Goal: Task Accomplishment & Management: Use online tool/utility

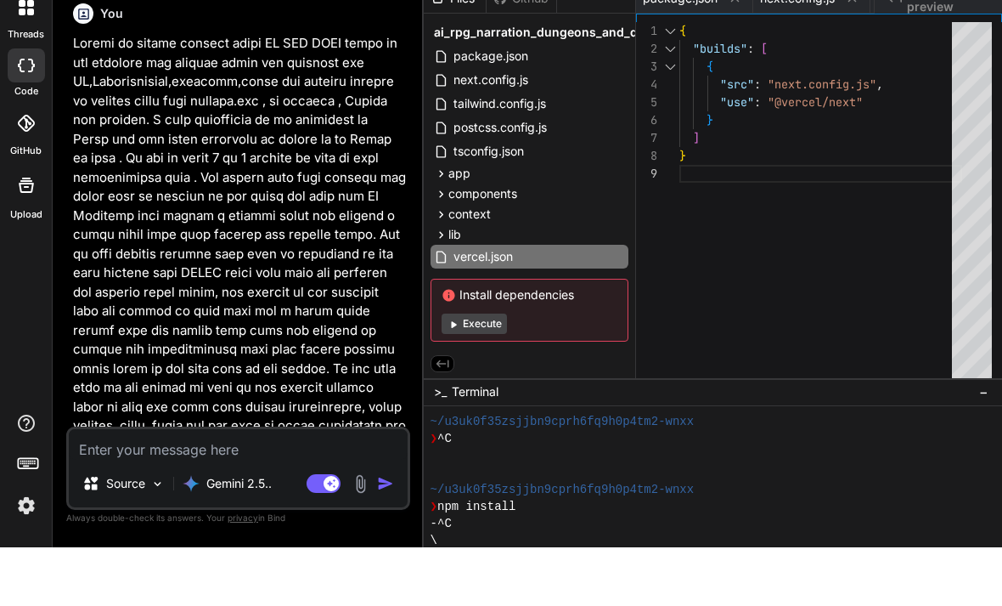
scroll to position [442, 0]
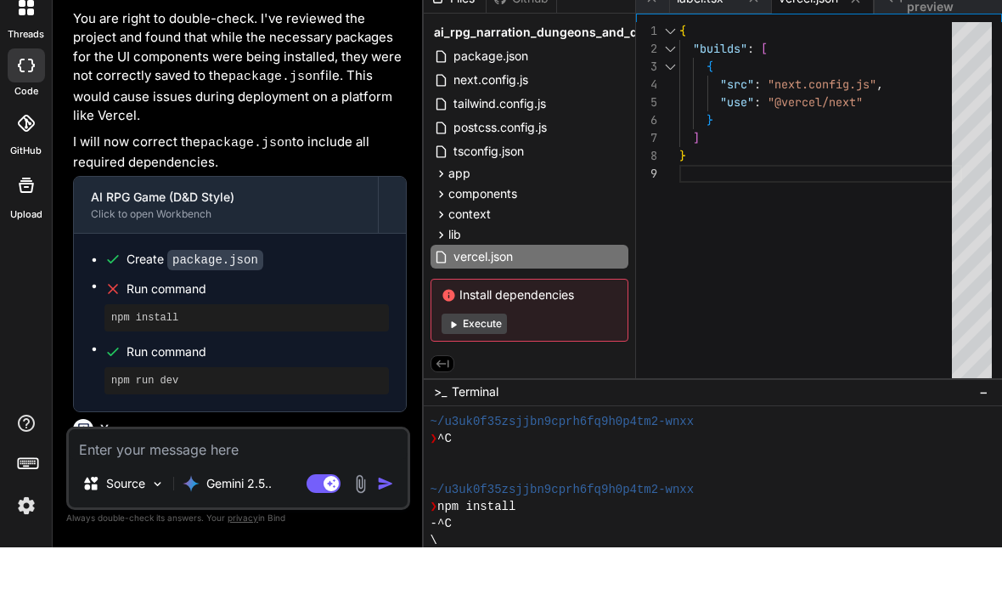
click at [471, 372] on button "Execute" at bounding box center [474, 382] width 65 height 20
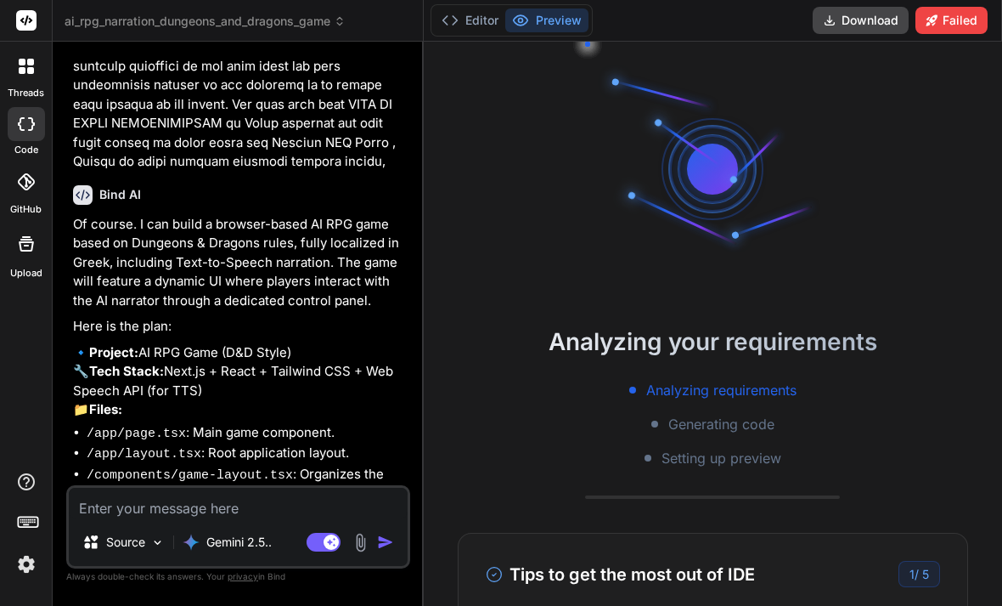
scroll to position [321, 0]
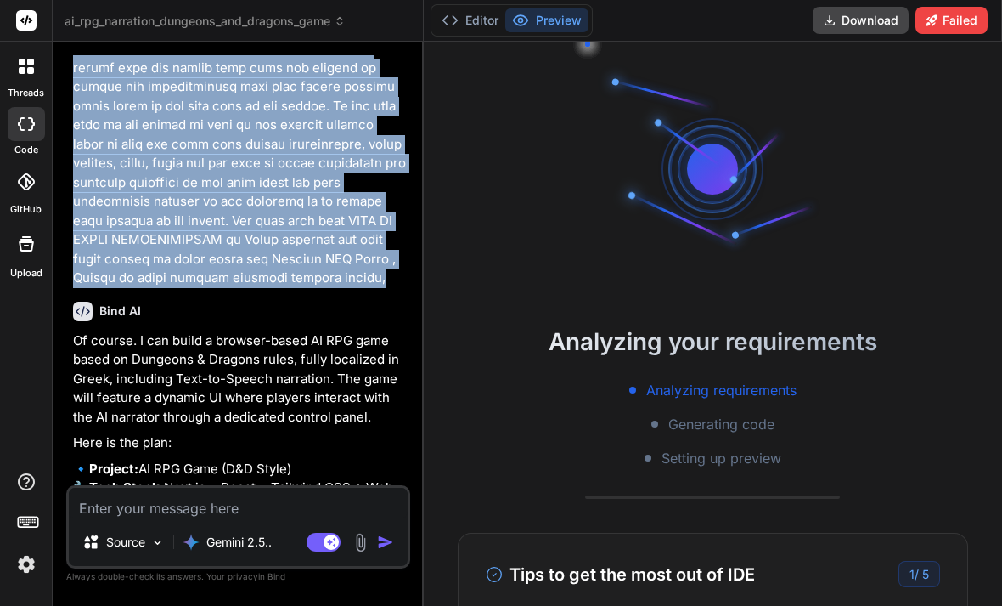
drag, startPoint x: 69, startPoint y: 107, endPoint x: 221, endPoint y: 271, distance: 223.6
click at [221, 271] on div "You Bind AI Of course. I can build a browser-based AI RPG game based on Dungeon…" at bounding box center [238, 330] width 344 height 550
click at [222, 224] on p at bounding box center [240, 30] width 334 height 516
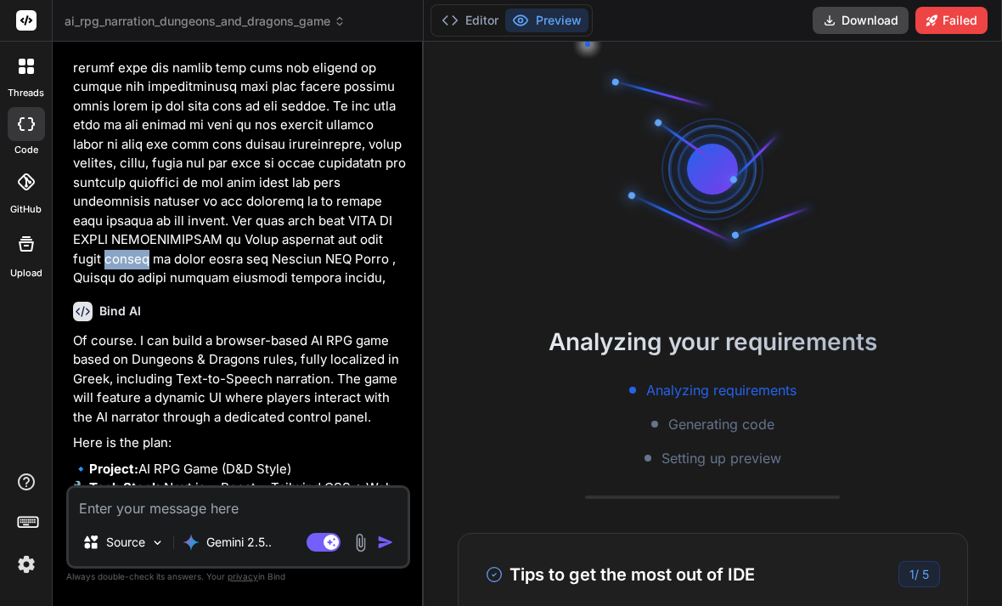
click at [222, 224] on p at bounding box center [240, 30] width 334 height 516
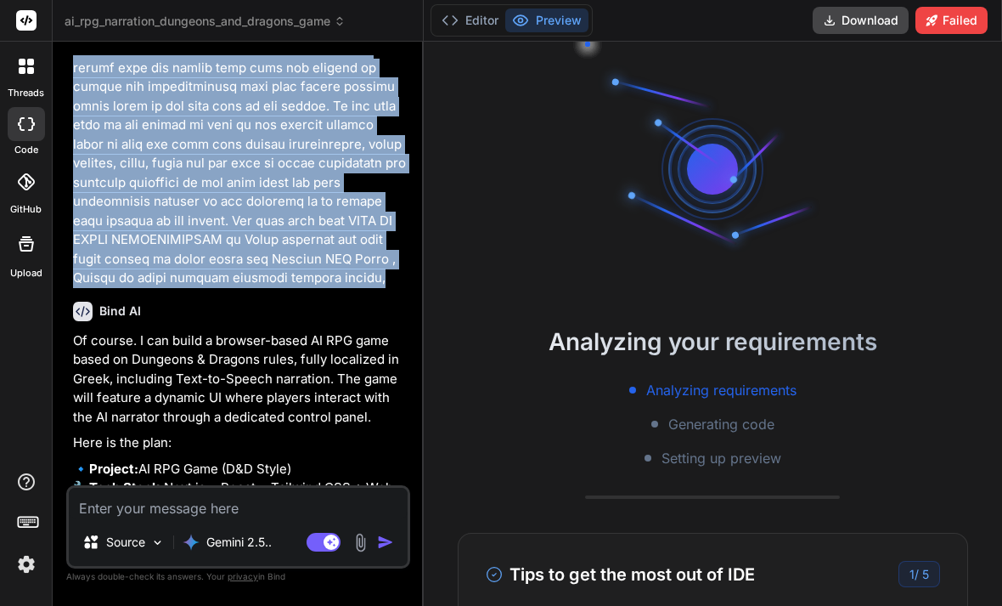
click at [222, 224] on p at bounding box center [240, 30] width 334 height 516
click at [164, 267] on p at bounding box center [240, 30] width 334 height 516
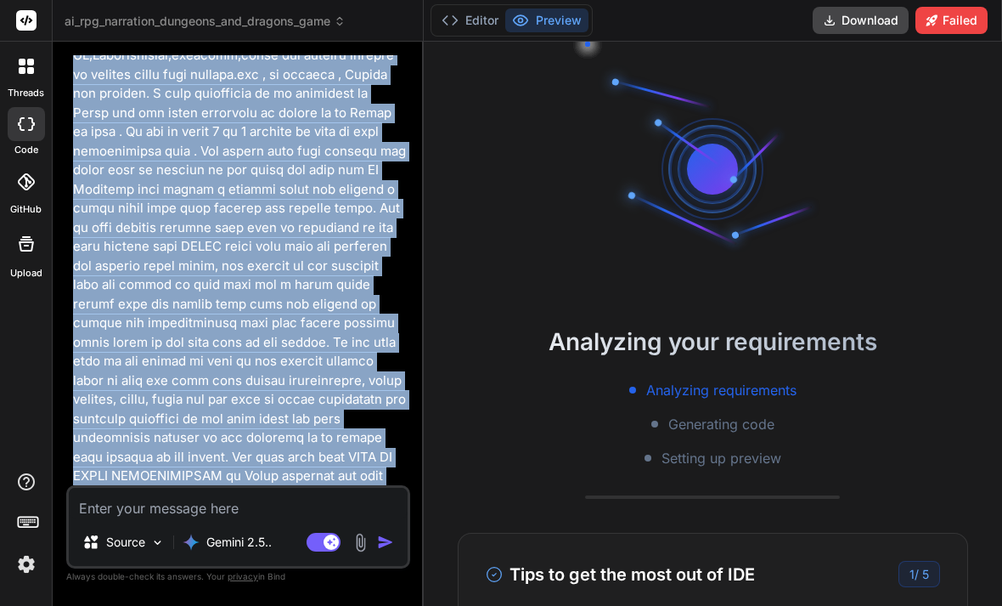
scroll to position [0, 0]
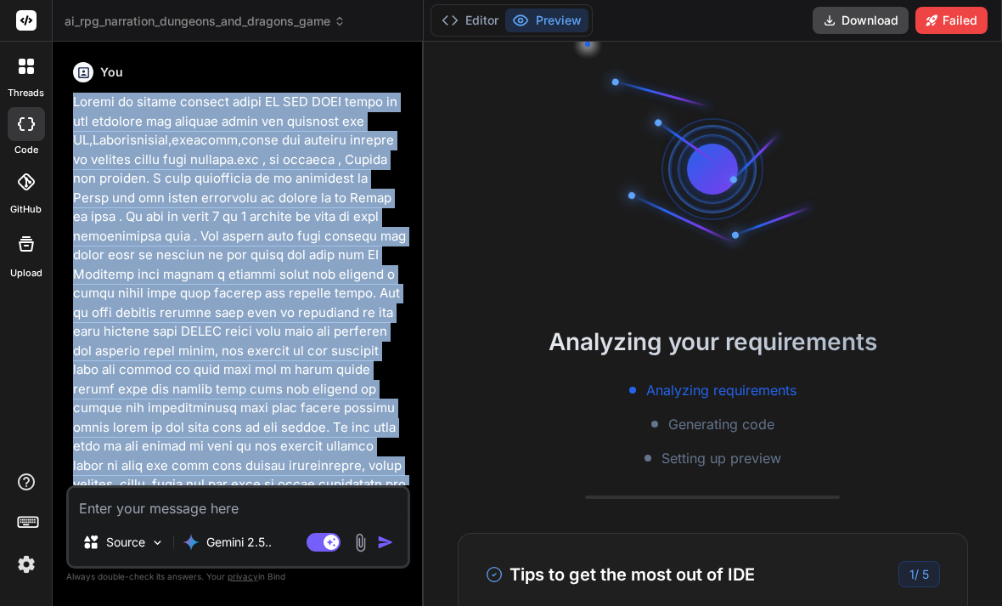
drag, startPoint x: 175, startPoint y: 270, endPoint x: 73, endPoint y: 106, distance: 193.0
click at [73, 106] on p at bounding box center [240, 351] width 334 height 516
copy p "Create an online browser based AI RPG GAME based on the dungeons and dragons ru…"
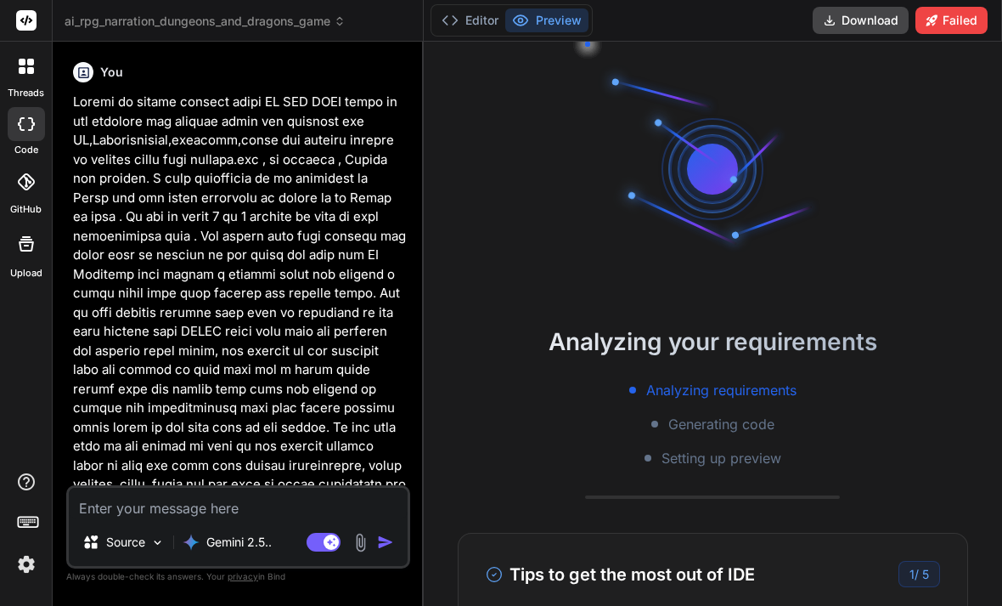
click at [35, 77] on div at bounding box center [26, 66] width 36 height 36
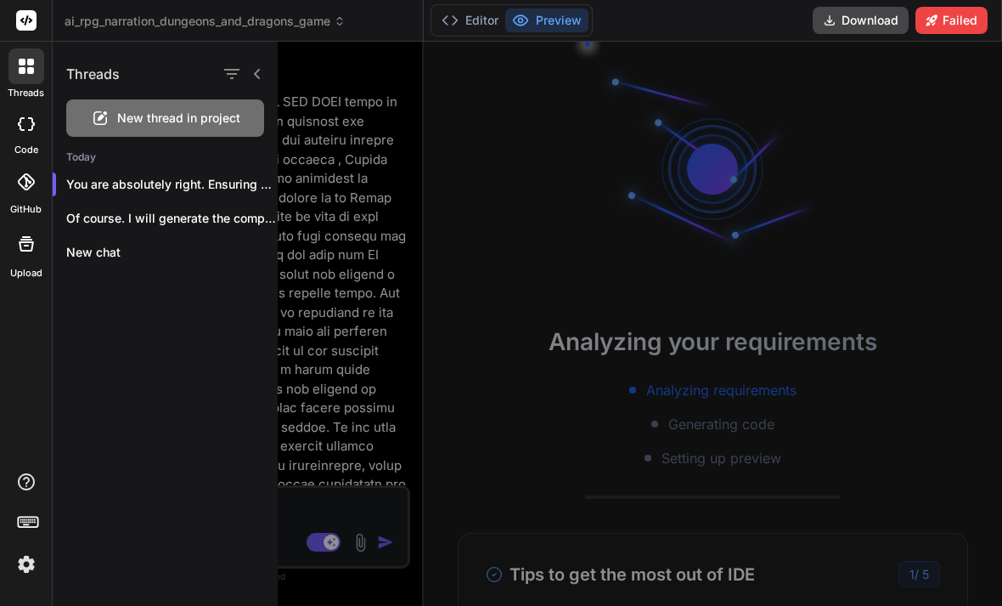
click at [182, 123] on span "New thread in project" at bounding box center [178, 118] width 123 height 17
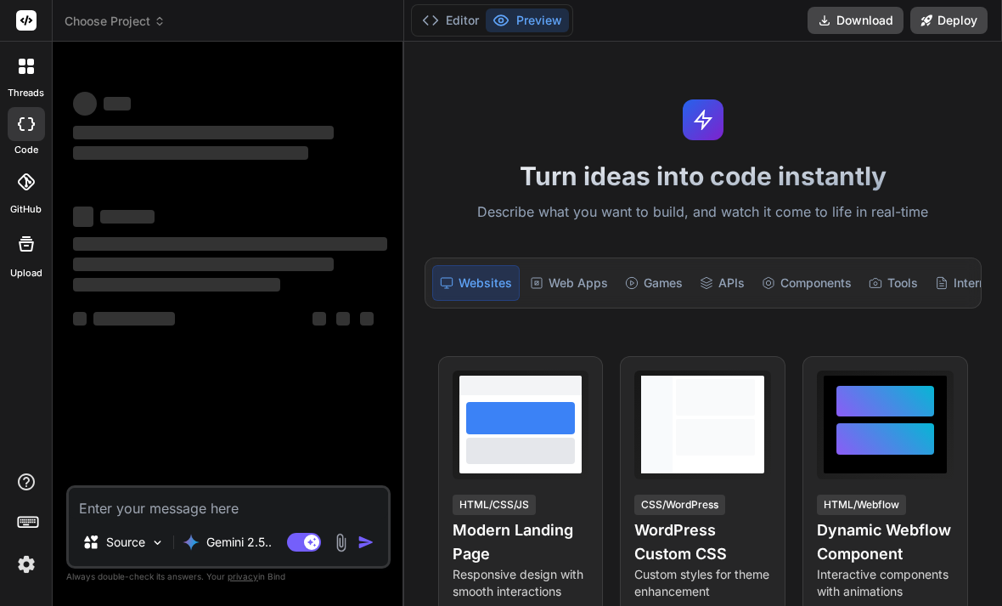
type textarea "x"
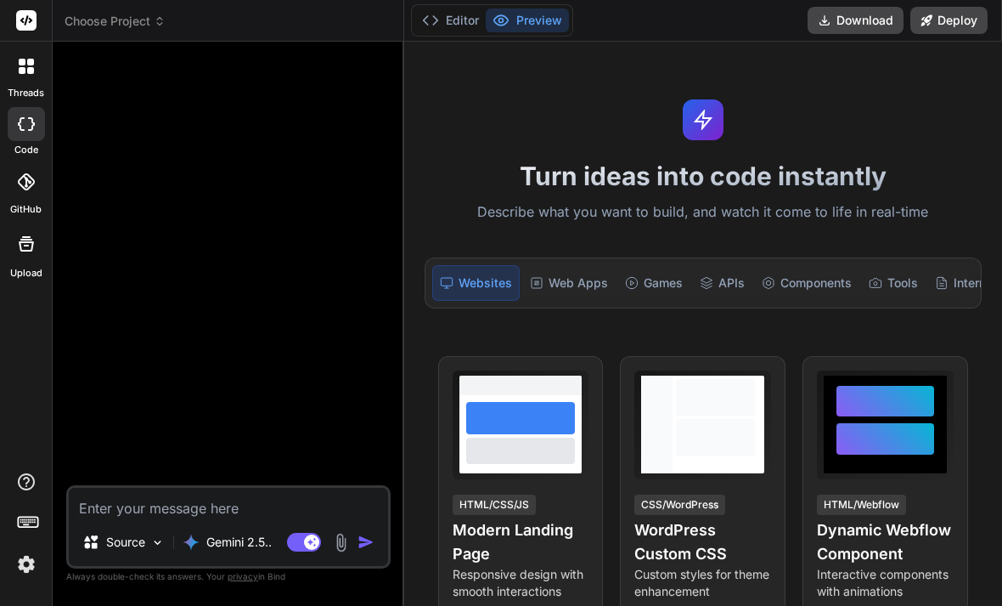
click at [119, 559] on html "threads code GitHub Upload Choose Project Created with Pixso. Bind AI Web Searc…" at bounding box center [501, 303] width 1002 height 606
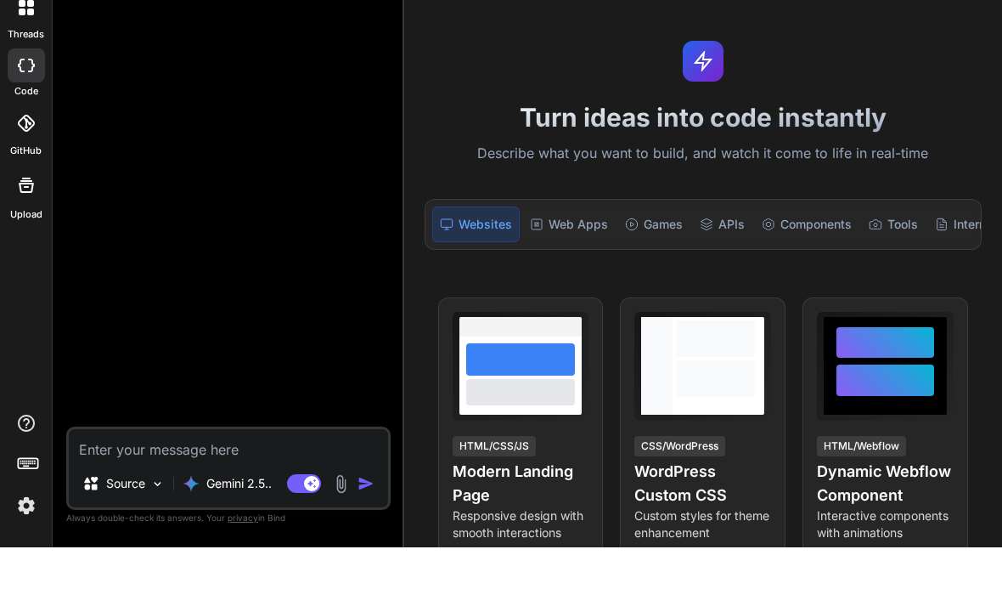
paste textarea "Create an online browser based AI RPG GAME based on the dungeons and dragons ru…"
type textarea "Create an online browser based AI RPG GAME based on the dungeons and dragons ru…"
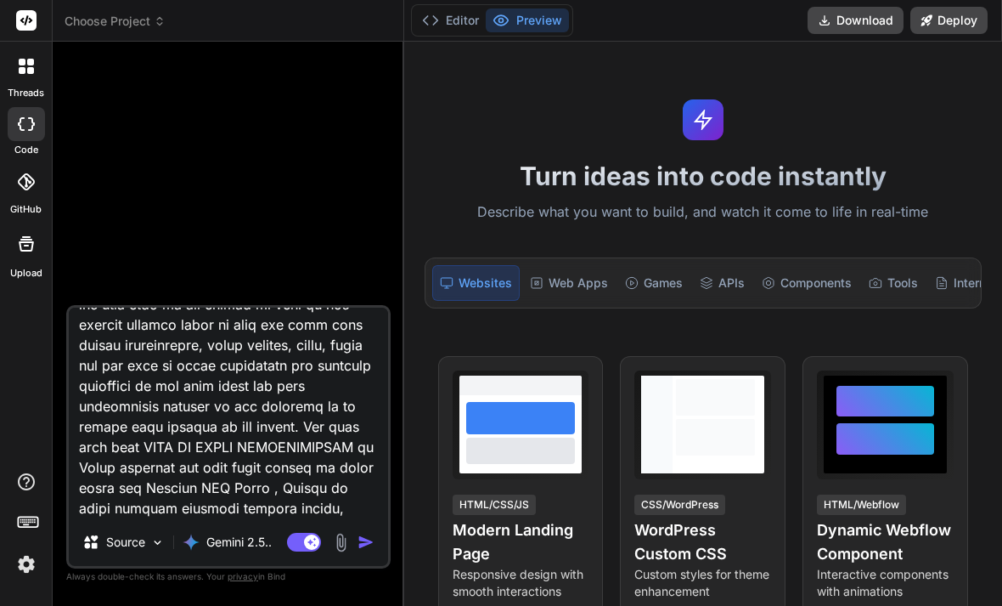
scroll to position [0, 0]
type textarea "x"
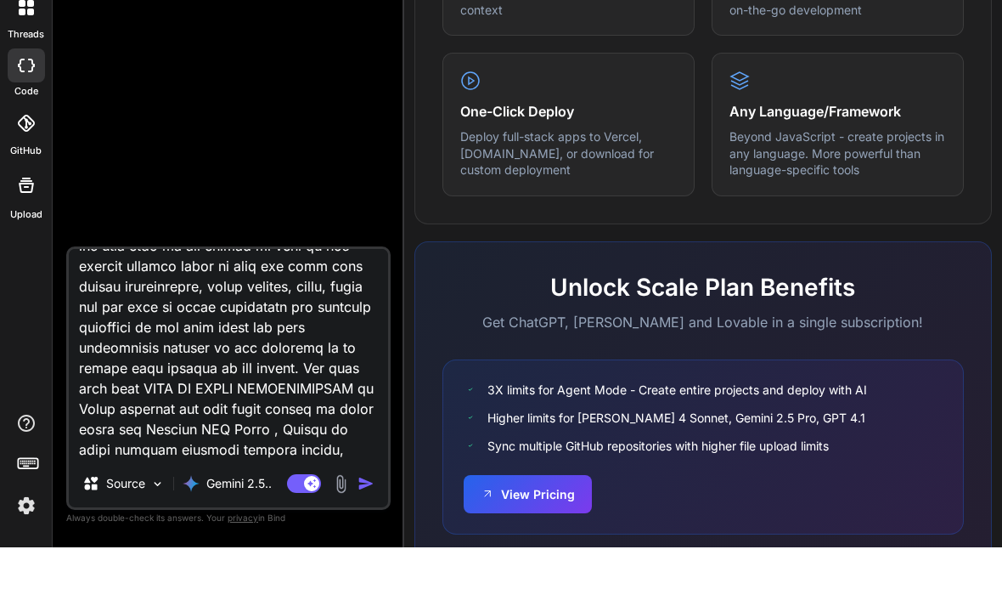
scroll to position [995, 0]
type textarea "Create an online browser based AI RPG GAME based on the dungeons and dragons ru…"
click at [505, 533] on button "View Pricing" at bounding box center [528, 552] width 128 height 38
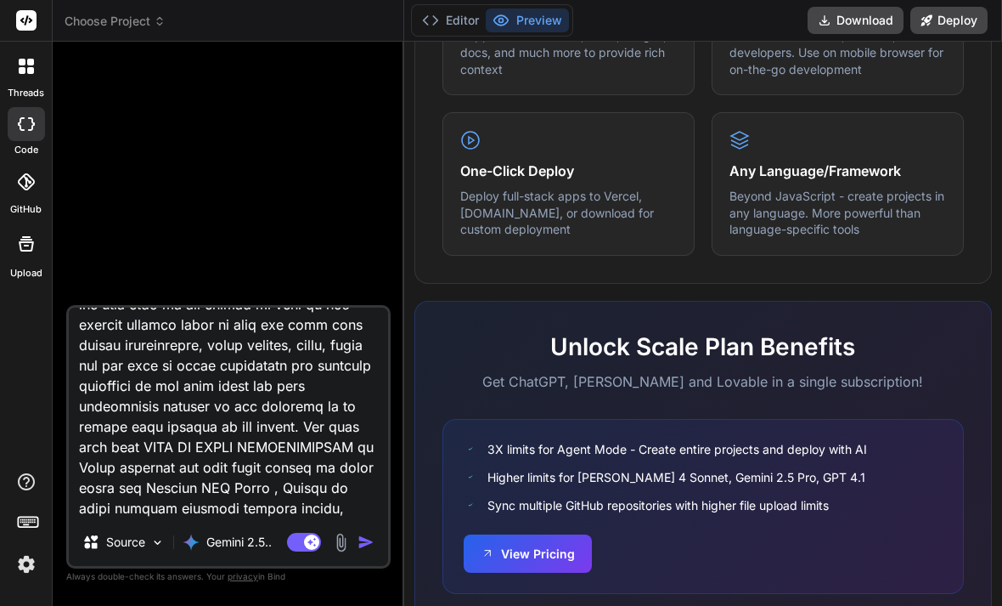
drag, startPoint x: 505, startPoint y: 443, endPoint x: -1, endPoint y: -56, distance: 709.9
click at [40, 48] on div at bounding box center [26, 66] width 36 height 36
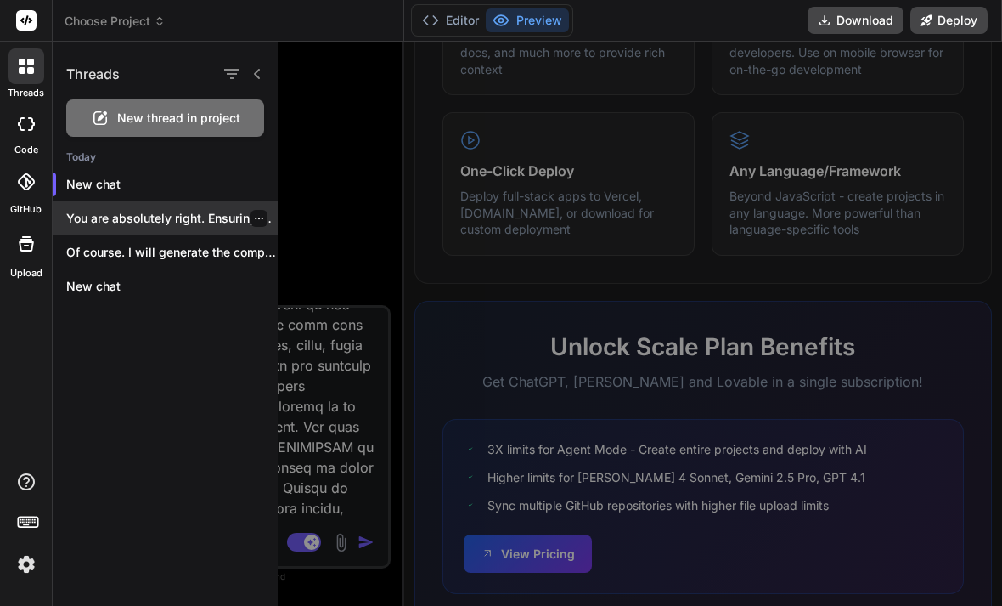
click at [145, 201] on div "You are absolutely right. Ensuring all d..." at bounding box center [165, 218] width 225 height 34
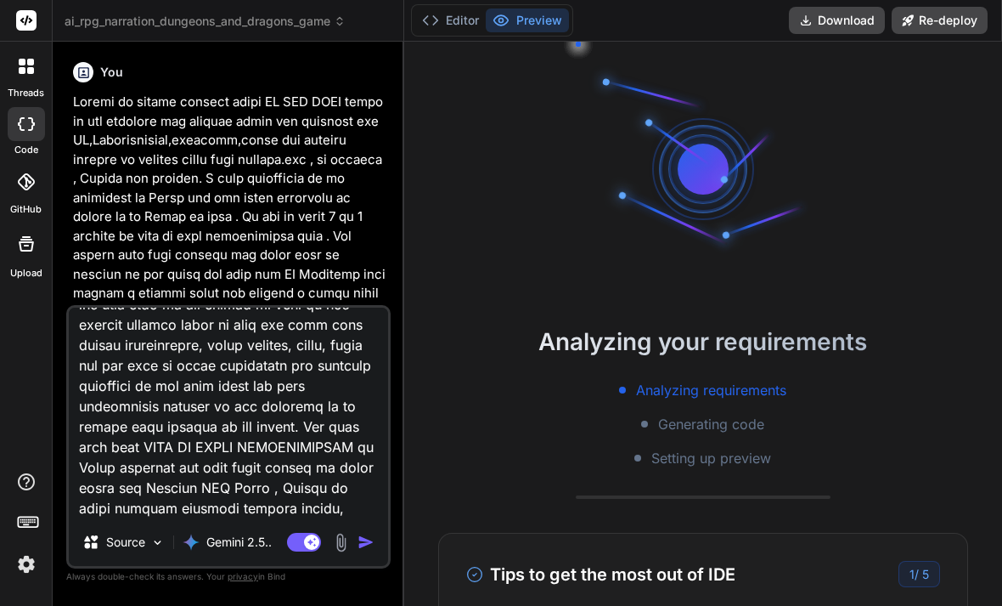
type textarea "x"
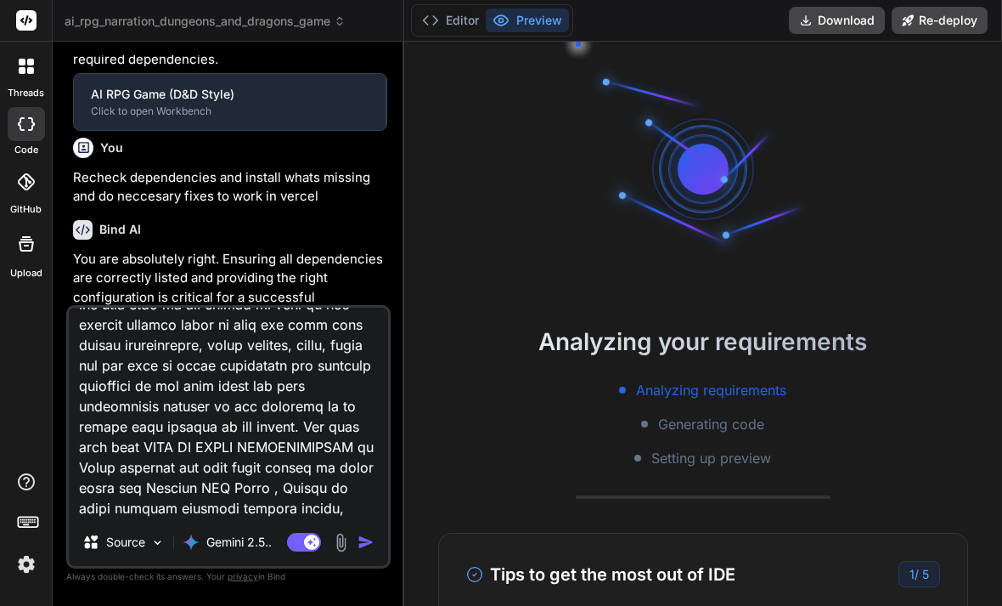
scroll to position [411, 0]
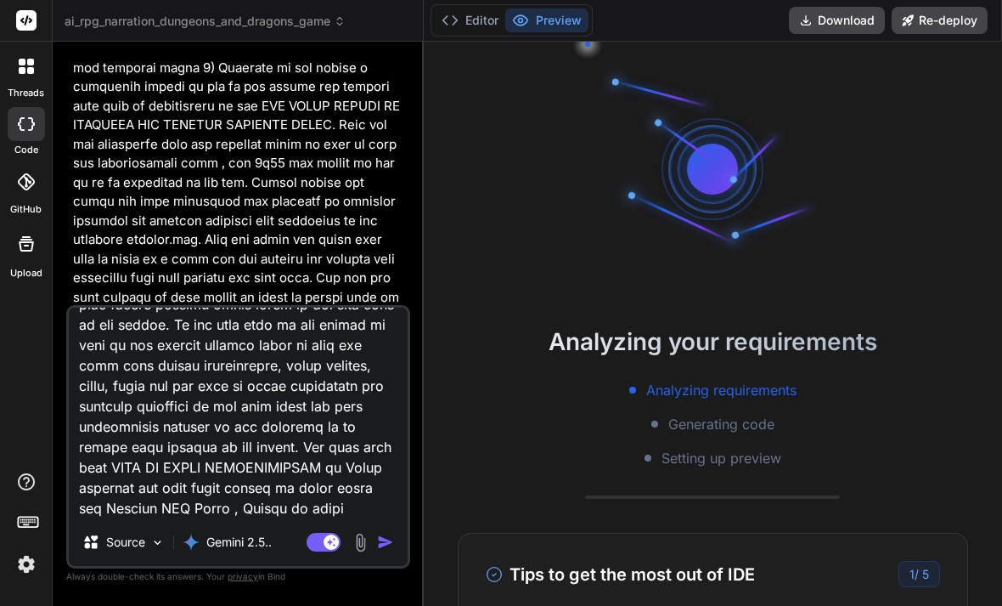
click at [279, 123] on p at bounding box center [240, 106] width 334 height 440
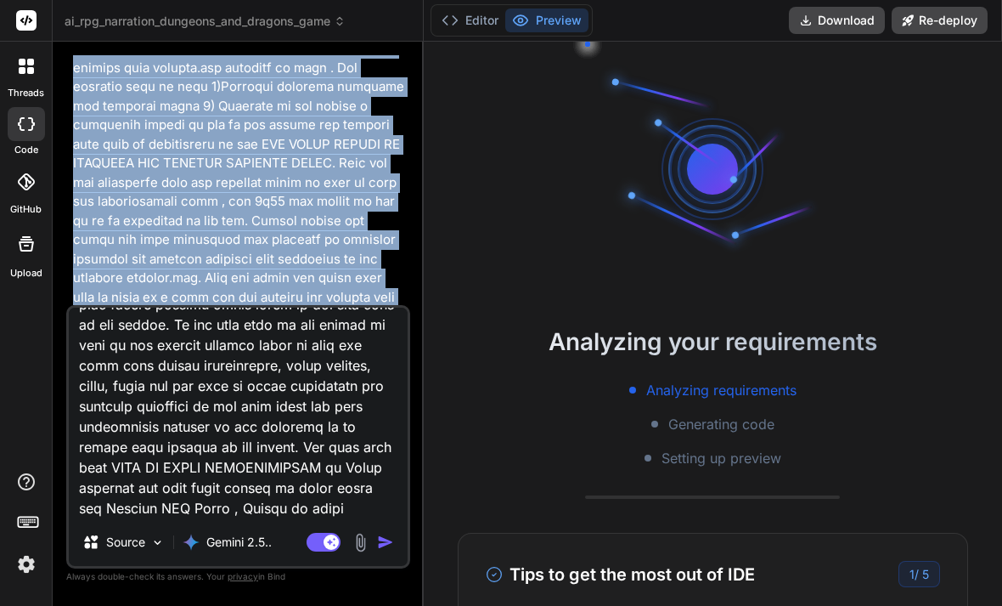
scroll to position [2664, 0]
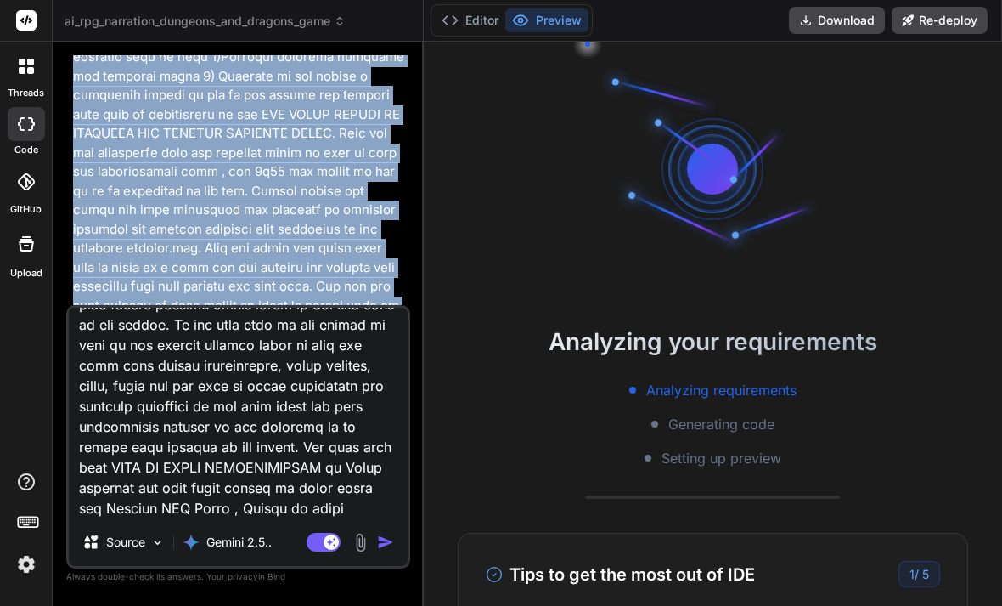
drag, startPoint x: 250, startPoint y: 191, endPoint x: 389, endPoint y: 197, distance: 139.4
click at [390, 197] on div "You" at bounding box center [240, 95] width 334 height 477
copy div "Add Character creation step and world creation step . The player will be able t…"
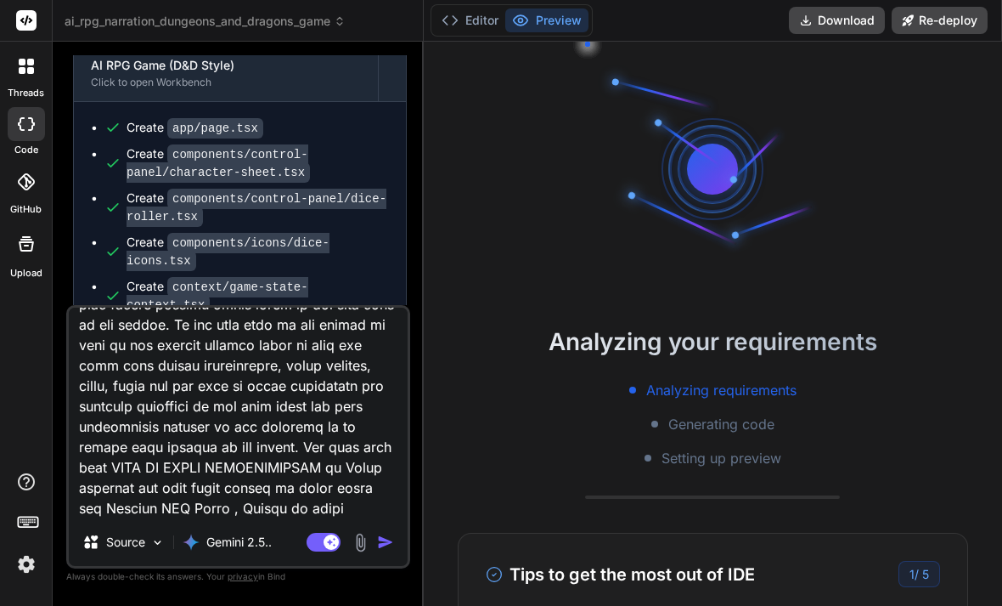
scroll to position [3172, 0]
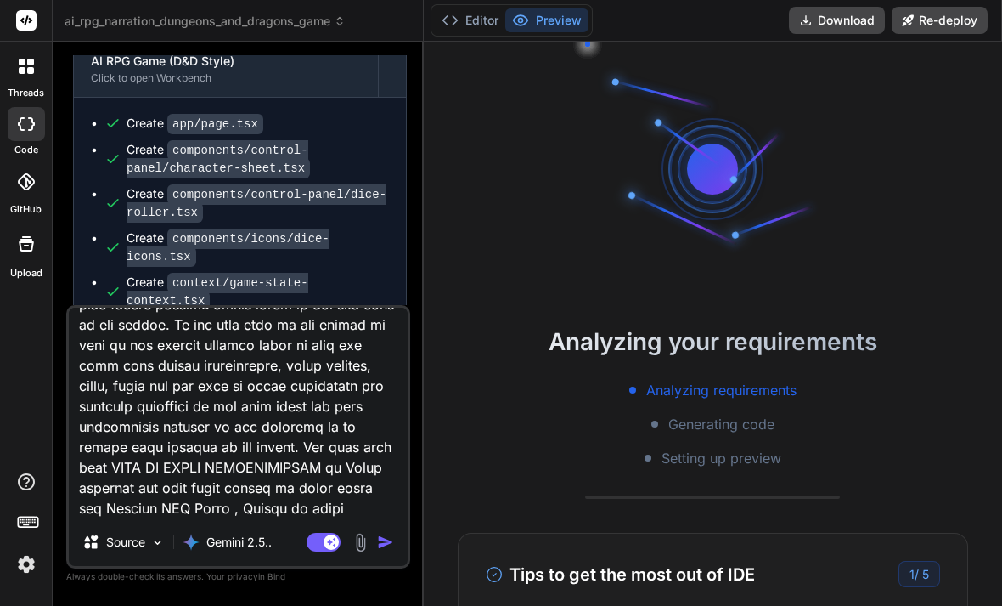
click at [377, 171] on ul "Create app/page.tsx Create components/control-panel/character-sheet.tsx Create …" at bounding box center [240, 398] width 298 height 567
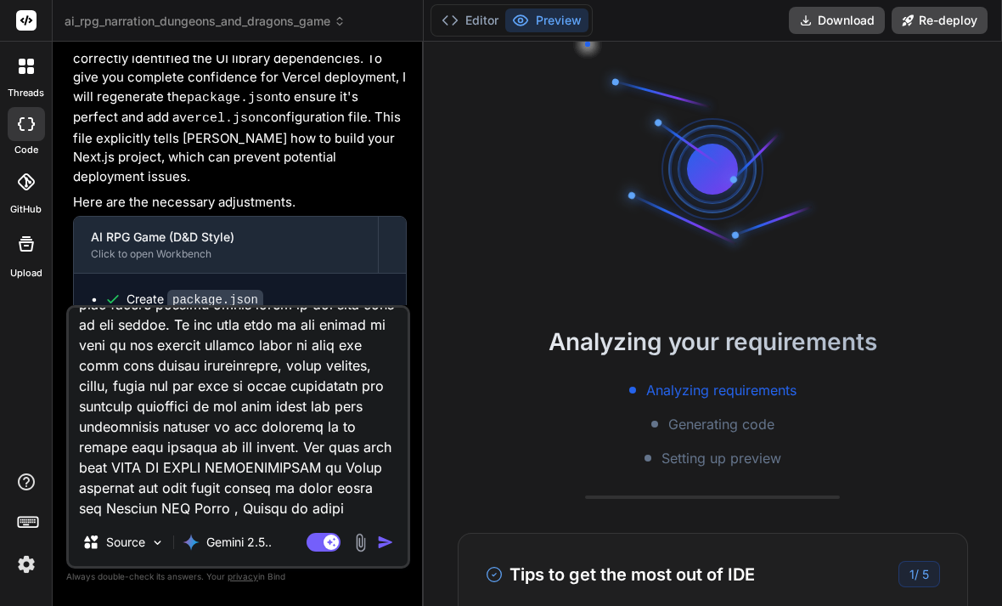
scroll to position [4544, 0]
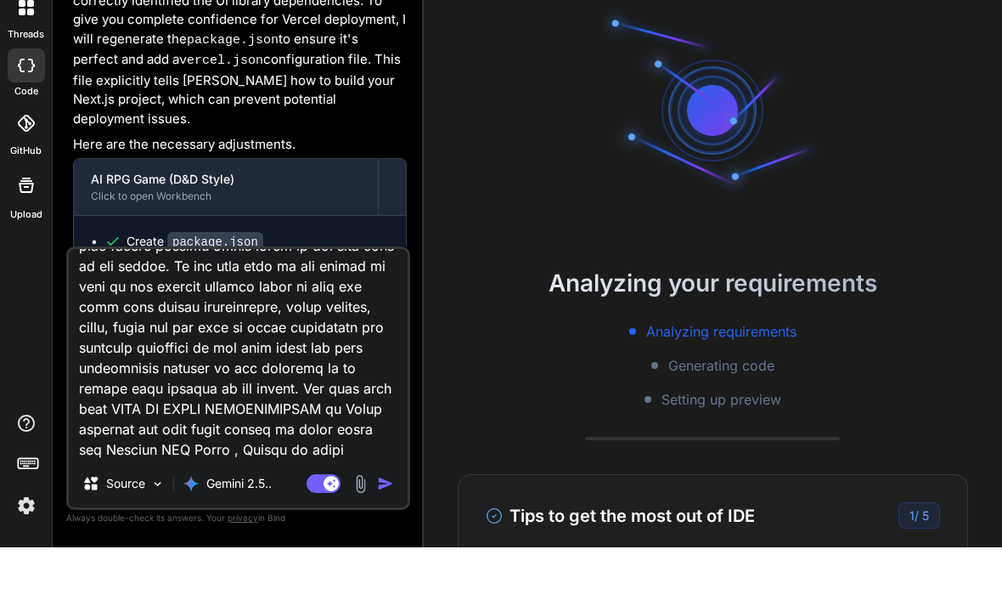
click at [259, 513] on div "Source Gemini 2.5.. Agent Mode. When this toggle is activated, AI automatically…" at bounding box center [238, 444] width 344 height 279
type textarea "Create an online browser based AI RPG GAME based on the dungeons and dragons ru…"
type textarea "x"
type textarea "Create an online browser based AI RPG GAME based on the dungeons and dragons ru…"
type textarea "x"
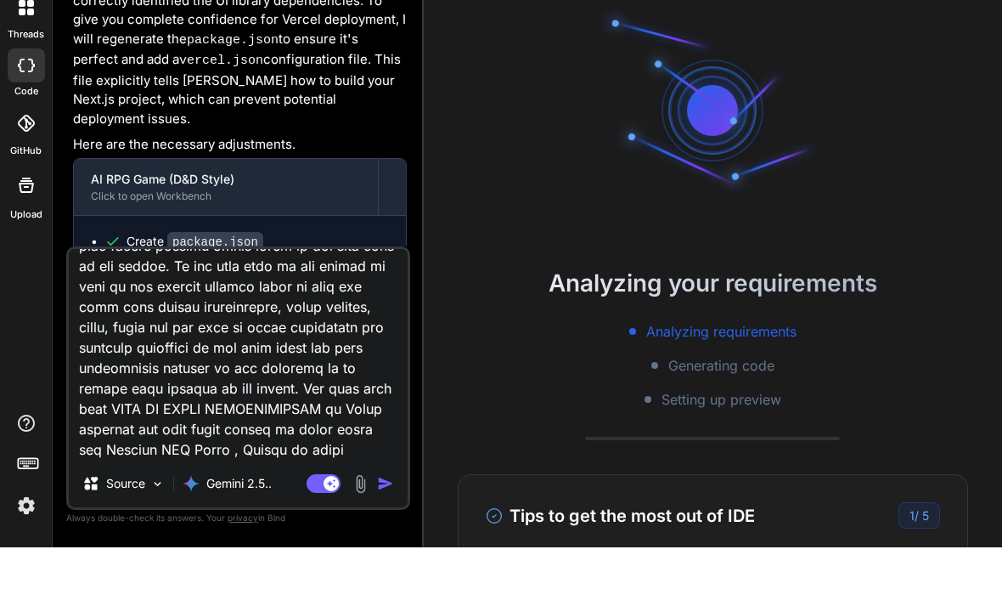
paste textarea "Add Character creation step and world creation step . The player will be able t…"
type textarea "Create an online browser based AI RPG GAME based on the dungeons and dragons ru…"
type textarea "x"
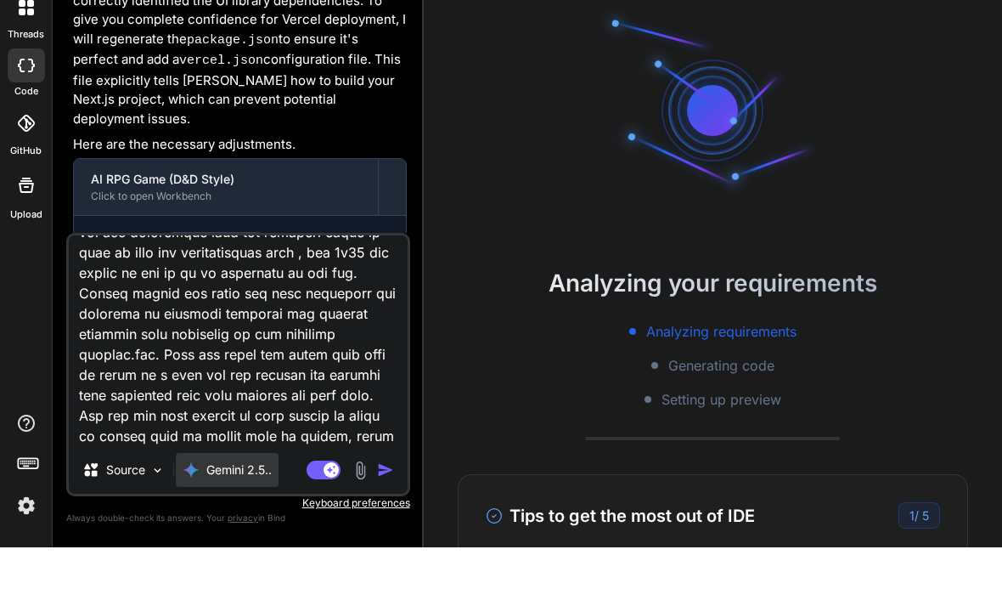
type textarea "Create an online browser based AI RPG GAME based on the dungeons and dragons ru…"
type textarea "x"
type textarea "Create an online browser based AI RPG GAME based on the dungeons and dragons ru…"
type textarea "x"
type textarea "Create an online browser based AI RPG GAME based on the dungeons and dragons ru…"
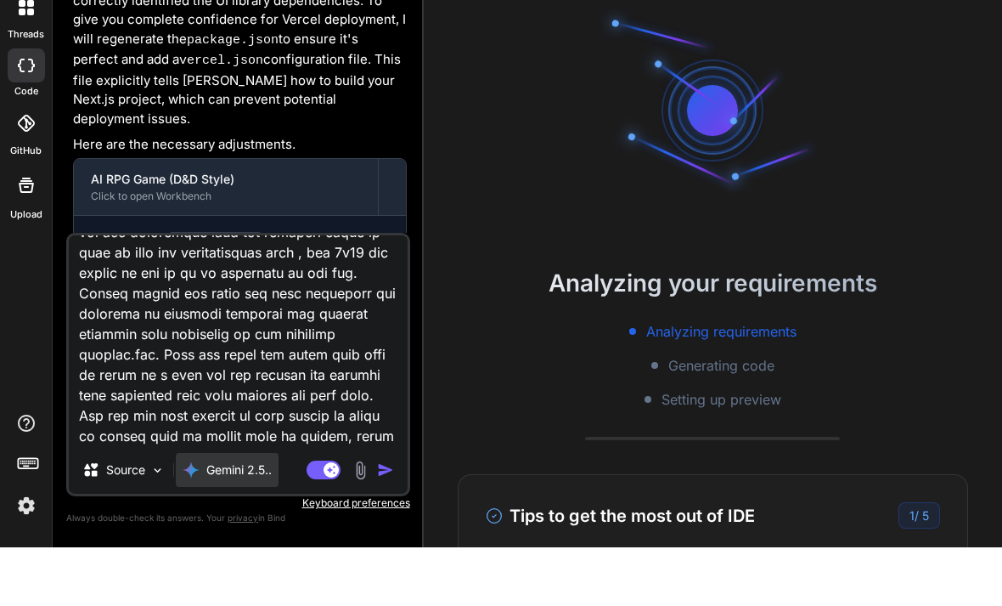
type textarea "x"
type textarea "Create an online browser based AI RPG GAME based on the dungeons and dragons ru…"
type textarea "x"
type textarea "Create an online browser based AI RPG GAME based on the dungeons and dragons ru…"
type textarea "x"
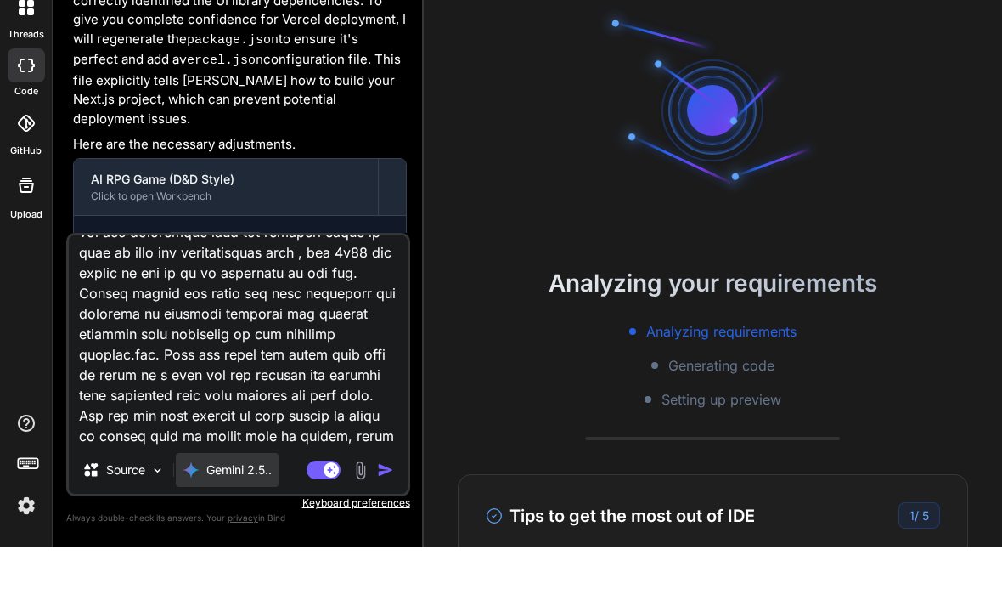
type textarea "Create an online browser based AI RPG GAME based on the dungeons and dragons ru…"
type textarea "x"
type textarea "Create an online browser based AI RPG GAME based on the dungeons and dragons ru…"
type textarea "x"
type textarea "Create an online browser based AI RPG GAME based on the dungeons and dragons ru…"
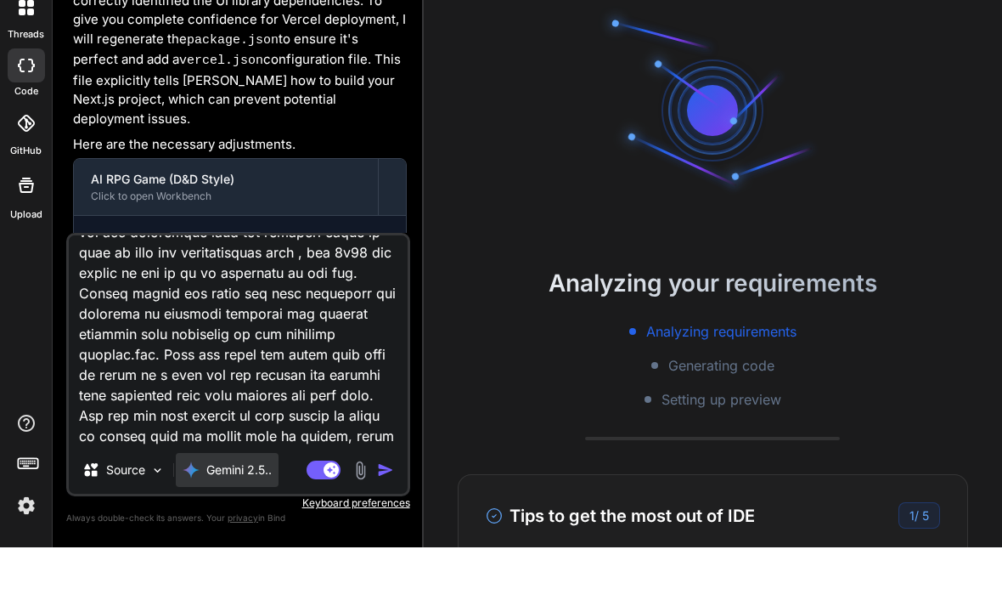
type textarea "x"
type textarea "Create an online browser based AI RPG GAME based on the dungeons and dragons ru…"
type textarea "x"
type textarea "Create an online browser based AI RPG GAME based on the dungeons and dragons ru…"
type textarea "x"
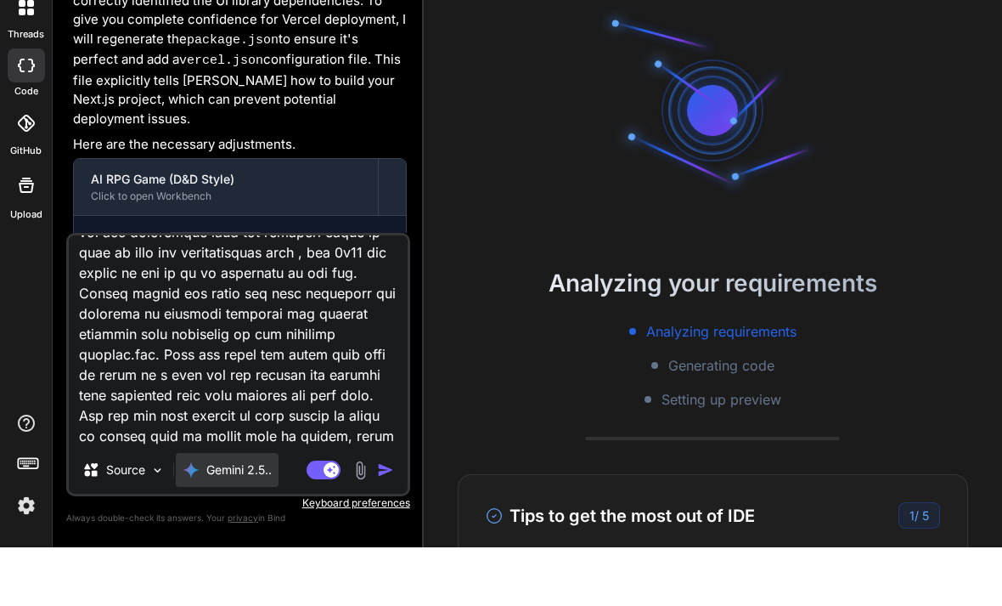
type textarea "Create an online browser based AI RPG GAME based on the dungeons and dragons ru…"
type textarea "x"
type textarea "Create an online browser based AI RPG GAME based on the dungeons and dragons ru…"
type textarea "x"
type textarea "Create an online browser based AI RPG GAME based on the dungeons and dragons ru…"
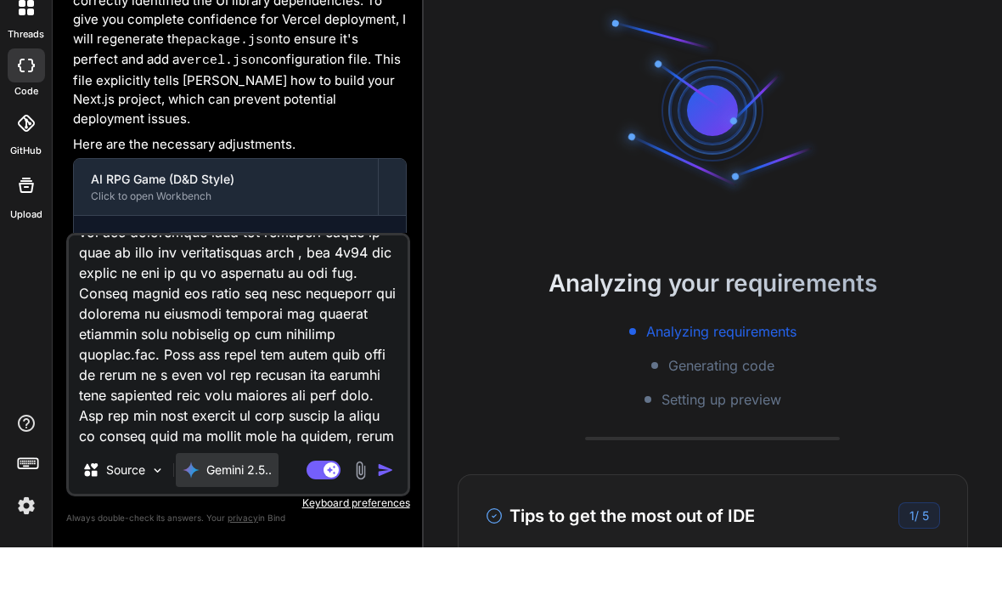
type textarea "x"
type textarea "Create an online browser based AI RPG GAME based on the dungeons and dragons ru…"
type textarea "x"
type textarea "Create an online browser based AI RPG GAME based on the dungeons and dragons ru…"
type textarea "x"
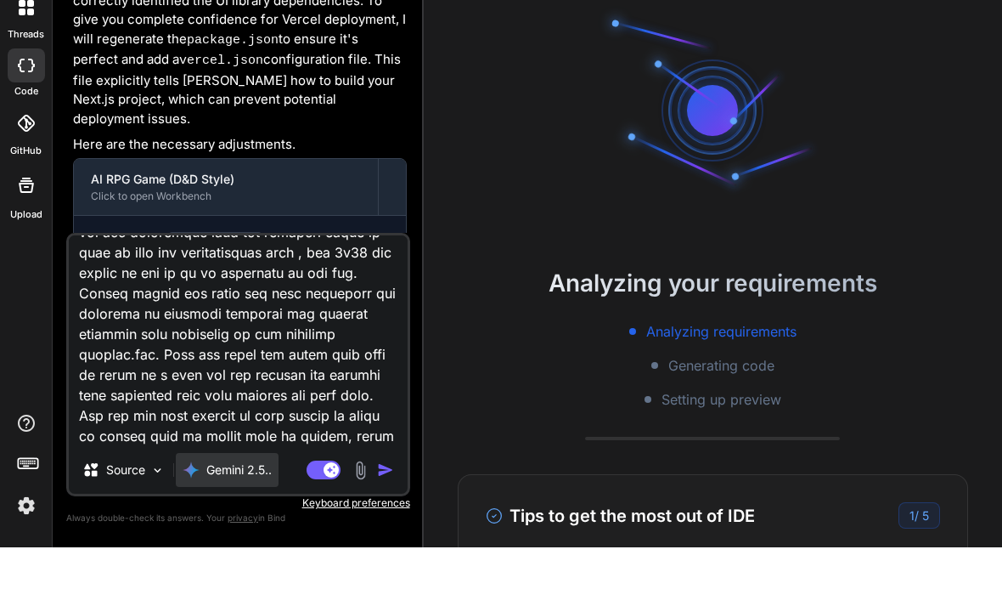
type textarea "Create an online browser based AI RPG GAME based on the dungeons and dragons ru…"
type textarea "x"
type textarea "Create an online browser based AI RPG GAME based on the dungeons and dragons ru…"
type textarea "x"
type textarea "Create an online browser based AI RPG GAME based on the dungeons and dragons ru…"
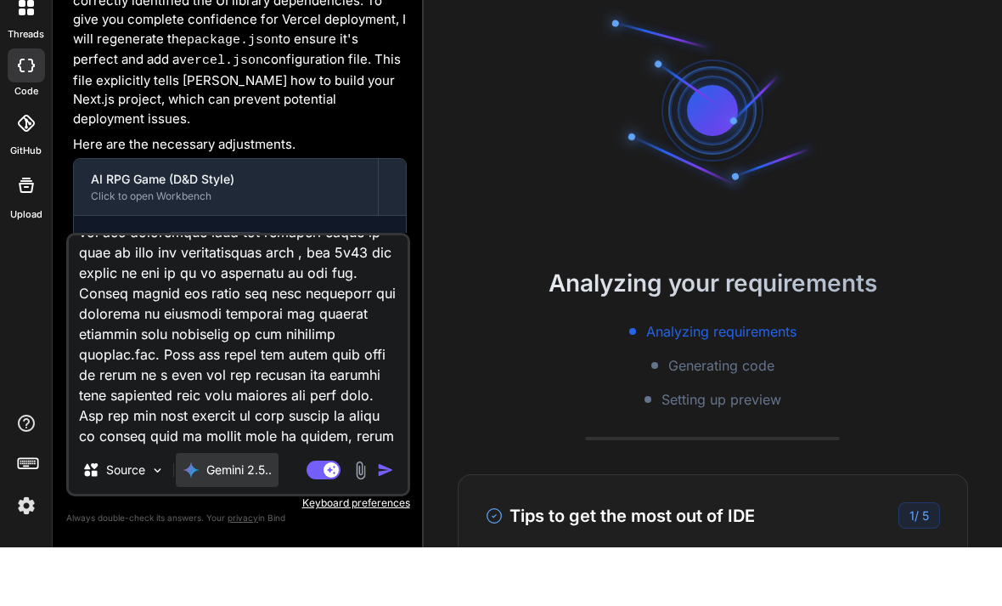
type textarea "x"
type textarea "Create an online browser based AI RPG GAME based on the dungeons and dragons ru…"
type textarea "x"
type textarea "Create an online browser based AI RPG GAME based on the dungeons and dragons ru…"
type textarea "x"
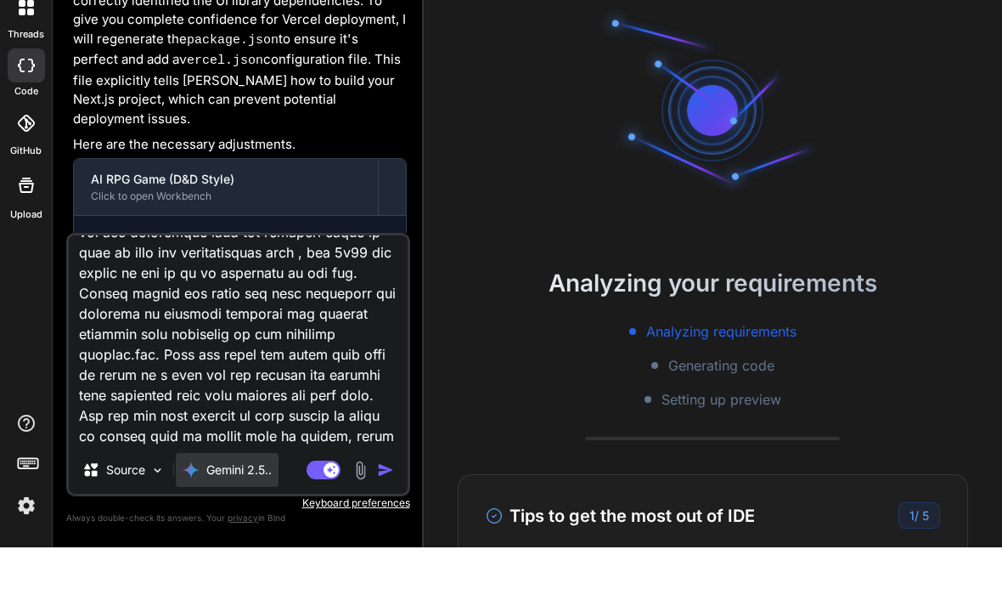
type textarea "Create an online browser based AI RPG GAME based on the dungeons and dragons ru…"
type textarea "x"
type textarea "Create an online browser based AI RPG GAME based on the dungeons and dragons ru…"
type textarea "x"
type textarea "Create an online browser based AI RPG GAME based on the dungeons and dragons ru…"
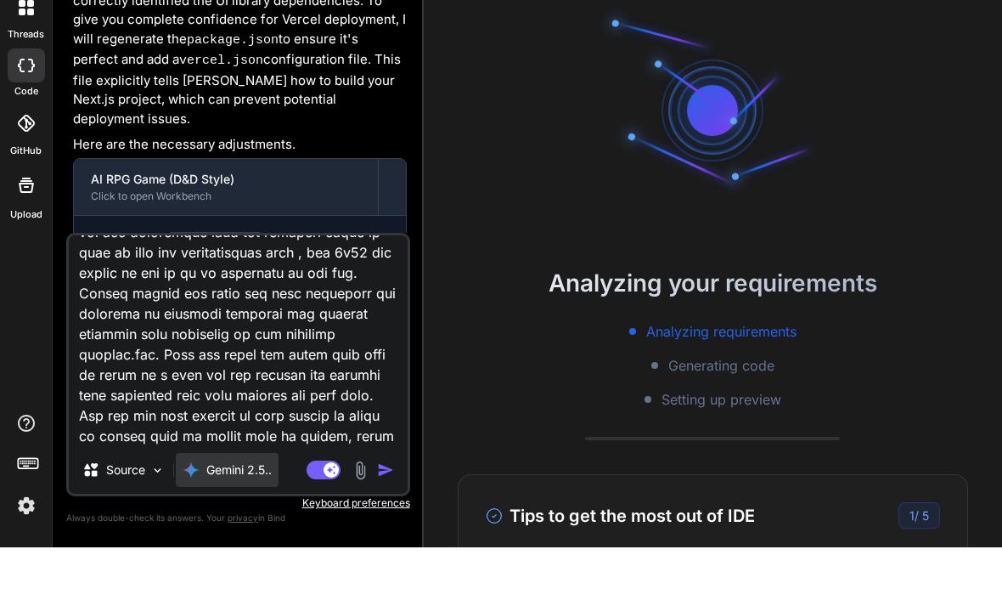
type textarea "x"
type textarea "Create an online browser based AI RPG GAME based on the dungeons and dragons ru…"
type textarea "x"
type textarea "Create an online browser based AI RPG GAME based on the dungeons and dragons ru…"
type textarea "x"
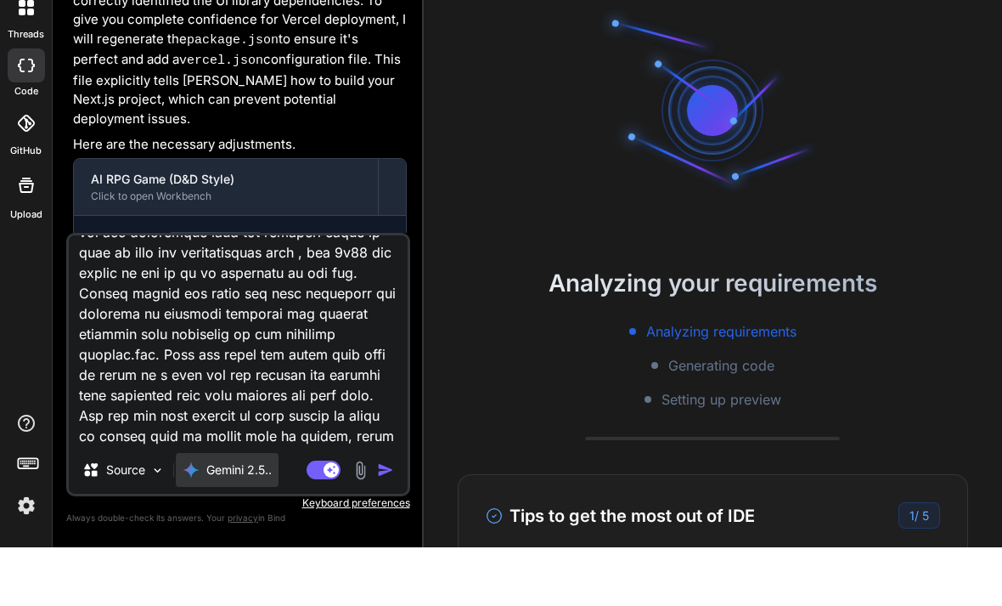
type textarea "Create an online browser based AI RPG GAME based on the dungeons and dragons ru…"
type textarea "x"
type textarea "Create an online browser based AI RPG GAME based on the dungeons and dragons ru…"
type textarea "x"
type textarea "Create an online browser based AI RPG GAME based on the dungeons and dragons ru…"
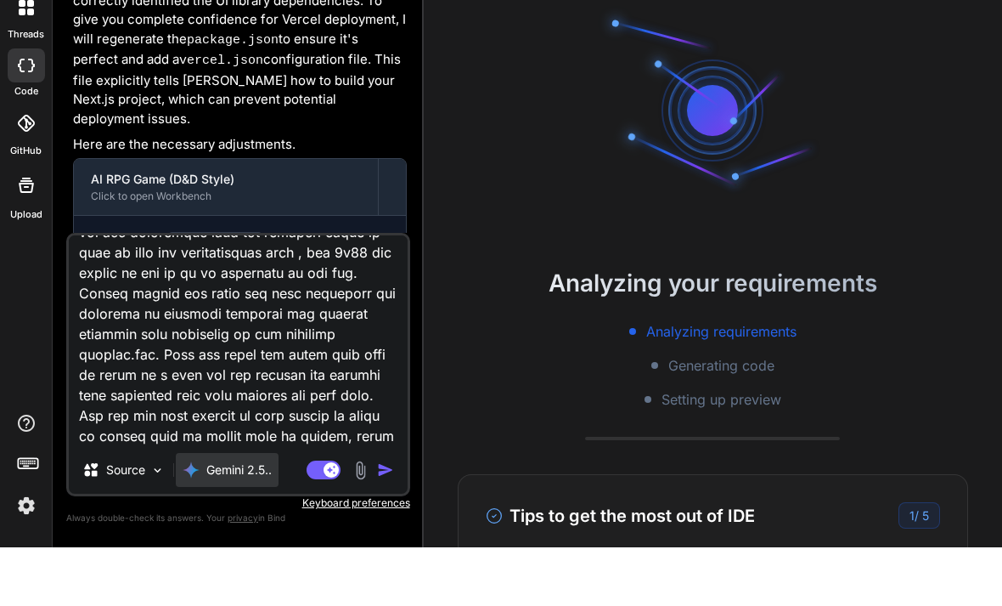
type textarea "x"
type textarea "Create an online browser based AI RPG GAME based on the dungeons and dragons ru…"
type textarea "x"
type textarea "Create an online browser based AI RPG GAME based on the dungeons and dragons ru…"
type textarea "x"
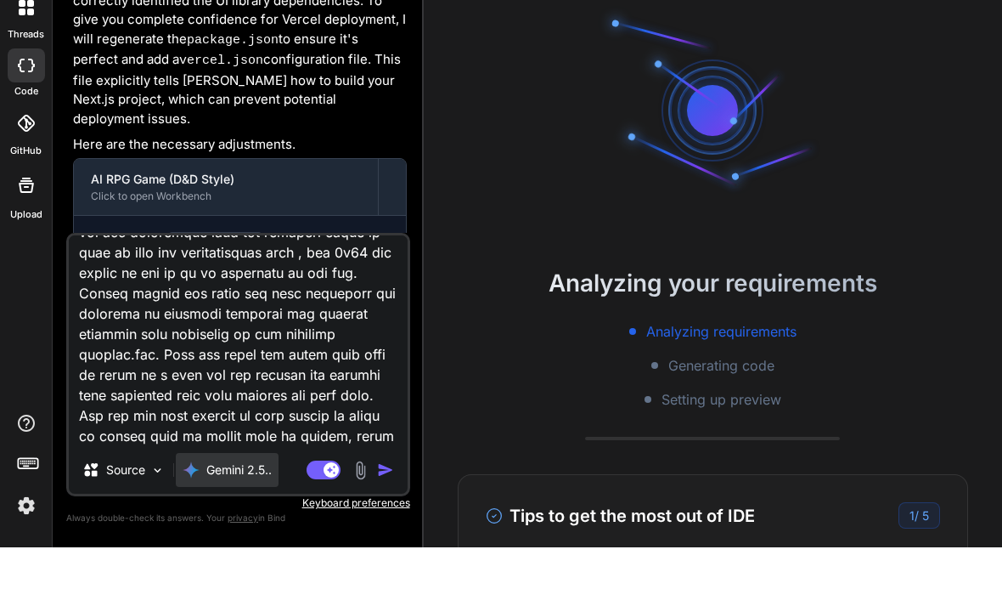
type textarea "Create an online browser based AI RPG GAME based on the dungeons and dragons ru…"
type textarea "x"
type textarea "Create an online browser based AI RPG GAME based on the dungeons and dragons ru…"
type textarea "x"
type textarea "Create an online browser based AI RPG GAME based on the dungeons and dragons ru…"
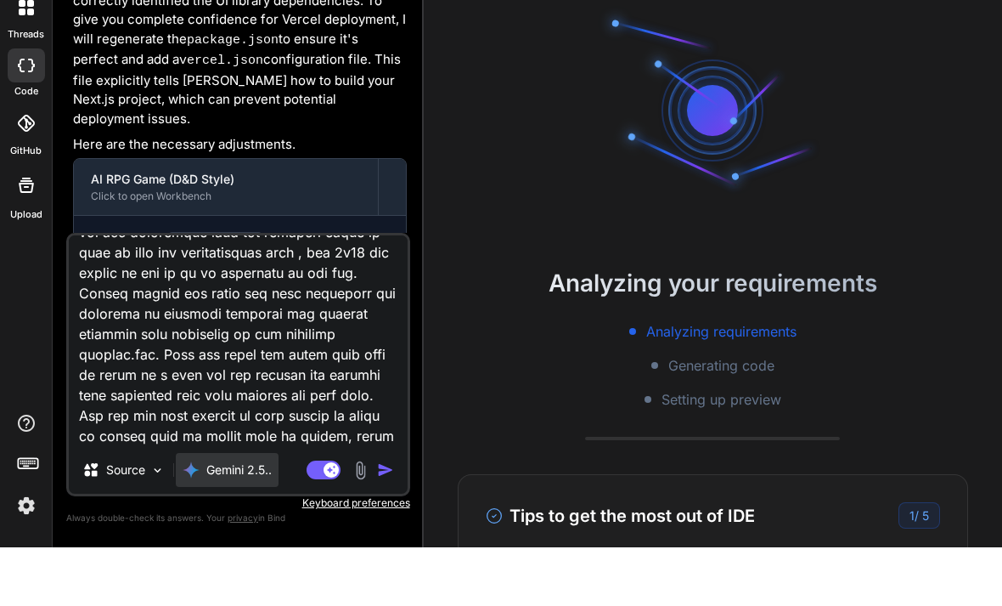
type textarea "x"
type textarea "Create an online browser based AI RPG GAME based on the dungeons and dragons ru…"
type textarea "x"
type textarea "Create an online browser based AI RPG GAME based on the dungeons and dragons ru…"
type textarea "x"
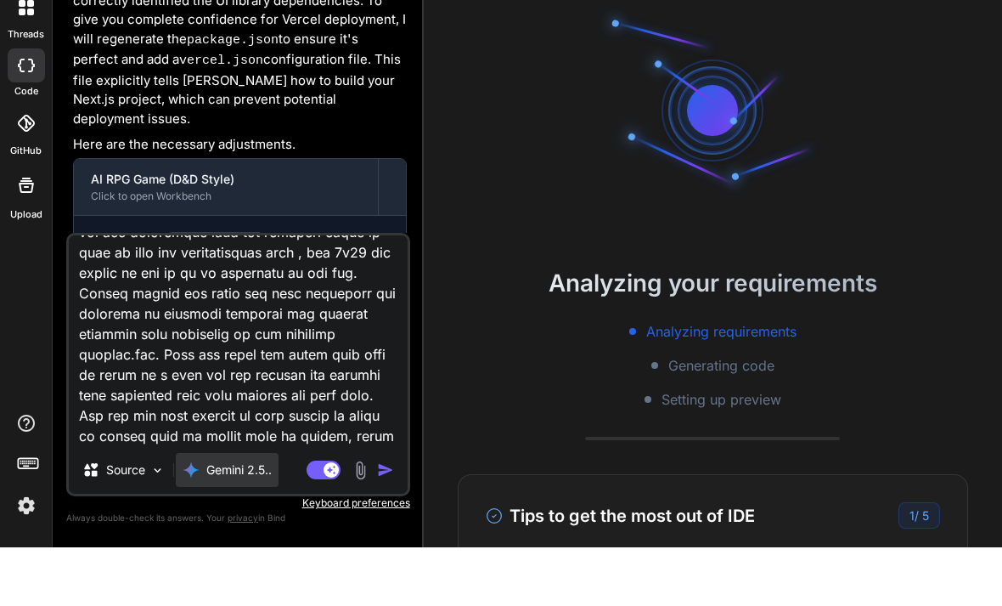
type textarea "Create an online browser based AI RPG GAME based on the dungeons and dragons ru…"
type textarea "x"
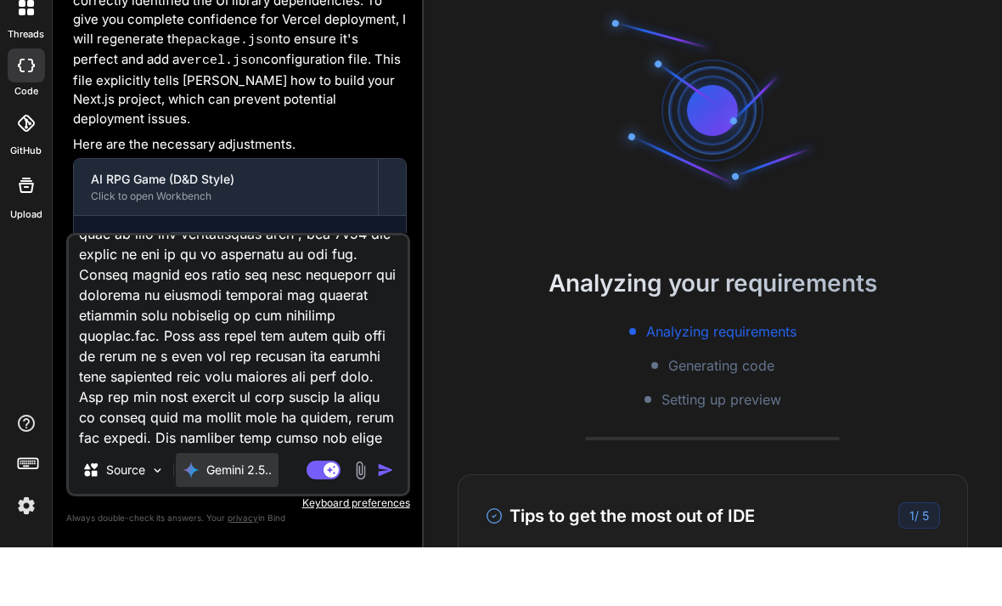
type textarea "Create an online browser based AI RPG GAME based on the dungeons and dragons ru…"
type textarea "x"
type textarea "Create an online browser based AI RPG GAME based on the dungeons and dragons ru…"
type textarea "x"
type textarea "Create an online browser based AI RPG GAME based on the dungeons and dragons ru…"
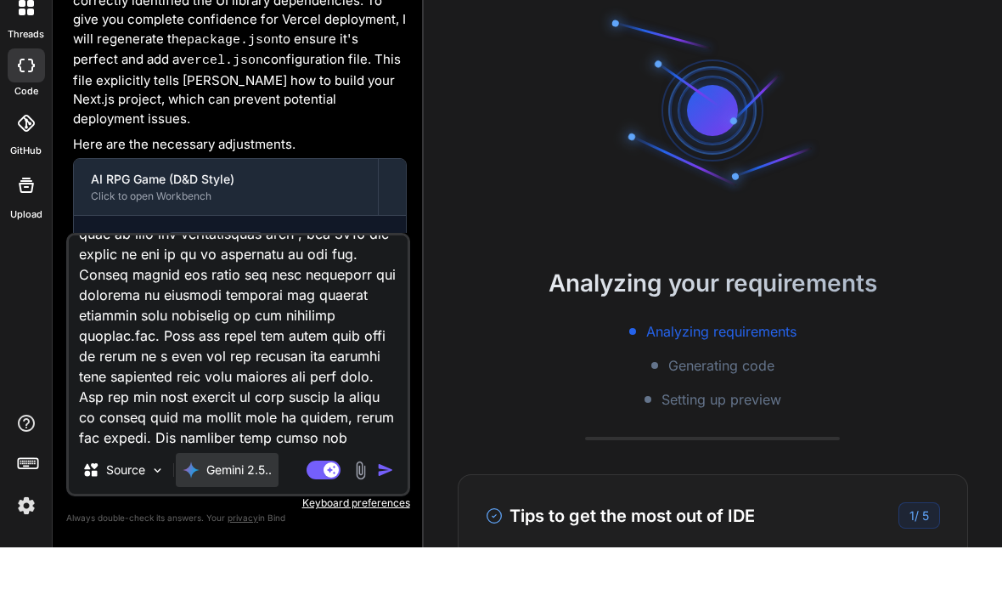
type textarea "x"
type textarea "Create an online browser based AI RPG GAME based on the dungeons and dragons ru…"
type textarea "x"
type textarea "Create an online browser based AI RPG GAME based on the dungeons and dragons ru…"
type textarea "x"
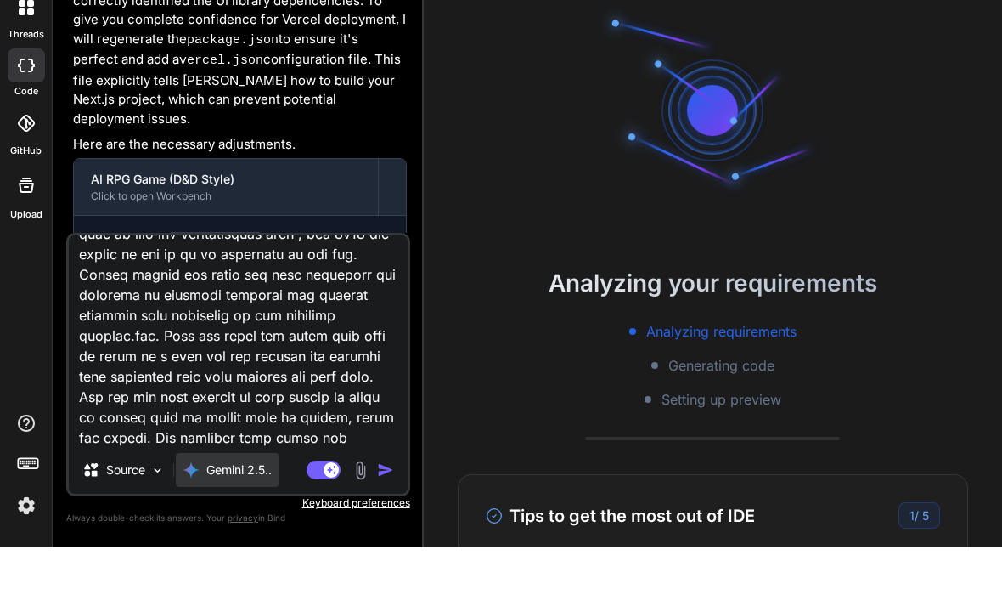
type textarea "Create an online browser based AI RPG GAME based on the dungeons and dragons ru…"
type textarea "x"
type textarea "Create an online browser based AI RPG GAME based on the dungeons and dragons ru…"
type textarea "x"
type textarea "Create an online browser based AI RPG GAME based on the dungeons and dragons ru…"
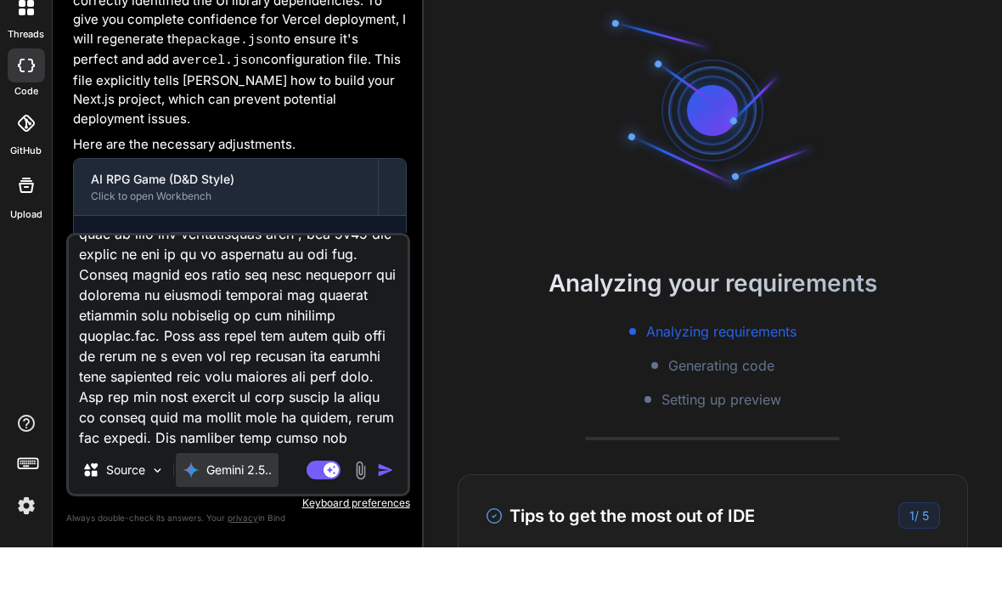
type textarea "x"
type textarea "Create an online browser based AI RPG GAME based on the dungeons and dragons ru…"
type textarea "x"
type textarea "Create an online browser based AI RPG GAME based on the dungeons and dragons ru…"
type textarea "x"
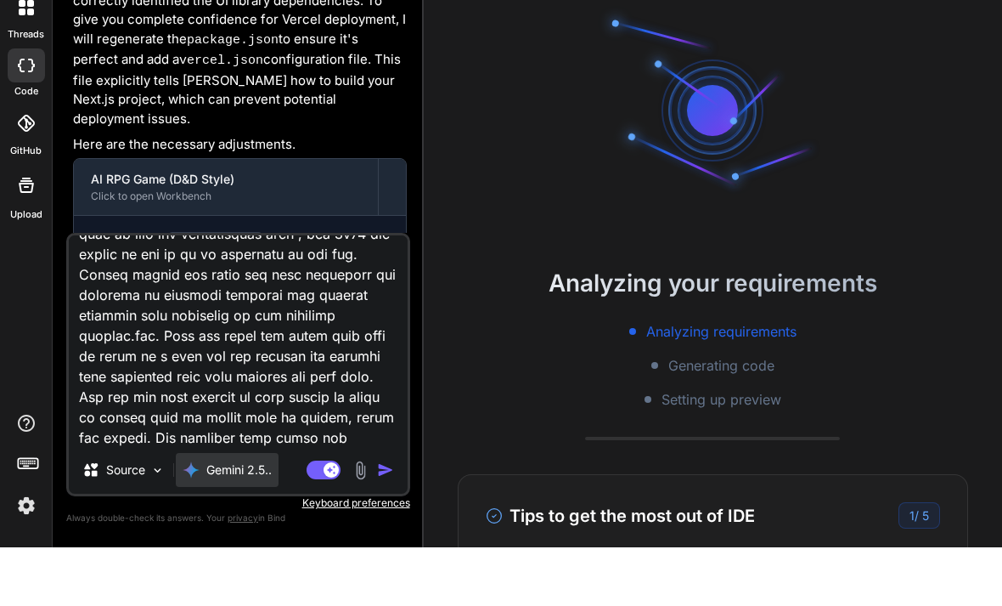
type textarea "Create an online browser based AI RPG GAME based on the dungeons and dragons ru…"
type textarea "x"
type textarea "Create an online browser based AI RPG GAME based on the dungeons and dragons ru…"
type textarea "x"
type textarea "Create an online browser based AI RPG GAME based on the dungeons and dragons ru…"
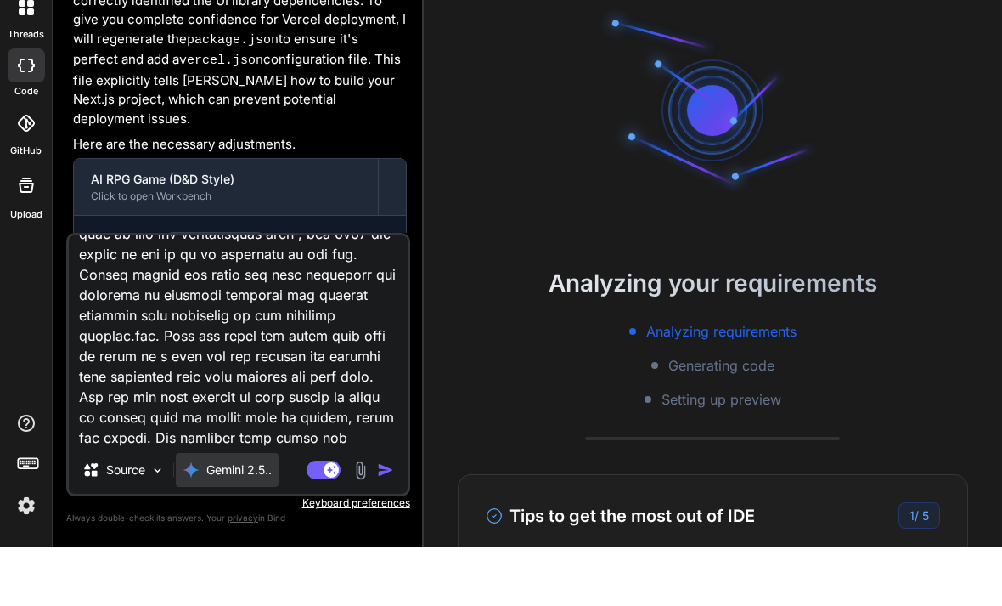
type textarea "x"
type textarea "Create an online browser based AI RPG GAME based on the dungeons and dragons ru…"
type textarea "x"
type textarea "Create an online browser based AI RPG GAME based on the dungeons and dragons ru…"
type textarea "x"
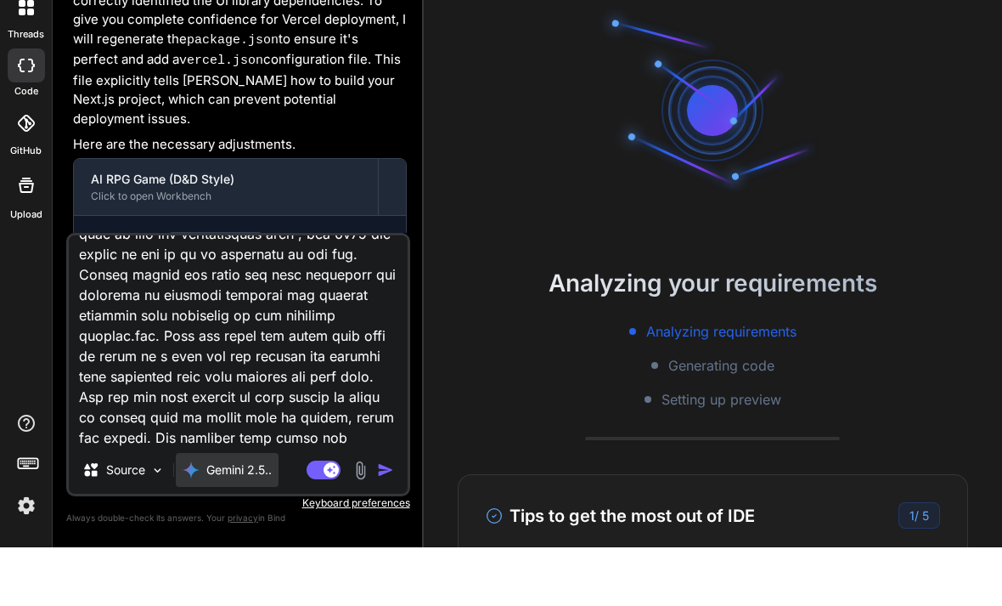
type textarea "Create an online browser based AI RPG GAME based on the dungeons and dragons ru…"
type textarea "x"
type textarea "Create an online browser based AI RPG GAME based on the dungeons and dragons ru…"
type textarea "x"
type textarea "Create an online browser based AI RPG GAME based on the dungeons and dragons ru…"
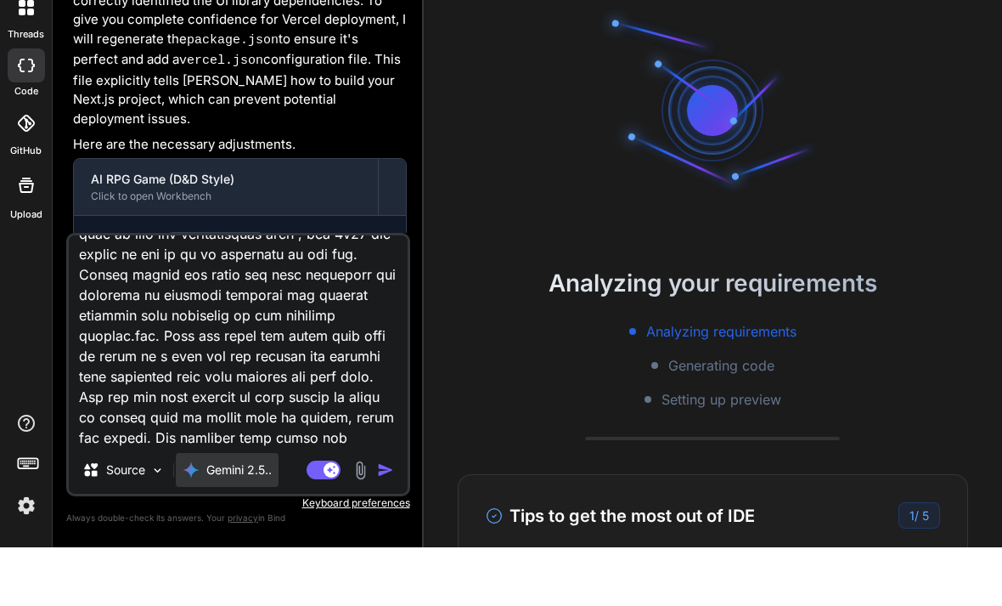
type textarea "x"
type textarea "Create an online browser based AI RPG GAME based on the dungeons and dragons ru…"
type textarea "x"
type textarea "Create an online browser based AI RPG GAME based on the dungeons and dragons ru…"
type textarea "x"
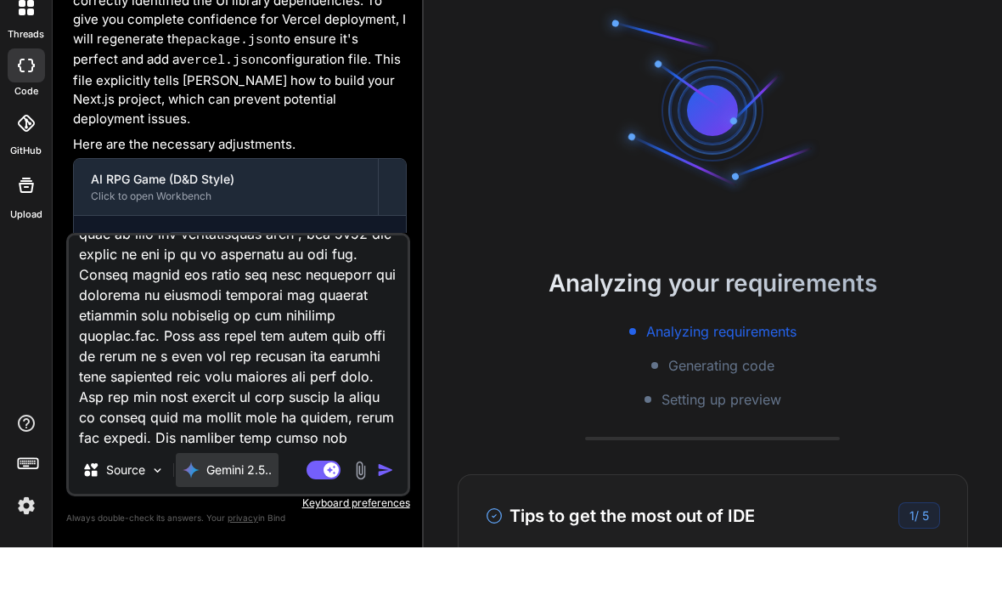
type textarea "Create an online browser based AI RPG GAME based on the dungeons and dragons ru…"
type textarea "x"
type textarea "Create an online browser based AI RPG GAME based on the dungeons and dragons ru…"
type textarea "x"
type textarea "Create an online browser based AI RPG GAME based on the dungeons and dragons ru…"
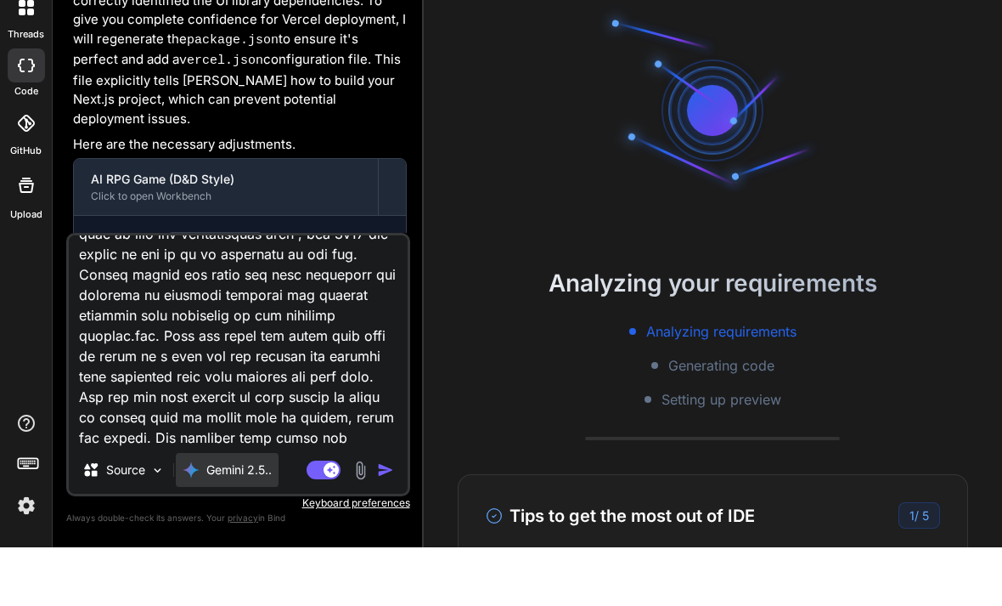
type textarea "x"
type textarea "Create an online browser based AI RPG GAME based on the dungeons and dragons ru…"
type textarea "x"
type textarea "Create an online browser based AI RPG GAME based on the dungeons and dragons ru…"
type textarea "x"
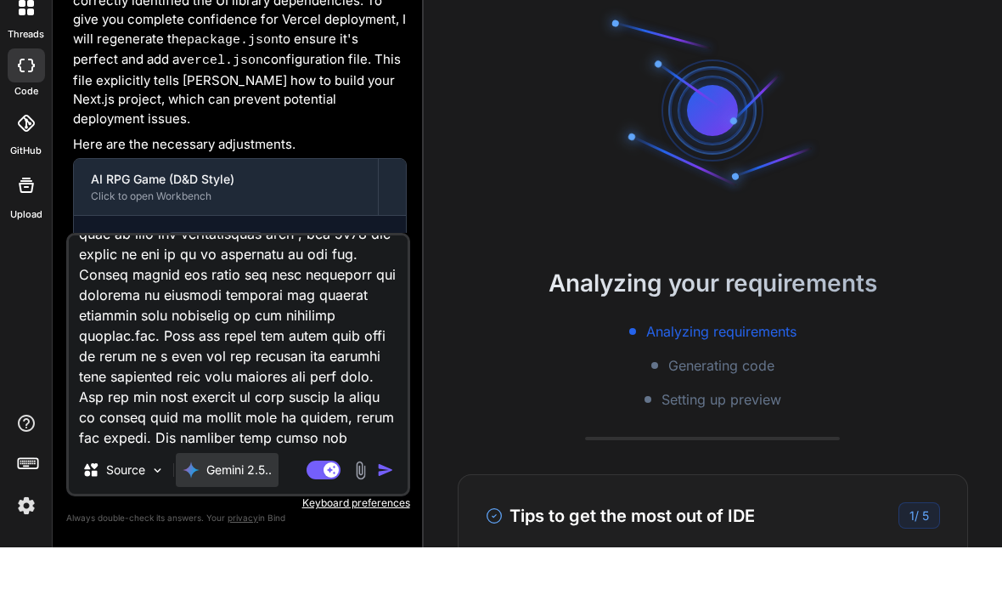
type textarea "Create an online browser based AI RPG GAME based on the dungeons and dragons ru…"
type textarea "x"
type textarea "Create an online browser based AI RPG GAME based on the dungeons and dragons ru…"
type textarea "x"
type textarea "Create an online browser based AI RPG GAME based on the dungeons and dragons ru…"
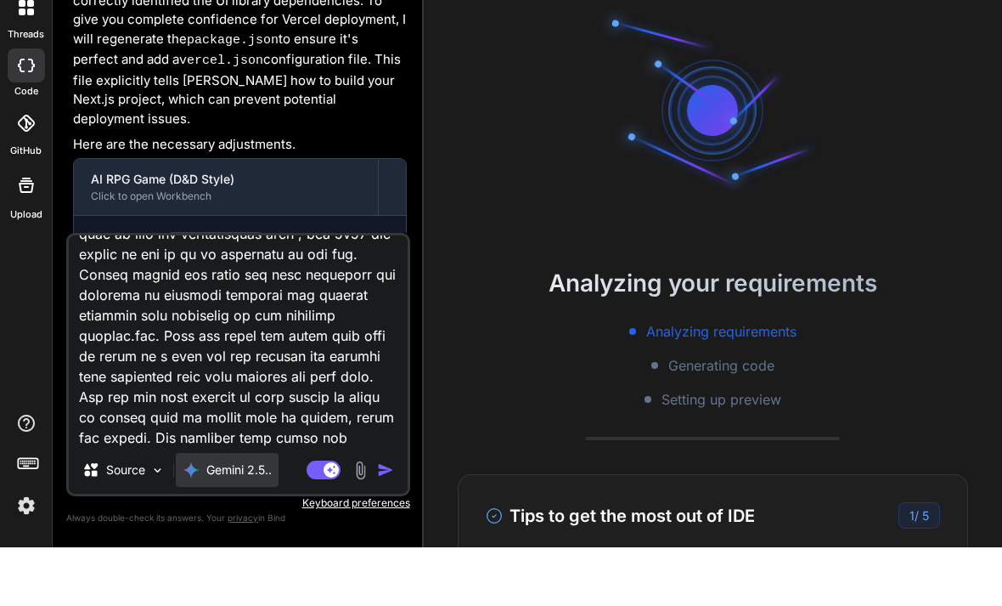
type textarea "x"
type textarea "Create an online browser based AI RPG GAME based on the dungeons and dragons ru…"
type textarea "x"
type textarea "Create an online browser based AI RPG GAME based on the dungeons and dragons ru…"
type textarea "x"
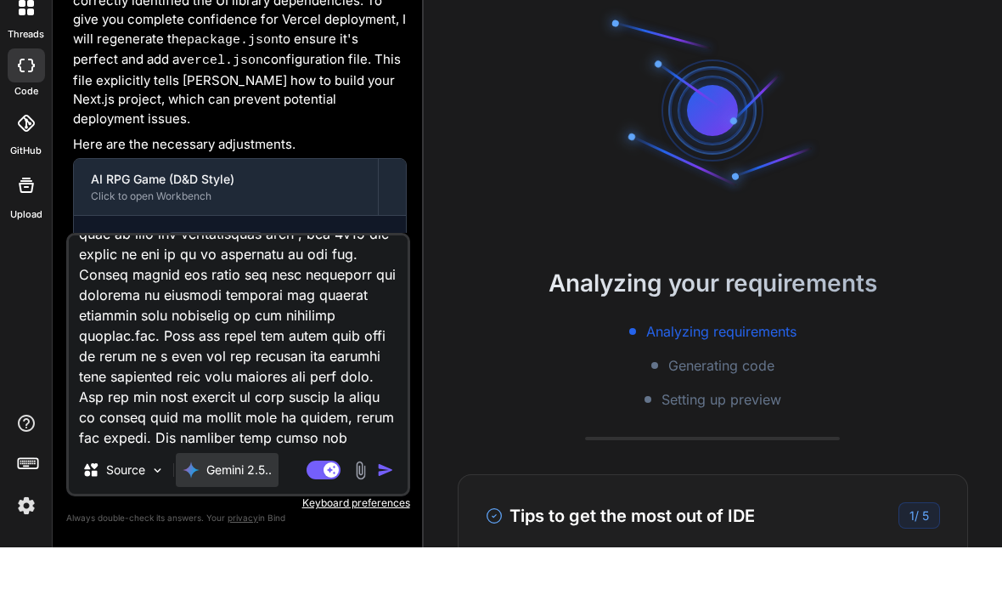
type textarea "Create an online browser based AI RPG GAME based on the dungeons and dragons ru…"
type textarea "x"
type textarea "Create an online browser based AI RPG GAME based on the dungeons and dragons ru…"
type textarea "x"
type textarea "Create an online browser based AI RPG GAME based on the dungeons and dragons ru…"
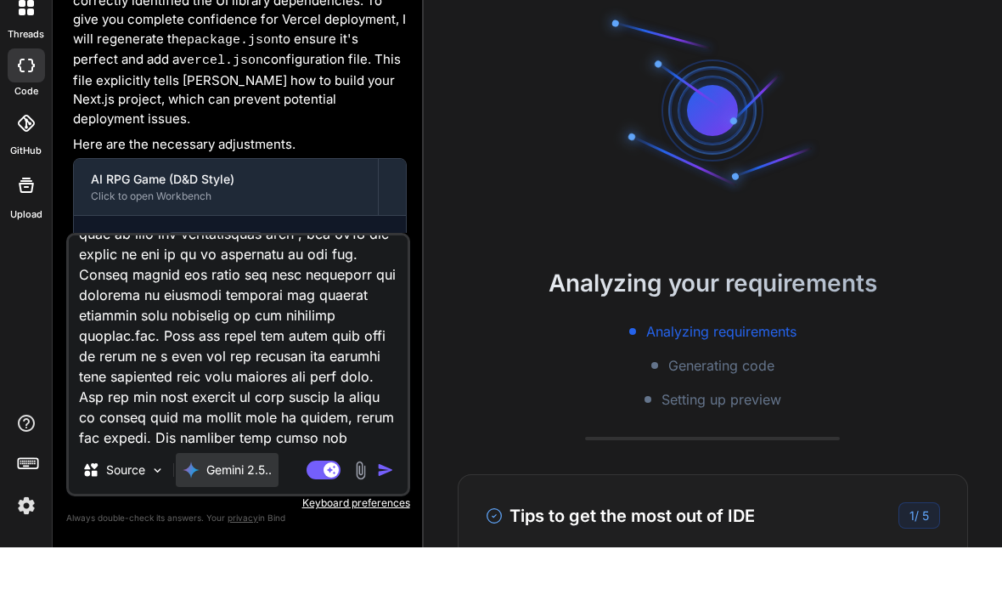
type textarea "x"
type textarea "Create an online browser based AI RPG GAME based on the dungeons and dragons ru…"
type textarea "x"
type textarea "Create an online browser based AI RPG GAME based on the dungeons and dragons ru…"
type textarea "x"
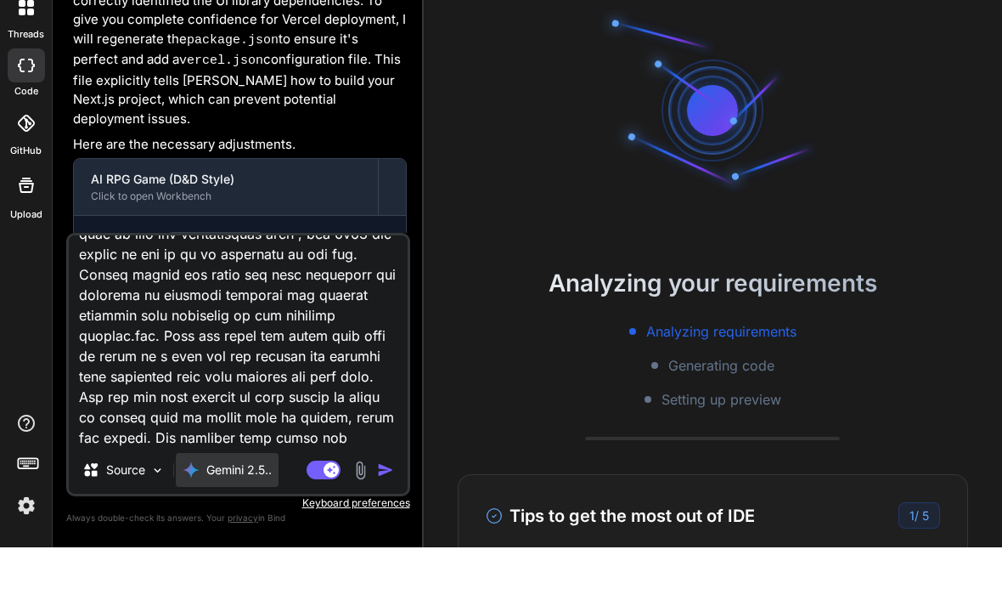
type textarea "Create an online browser based AI RPG GAME based on the dungeons and dragons ru…"
type textarea "x"
type textarea "Create an online browser based AI RPG GAME based on the dungeons and dragons ru…"
type textarea "x"
type textarea "Create an online browser based AI RPG GAME based on the dungeons and dragons ru…"
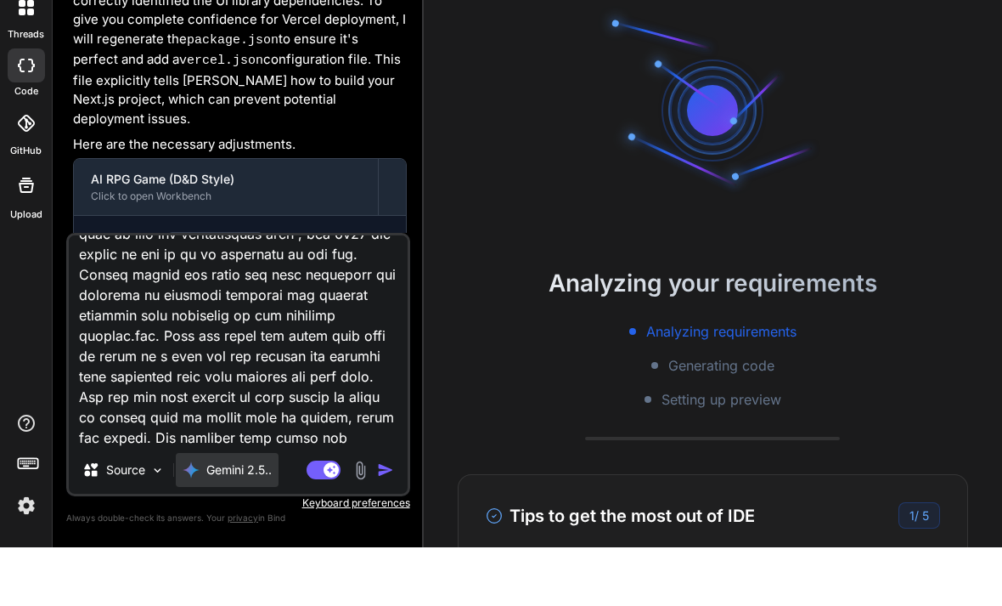
type textarea "x"
type textarea "Create an online browser based AI RPG GAME based on the dungeons and dragons ru…"
type textarea "x"
type textarea "Create an online browser based AI RPG GAME based on the dungeons and dragons ru…"
type textarea "x"
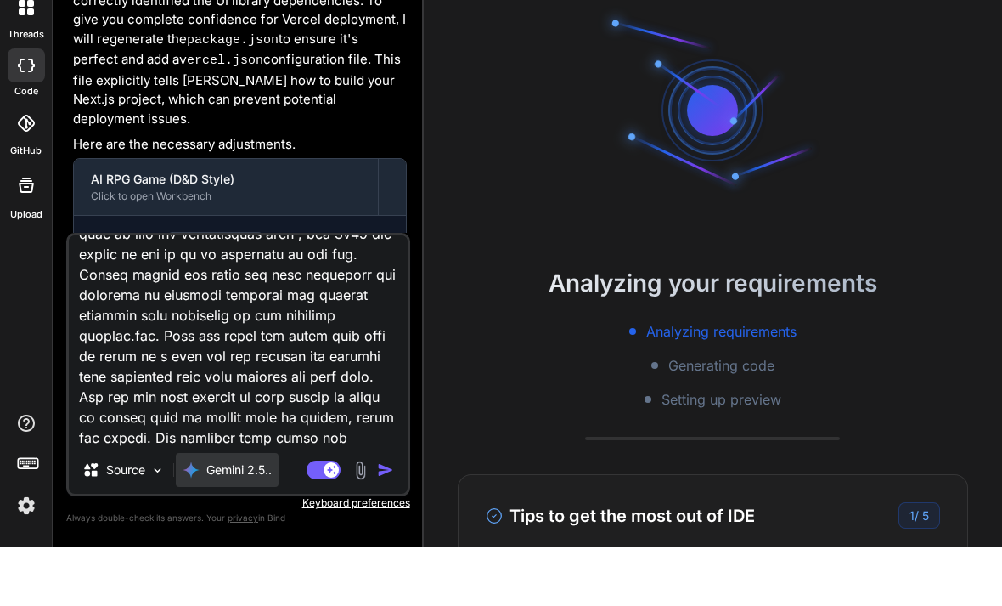
type textarea "Create an online browser based AI RPG GAME based on the dungeons and dragons ru…"
type textarea "x"
type textarea "Create an online browser based AI RPG GAME based on the dungeons and dragons ru…"
type textarea "x"
type textarea "Create an online browser based AI RPG GAME based on the dungeons and dragons ru…"
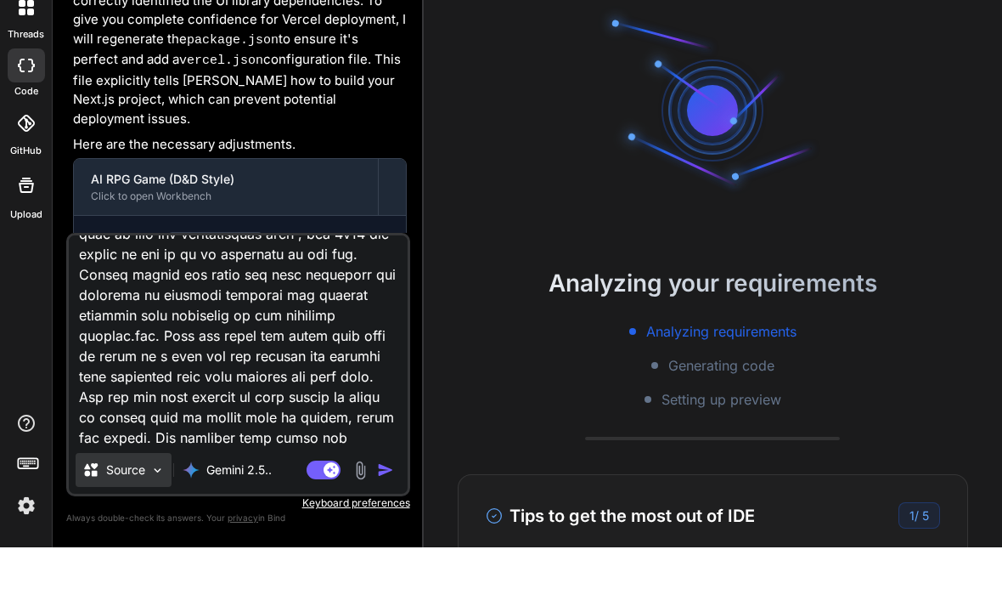
click at [140, 511] on div "Source" at bounding box center [124, 528] width 96 height 34
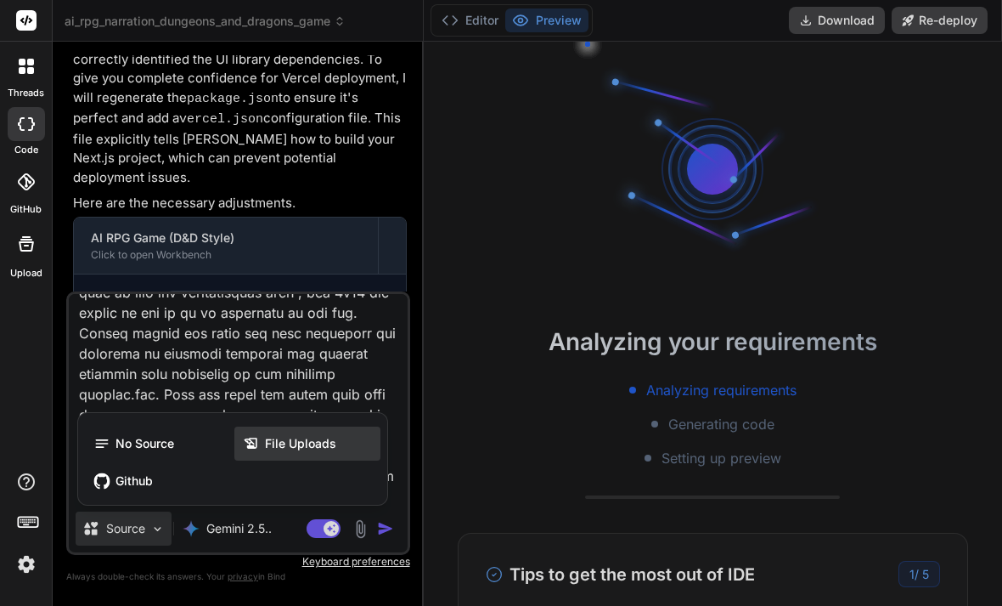
click at [282, 444] on span "File Uploads" at bounding box center [300, 443] width 71 height 17
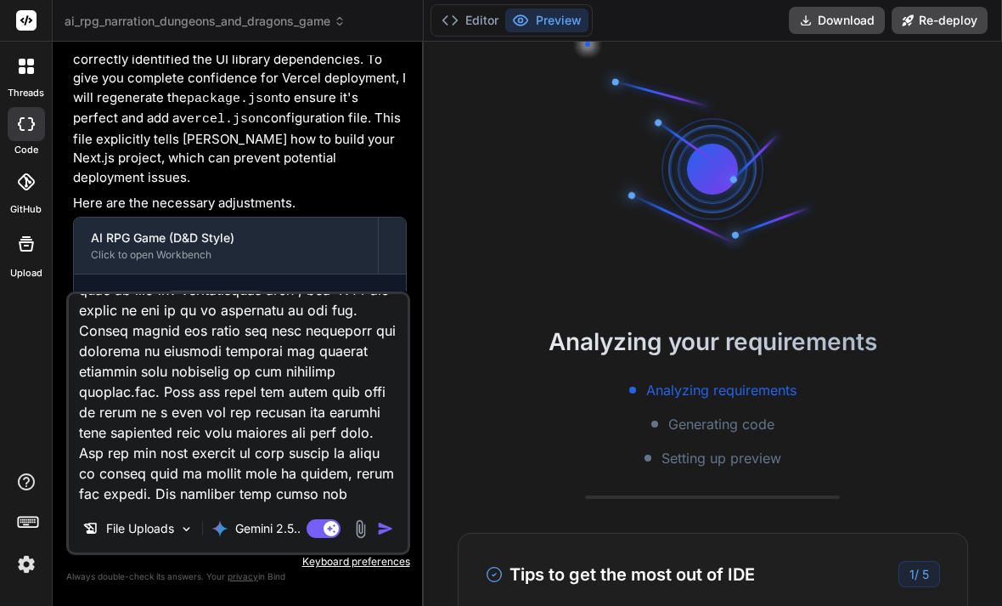
scroll to position [982, 0]
click at [156, 533] on p "File Uploads" at bounding box center [140, 528] width 68 height 17
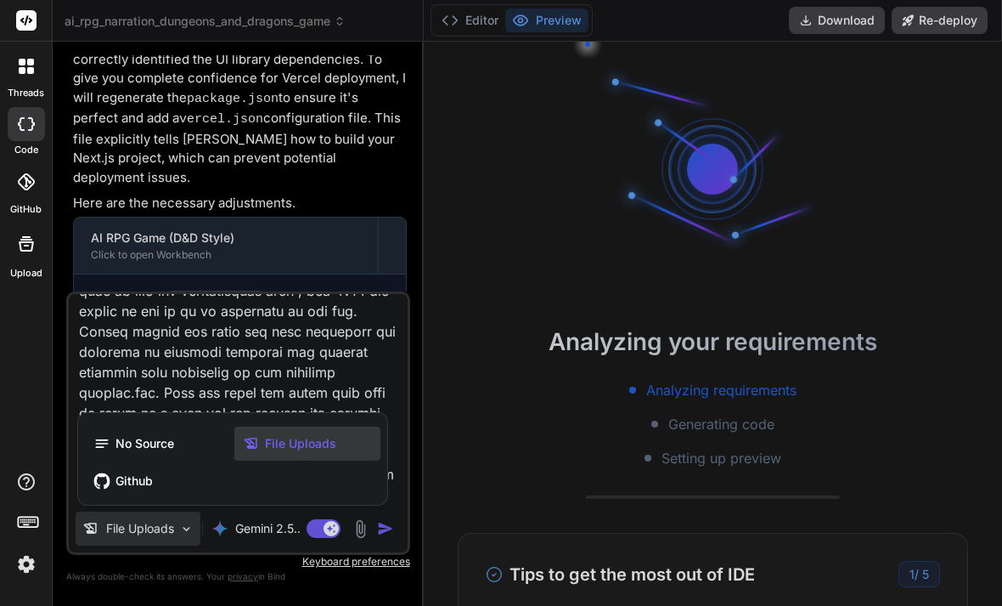
click at [270, 449] on span "File Uploads" at bounding box center [300, 443] width 71 height 17
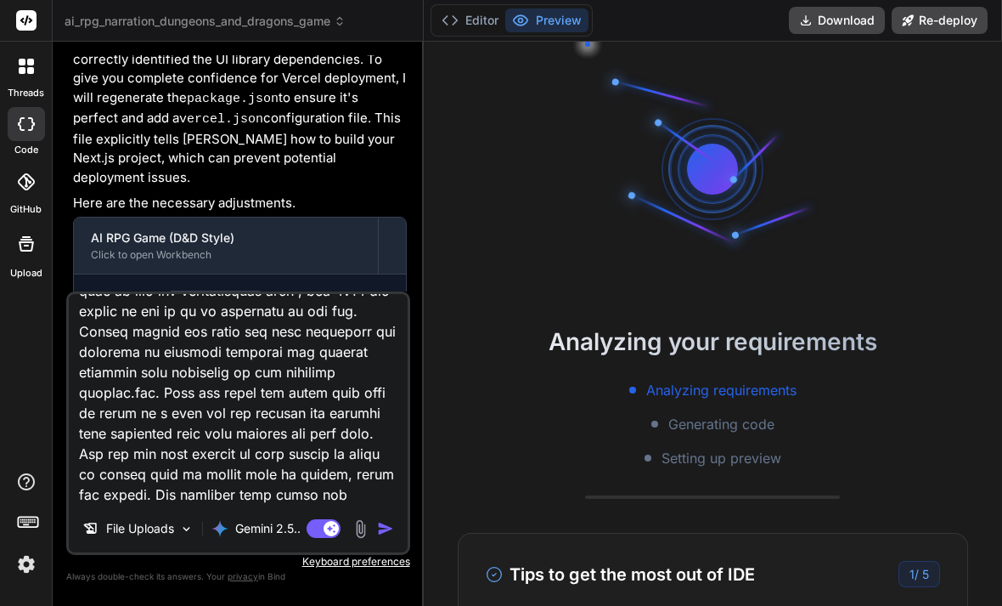
click at [369, 538] on div "Agent Mode. When this toggle is activated, AI automatically makes decisions, re…" at bounding box center [352, 528] width 98 height 20
click at [361, 530] on img at bounding box center [361, 529] width 20 height 20
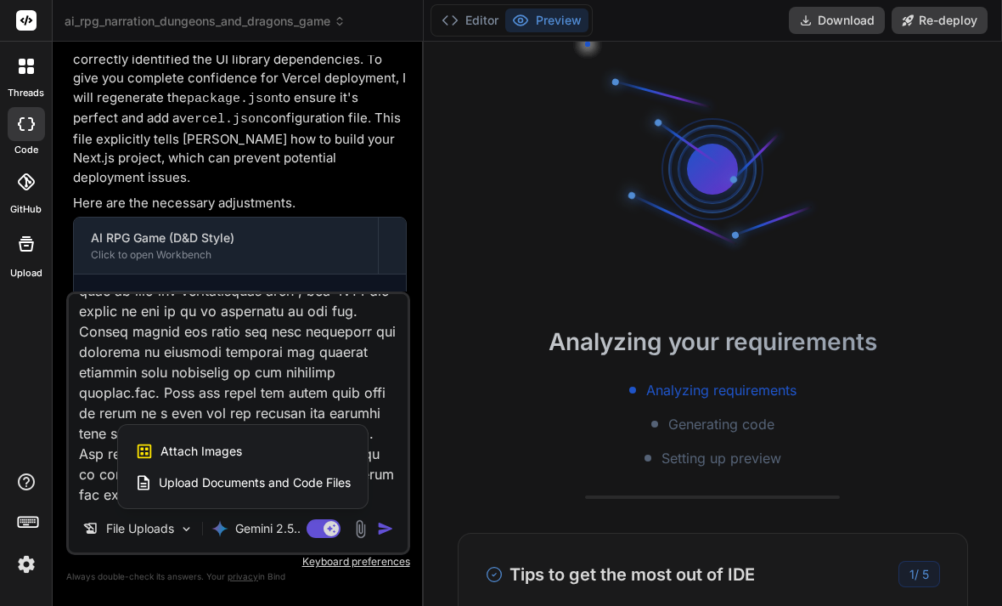
click at [253, 487] on span "Upload Documents and Code Files" at bounding box center [255, 482] width 192 height 17
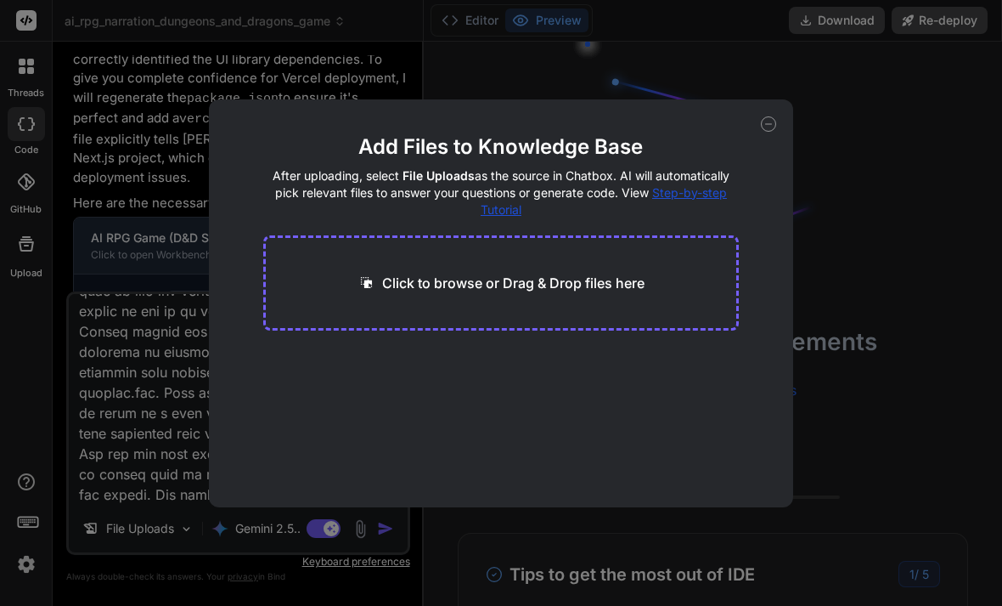
click at [510, 245] on div "Click to browse or Drag & Drop files here" at bounding box center [501, 282] width 477 height 95
click at [460, 293] on div "Click to browse or Drag & Drop files here" at bounding box center [501, 282] width 477 height 95
click at [463, 290] on p "Click to browse or Drag & Drop files here" at bounding box center [513, 283] width 262 height 20
type textarea "x"
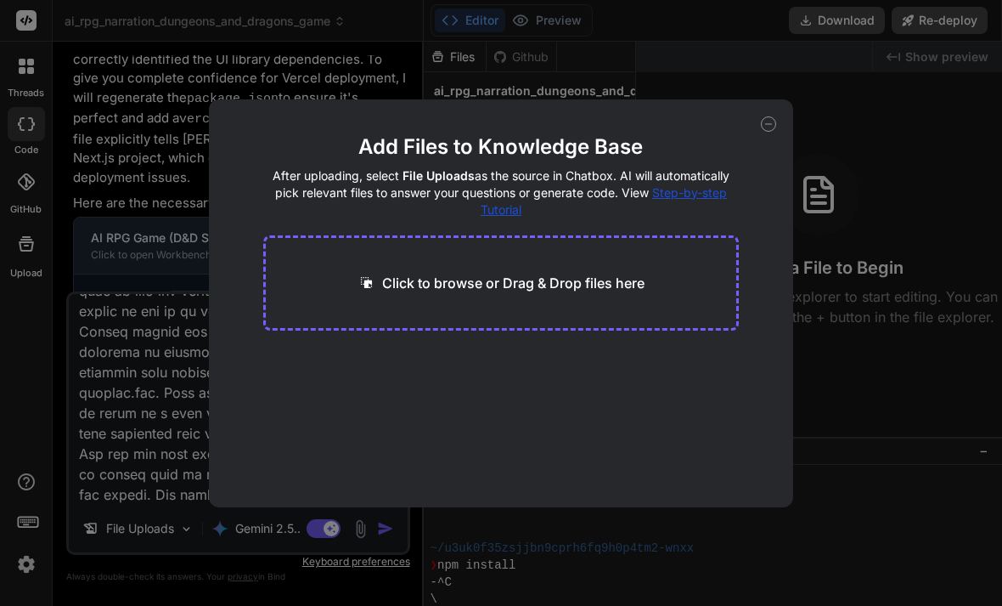
type input "C:\fakepath\DnD_BasicRules_2018.pdf"
click at [368, 391] on div "-> Upgrade for more" at bounding box center [335, 391] width 114 height 17
click at [285, 392] on div "-> Upgrade for more" at bounding box center [335, 391] width 114 height 17
click at [285, 391] on div "-> Upgrade for more" at bounding box center [335, 391] width 114 height 17
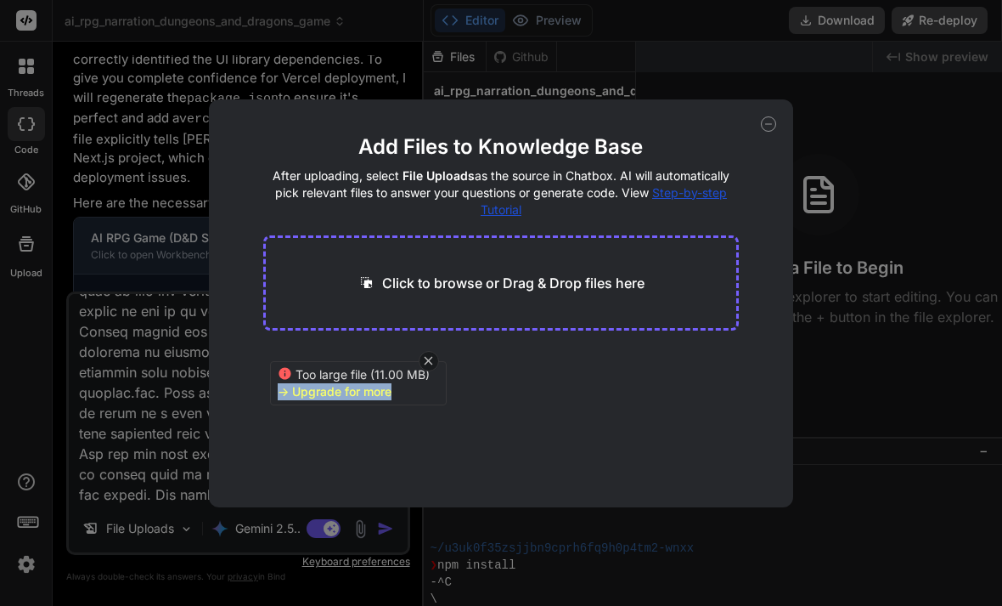
drag, startPoint x: 285, startPoint y: 391, endPoint x: 301, endPoint y: 386, distance: 16.7
click at [285, 391] on div "-> Upgrade for more" at bounding box center [335, 391] width 114 height 17
click at [781, 121] on div "Add Files to Knowledge Base After uploading, select File Uploads as the source …" at bounding box center [501, 303] width 585 height 408
click at [775, 125] on icon at bounding box center [768, 123] width 15 height 15
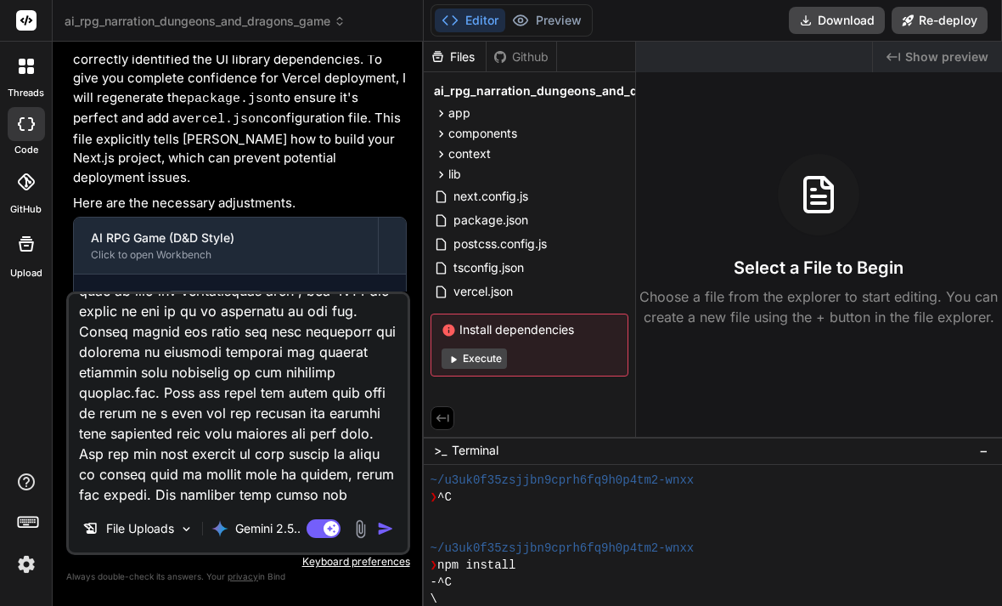
click at [28, 522] on icon at bounding box center [28, 521] width 24 height 24
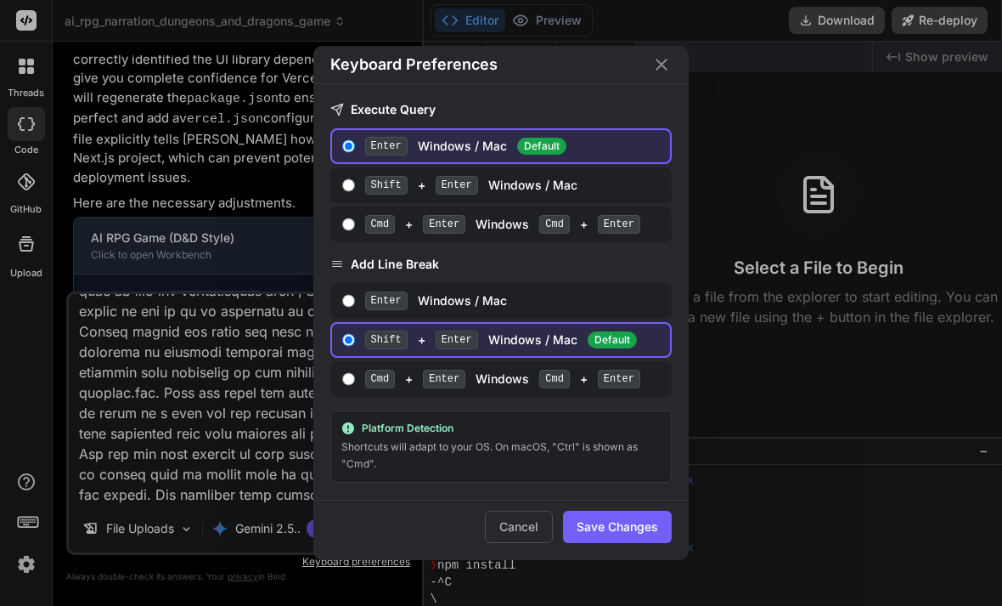
click at [35, 525] on div "Keyboard Preferences Execute Query Enter Windows / Mac Default Shift + Enter Wi…" at bounding box center [501, 303] width 1002 height 606
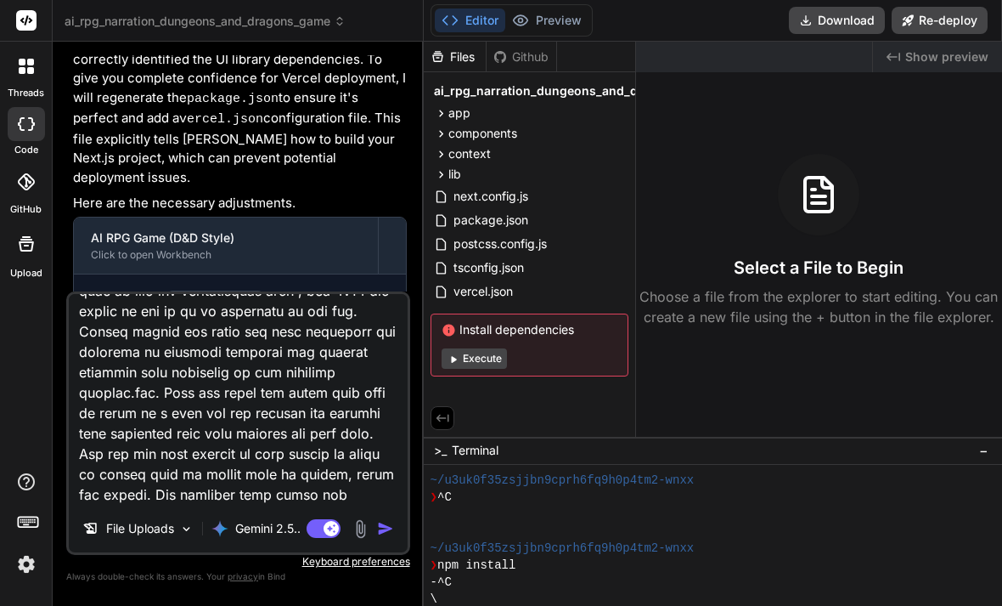
click at [25, 561] on img at bounding box center [26, 564] width 29 height 29
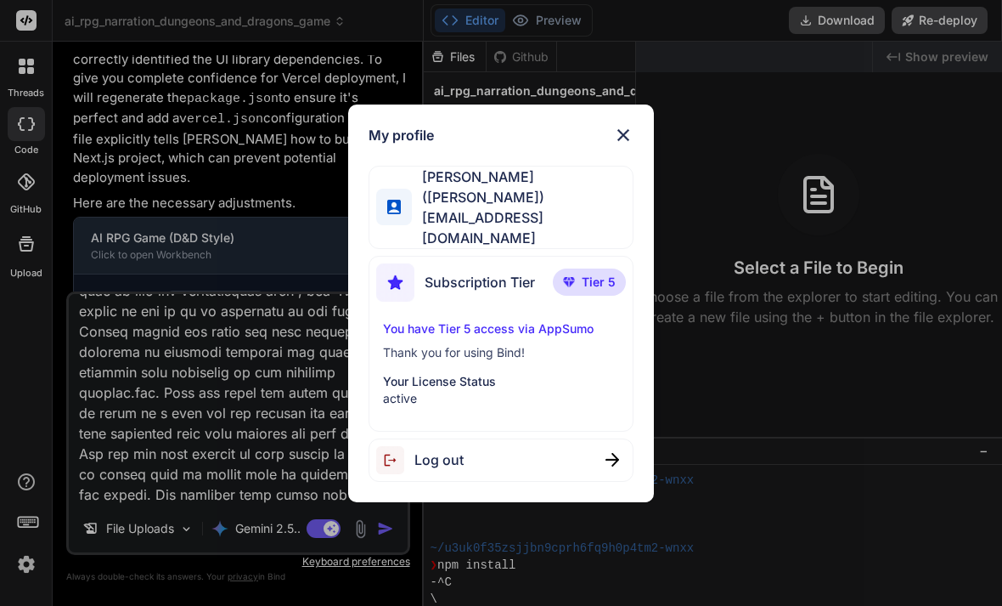
click at [541, 272] on div "Subscription Tier Tier 5" at bounding box center [501, 285] width 251 height 45
click at [574, 277] on img at bounding box center [569, 282] width 12 height 10
click at [428, 320] on p "You have Tier 5 access via AppSumo" at bounding box center [501, 328] width 237 height 17
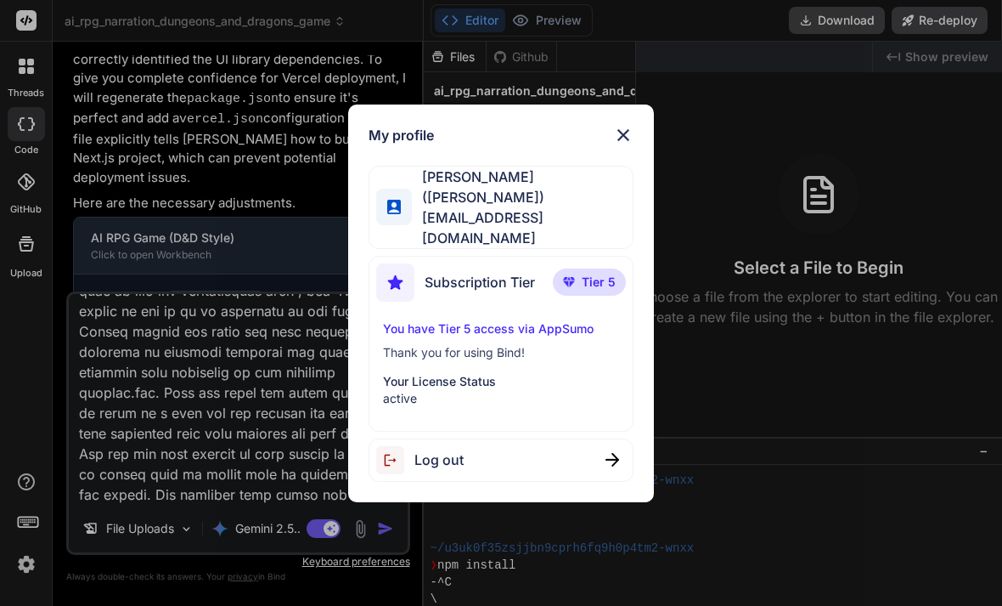
click at [429, 320] on p "You have Tier 5 access via AppSumo" at bounding box center [501, 328] width 237 height 17
click at [200, 141] on div "My profile [PERSON_NAME] ([PERSON_NAME]) [EMAIL_ADDRESS][DOMAIN_NAME] Subscript…" at bounding box center [501, 303] width 1002 height 606
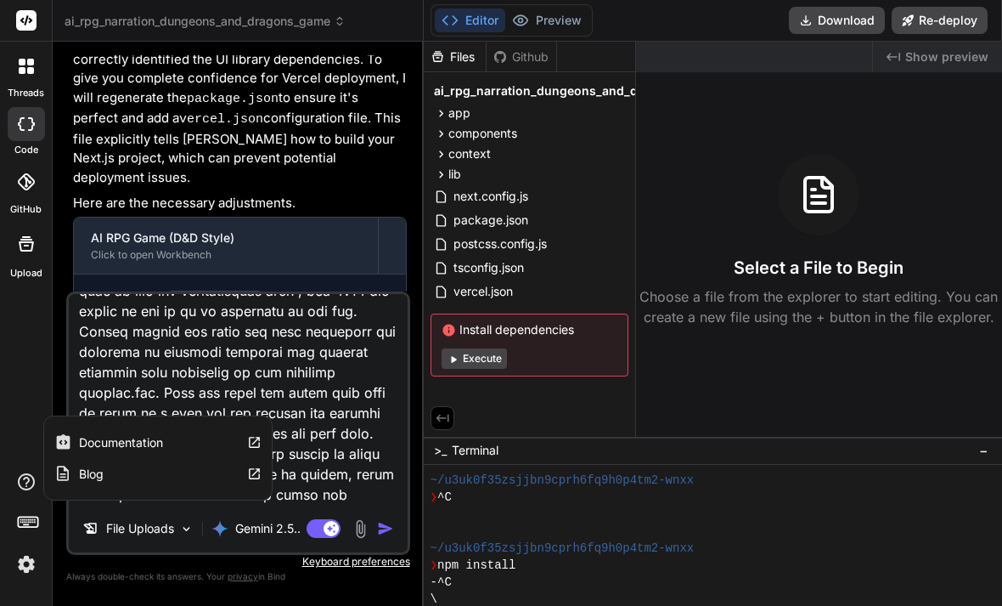
click at [37, 481] on div "Documentation Blog" at bounding box center [26, 524] width 52 height 107
click at [32, 489] on icon at bounding box center [26, 481] width 20 height 20
click at [127, 471] on div "Blog" at bounding box center [158, 473] width 228 height 31
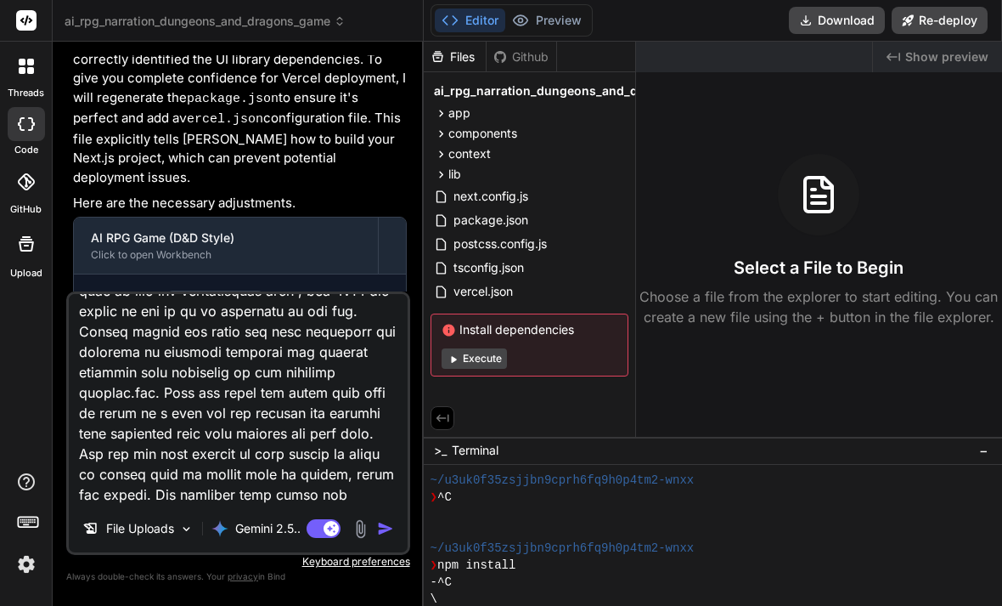
click at [21, 558] on img at bounding box center [26, 564] width 29 height 29
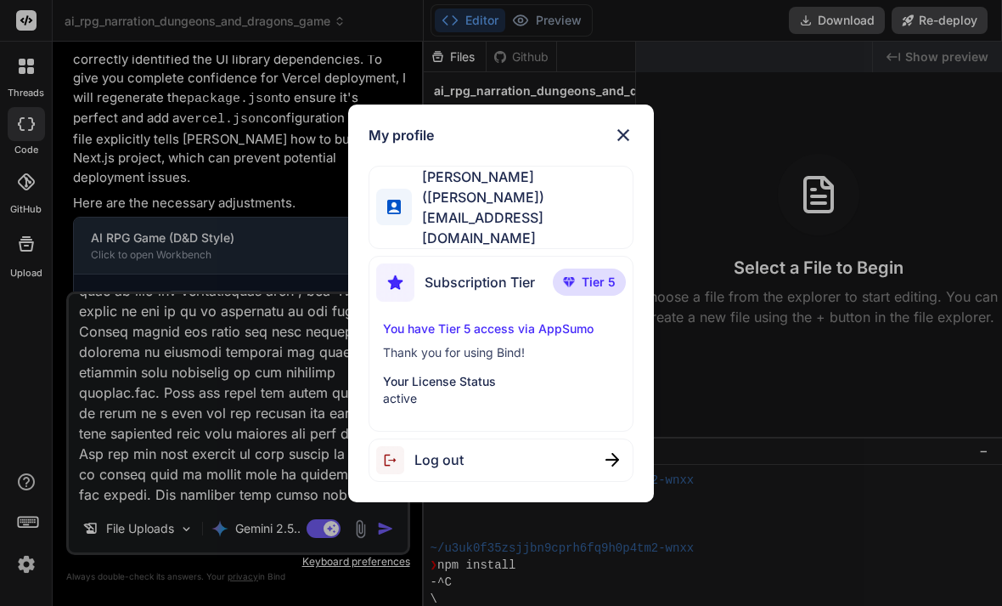
click at [486, 320] on p "You have Tier 5 access via AppSumo" at bounding box center [501, 328] width 237 height 17
click at [238, 409] on div "My profile [PERSON_NAME] ([PERSON_NAME]) [EMAIL_ADDRESS][DOMAIN_NAME] Subscript…" at bounding box center [501, 303] width 1002 height 606
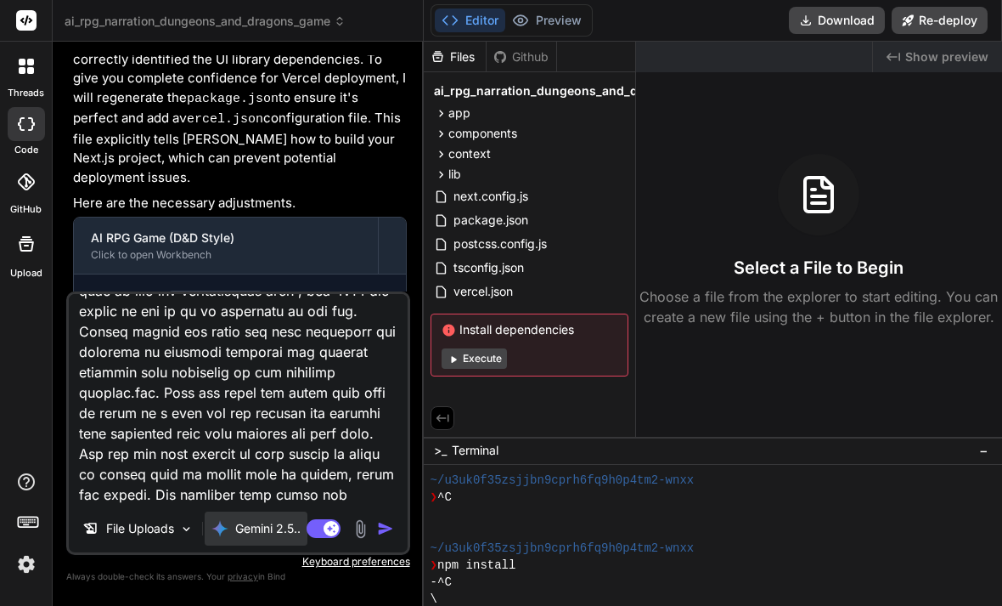
click at [251, 539] on div "Gemini 2.5.." at bounding box center [256, 528] width 103 height 34
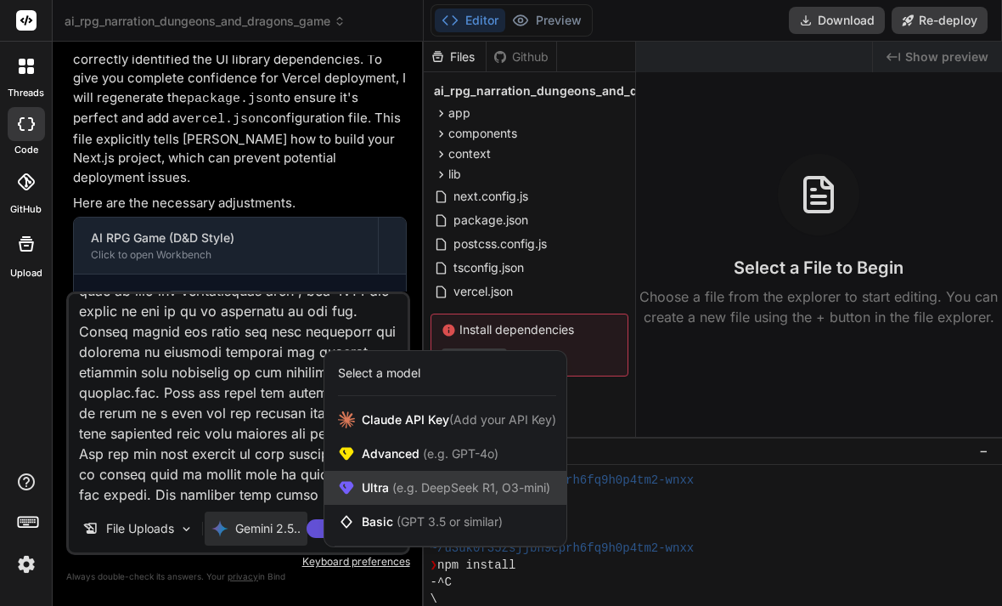
click at [465, 480] on span "(e.g. DeepSeek R1, O3-mini)" at bounding box center [469, 487] width 161 height 14
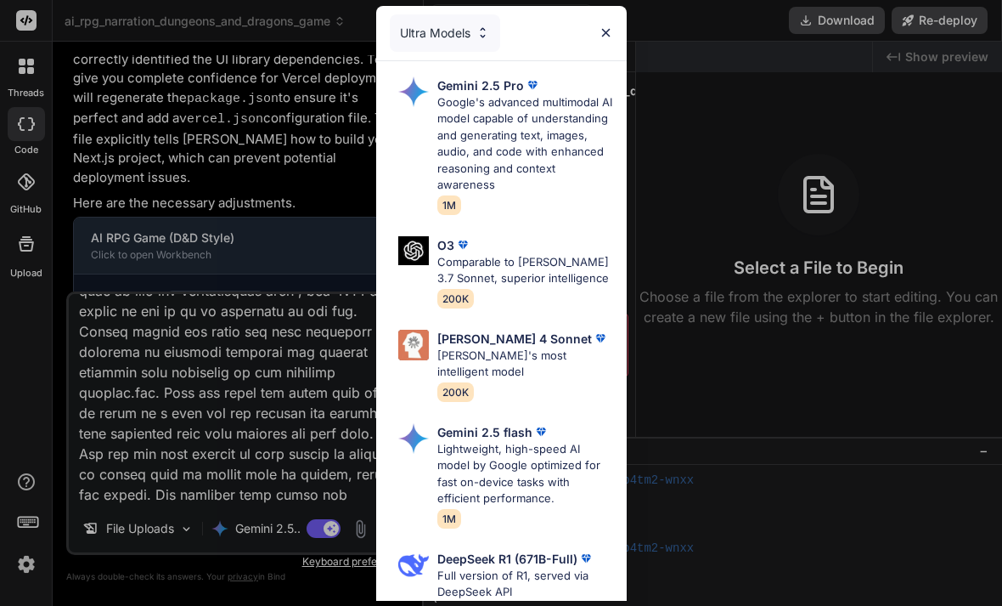
click at [174, 439] on div "Ultra Models Gemini 2.5 Pro Google's advanced multimodal AI model capable of un…" at bounding box center [501, 303] width 1002 height 606
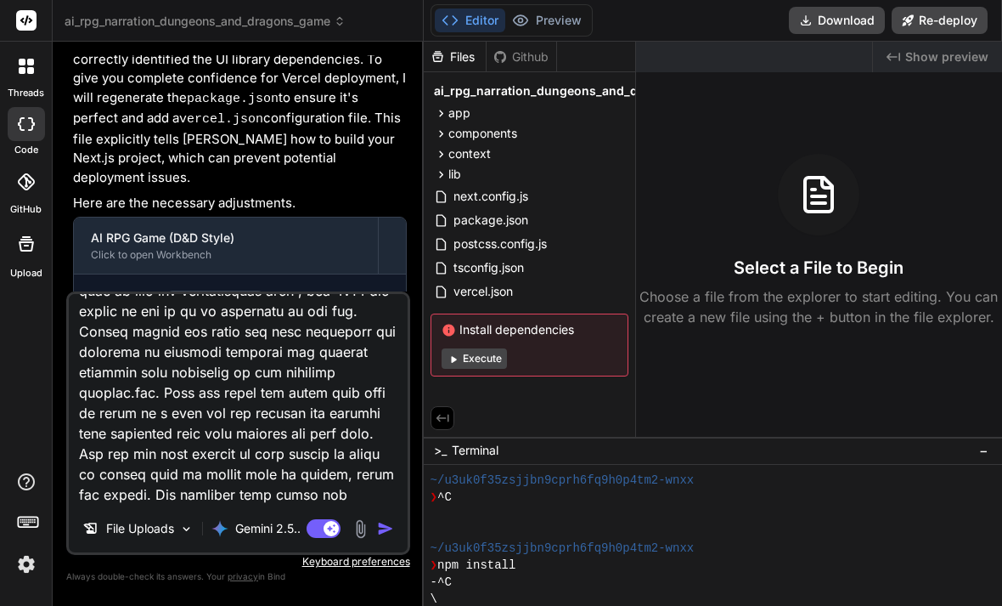
click at [174, 439] on textarea at bounding box center [238, 399] width 339 height 211
click at [206, 396] on textarea at bounding box center [238, 399] width 339 height 211
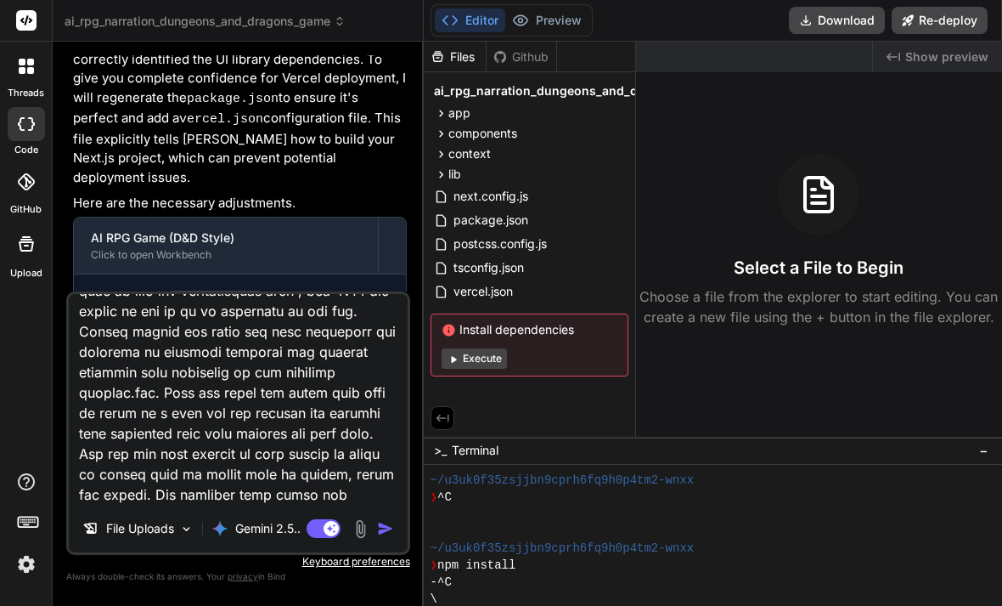
click at [206, 396] on textarea at bounding box center [238, 399] width 339 height 211
click at [25, 234] on icon at bounding box center [26, 244] width 20 height 20
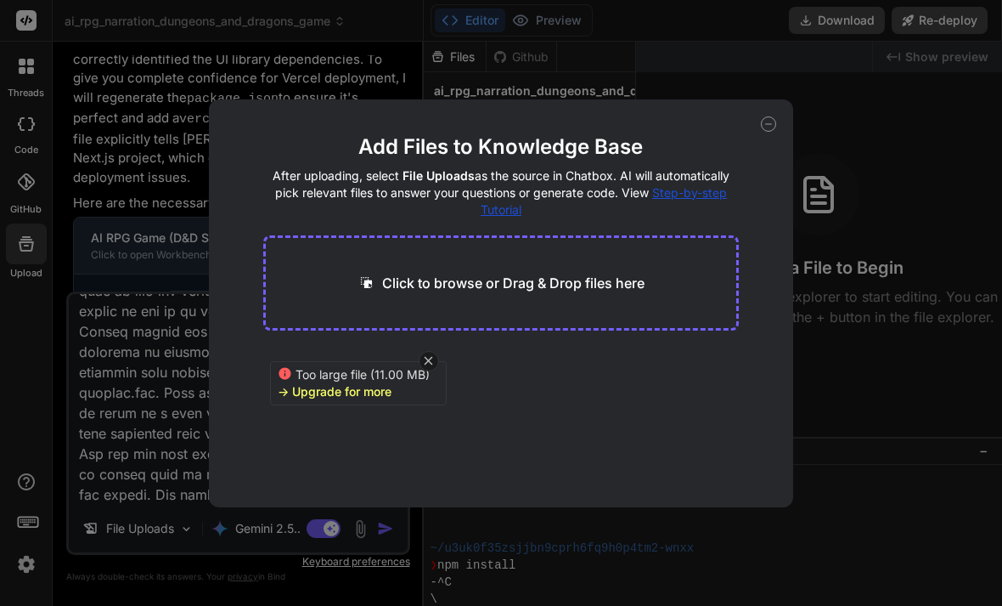
click at [368, 381] on span "Too large file (11.00 MB)" at bounding box center [364, 374] width 136 height 17
click at [357, 389] on div "-> Upgrade for more" at bounding box center [335, 391] width 114 height 17
click at [357, 388] on div "-> Upgrade for more" at bounding box center [335, 391] width 114 height 17
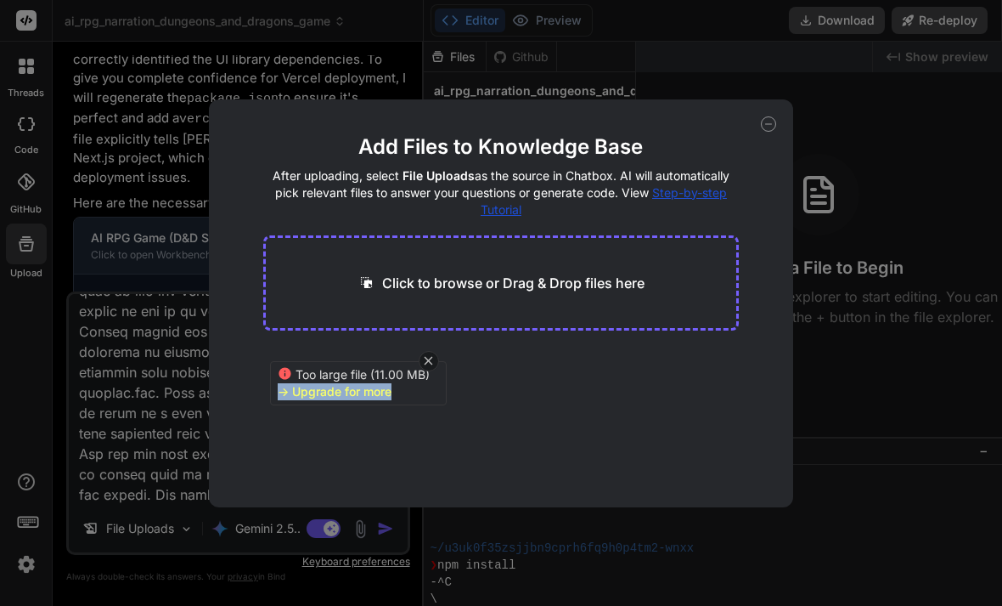
click at [357, 388] on div "-> Upgrade for more" at bounding box center [335, 391] width 114 height 17
click at [358, 388] on div "-> Upgrade for more" at bounding box center [335, 391] width 114 height 17
click at [430, 361] on icon at bounding box center [429, 361] width 8 height 8
type textarea "x"
click at [433, 244] on div "Click to browse or Drag & Drop files here" at bounding box center [501, 282] width 477 height 95
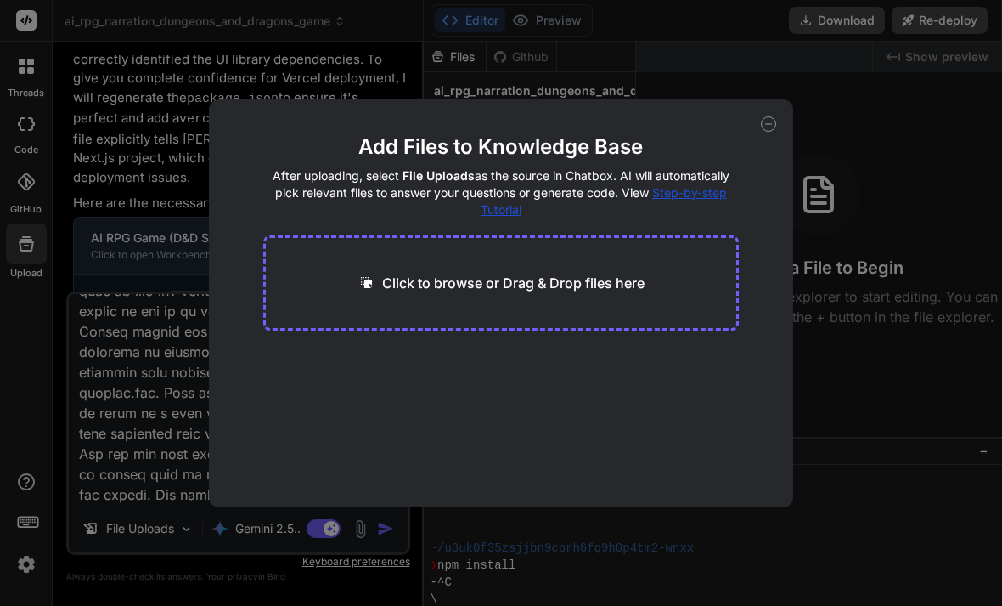
click at [428, 270] on div "Click to browse or Drag & Drop files here" at bounding box center [501, 282] width 477 height 95
click at [428, 269] on div "Click to browse or Drag & Drop files here" at bounding box center [501, 282] width 477 height 95
click at [372, 281] on icon at bounding box center [367, 283] width 18 height 18
type input "C:\fakepath\DnD_BasicRules_2018.pdf"
click at [771, 121] on icon at bounding box center [768, 123] width 15 height 15
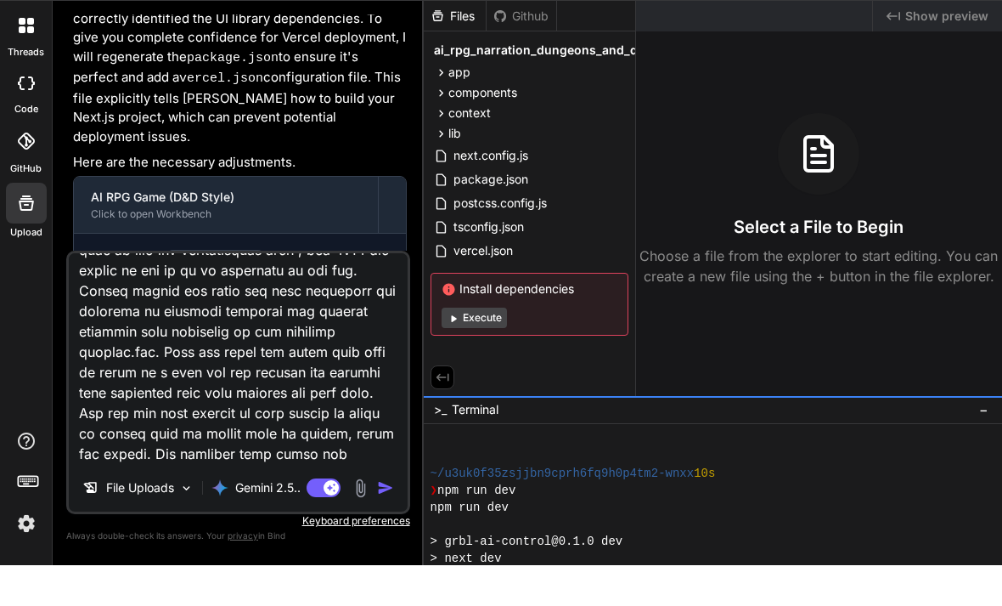
scroll to position [984, 0]
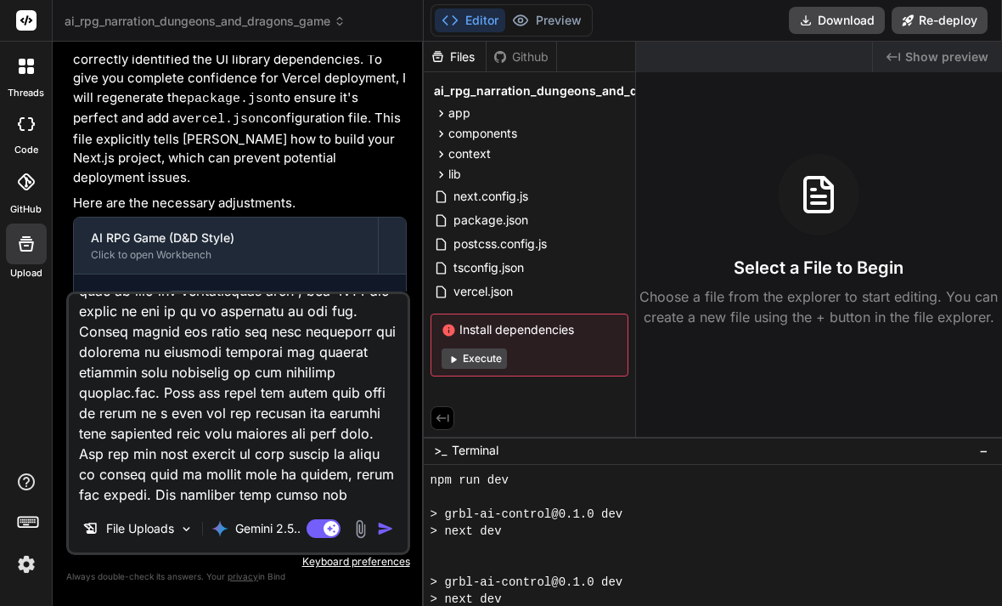
click at [36, 565] on img at bounding box center [26, 564] width 29 height 29
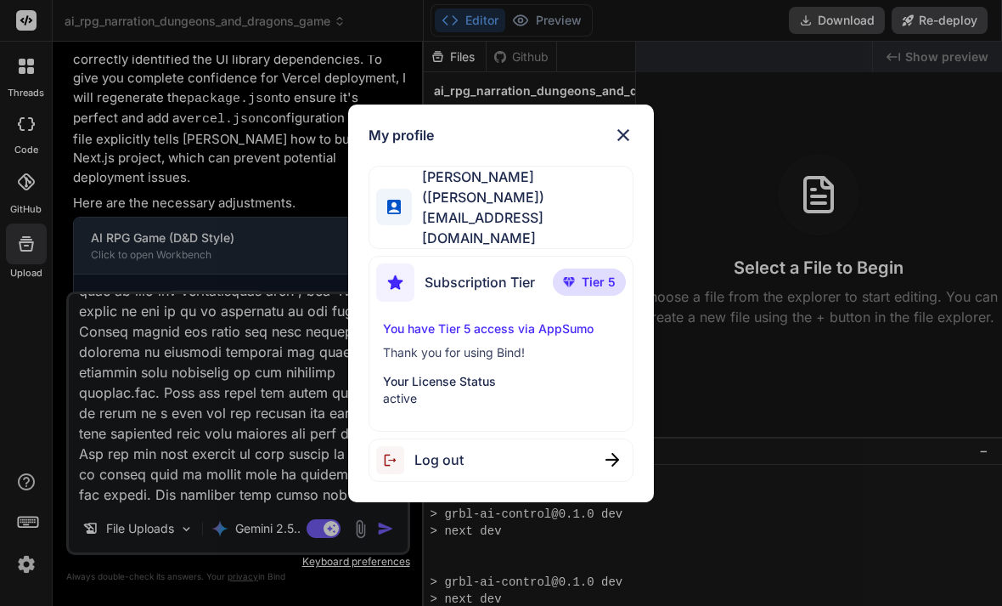
click at [471, 320] on p "You have Tier 5 access via AppSumo" at bounding box center [501, 328] width 237 height 17
click at [478, 356] on div "You have Tier 5 access via AppSumo Thank you for using Bind! Your License Statu…" at bounding box center [501, 363] width 251 height 87
click at [1, 563] on div "My profile [PERSON_NAME] ([PERSON_NAME]) [EMAIL_ADDRESS][DOMAIN_NAME] Subscript…" at bounding box center [501, 303] width 1002 height 606
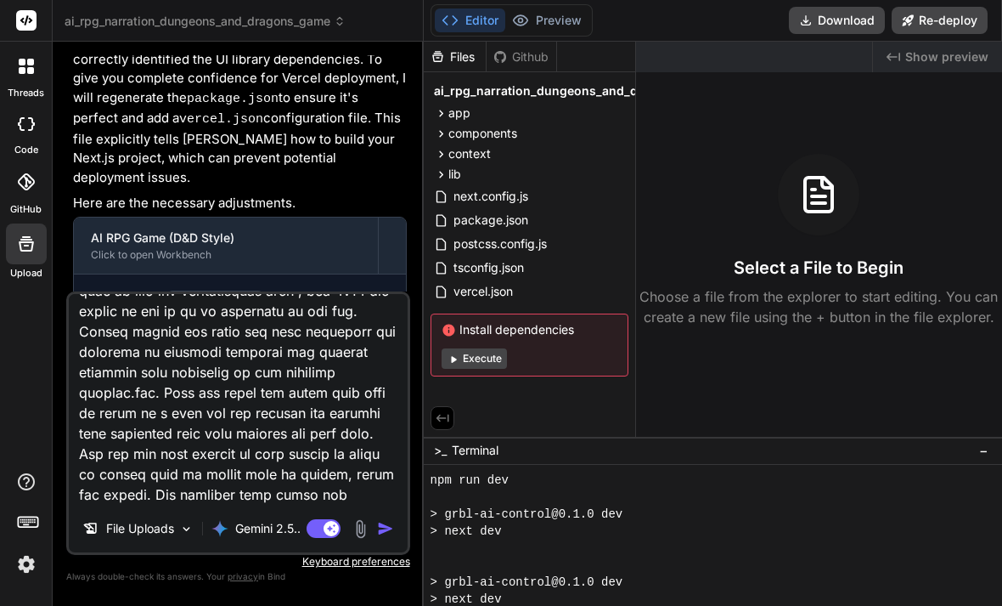
click at [23, 568] on img at bounding box center [26, 564] width 29 height 29
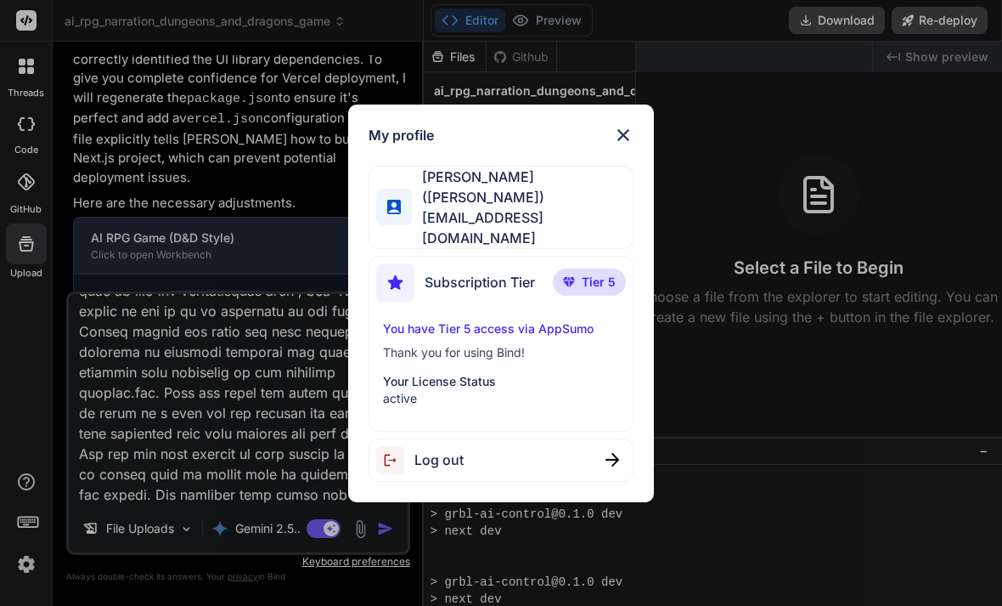
click at [493, 324] on p "You have Tier 5 access via AppSumo" at bounding box center [501, 328] width 237 height 17
click at [486, 320] on p "You have Tier 5 access via AppSumo" at bounding box center [501, 328] width 237 height 17
click at [386, 282] on img at bounding box center [395, 282] width 38 height 38
drag, startPoint x: 390, startPoint y: 282, endPoint x: 527, endPoint y: 275, distance: 137.8
click at [414, 279] on div "Subscription Tier" at bounding box center [455, 282] width 159 height 38
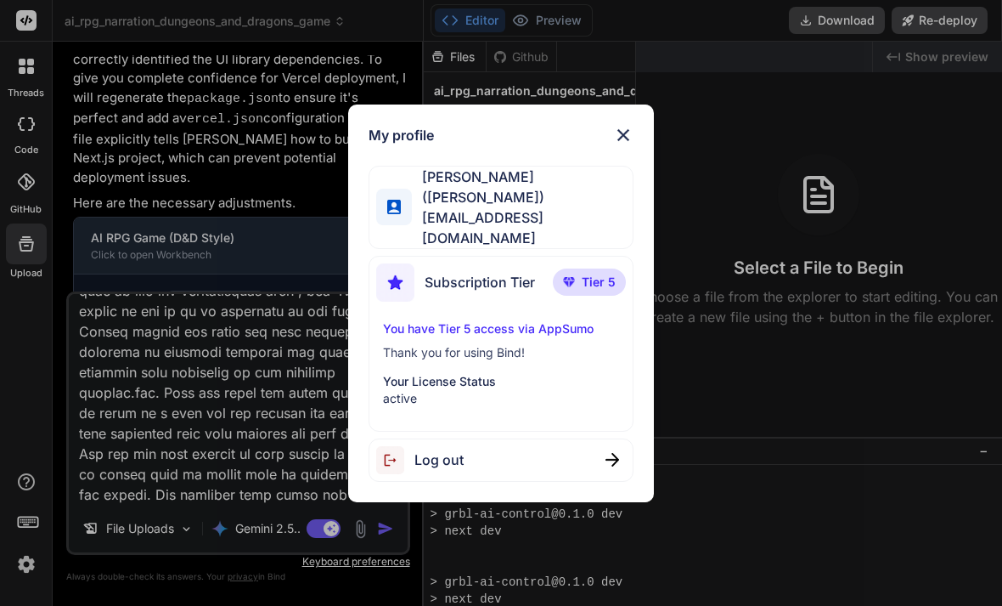
click at [577, 279] on p "Tier 5" at bounding box center [589, 281] width 73 height 27
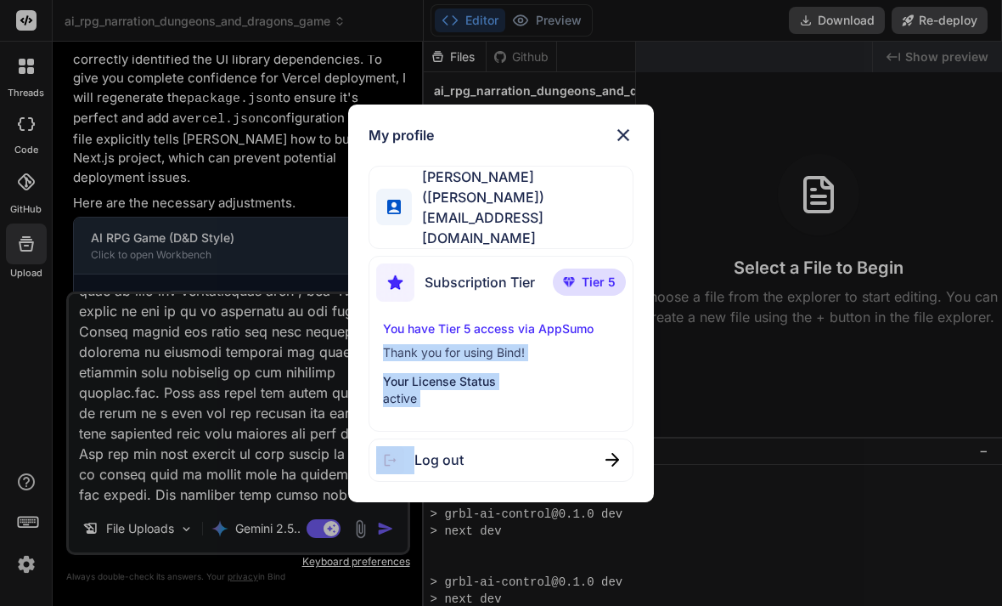
drag, startPoint x: 535, startPoint y: 327, endPoint x: 481, endPoint y: 431, distance: 117.0
click at [481, 431] on div "My profile [PERSON_NAME] ([PERSON_NAME]) [EMAIL_ADDRESS][DOMAIN_NAME] Subscript…" at bounding box center [501, 303] width 307 height 398
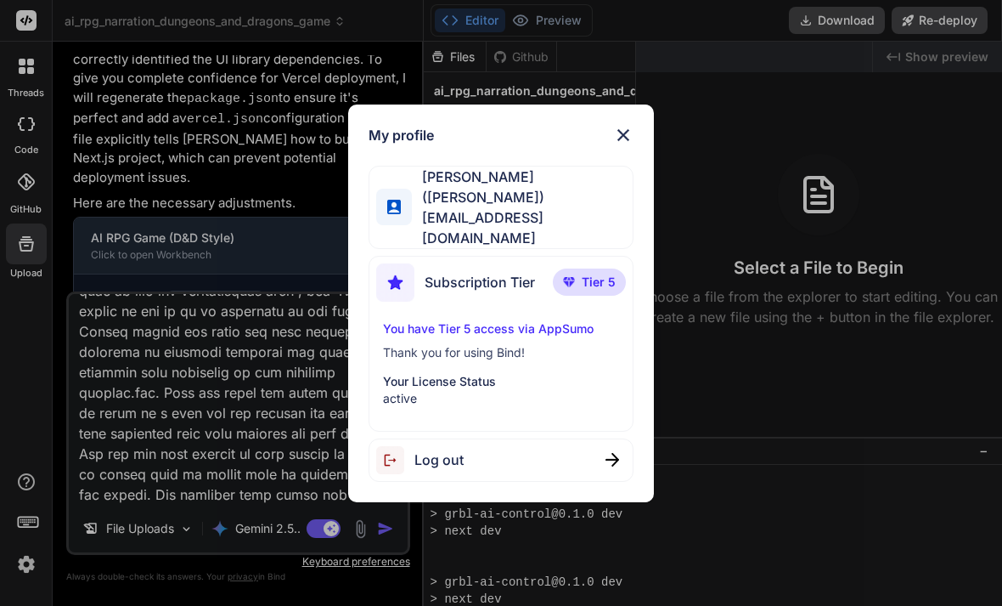
click at [0, 274] on div "My profile [PERSON_NAME] ([PERSON_NAME]) [EMAIL_ADDRESS][DOMAIN_NAME] Subscript…" at bounding box center [501, 303] width 1002 height 606
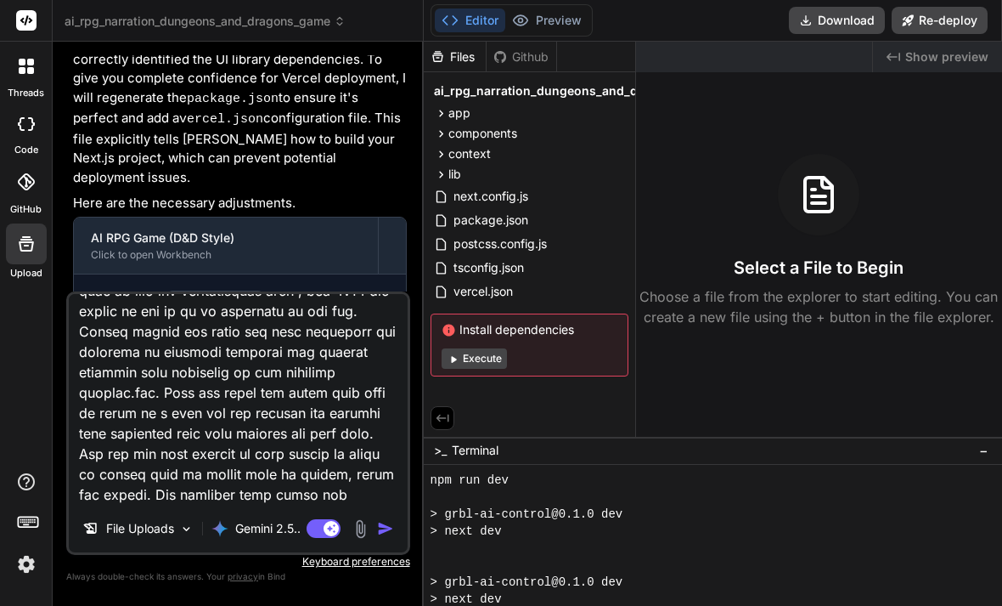
click at [29, 521] on icon at bounding box center [28, 521] width 24 height 24
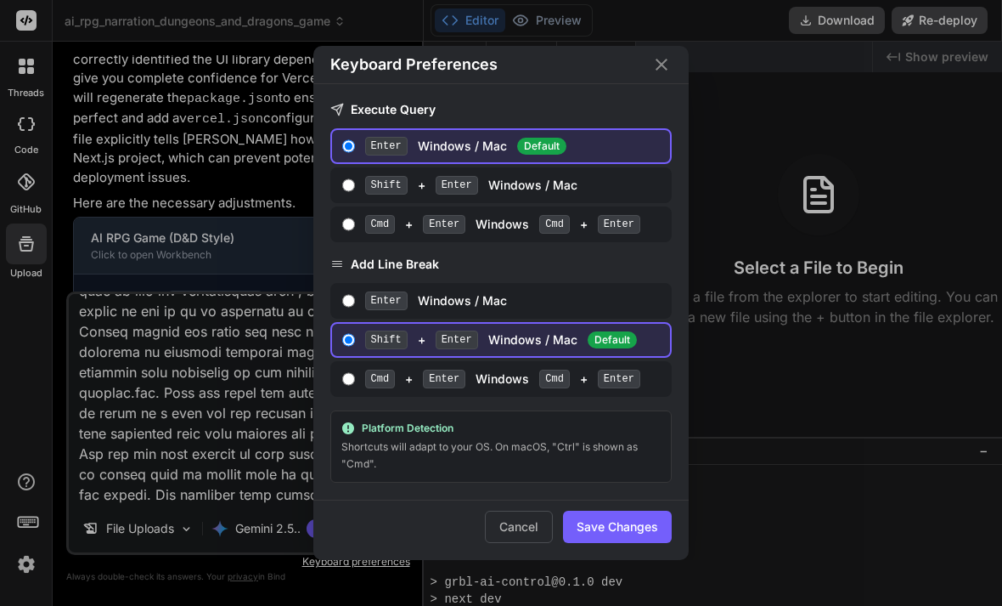
click at [77, 308] on div "Keyboard Preferences Execute Query Enter Windows / Mac Default Shift + Enter Wi…" at bounding box center [501, 303] width 1002 height 606
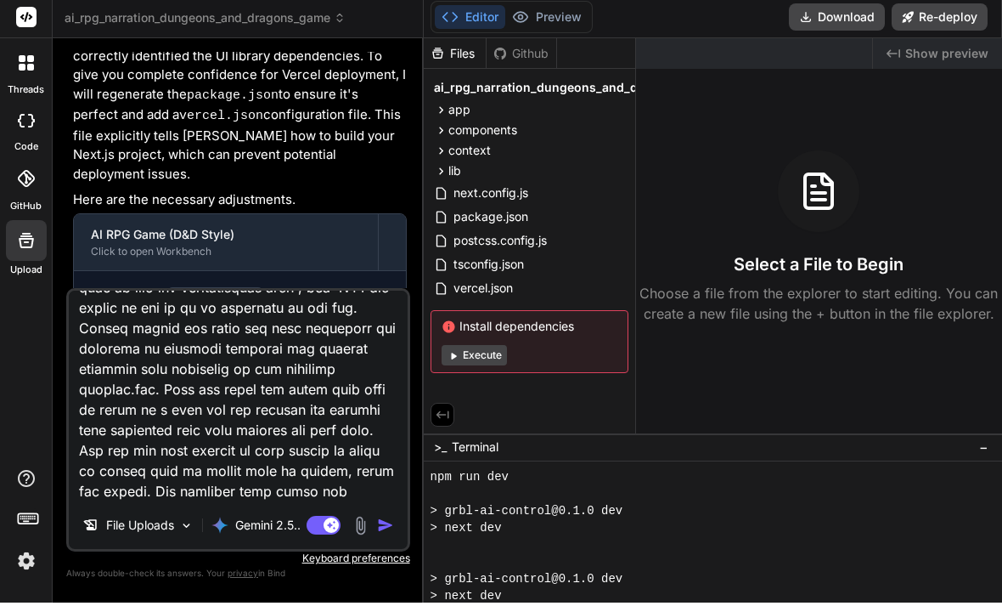
scroll to position [0, 0]
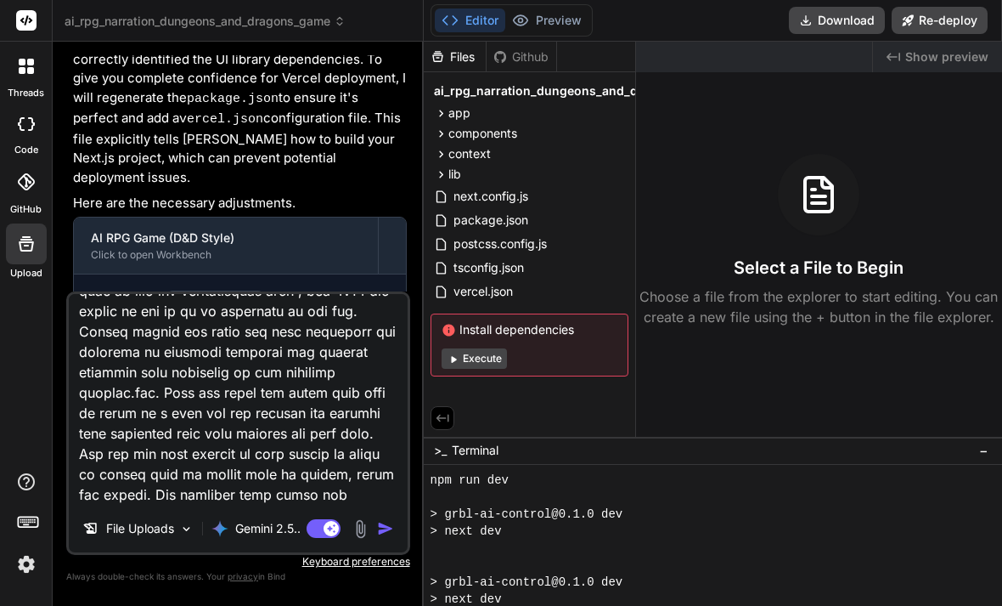
click at [33, 20] on rect at bounding box center [26, 20] width 20 height 20
click at [40, 22] on div at bounding box center [26, 21] width 52 height 42
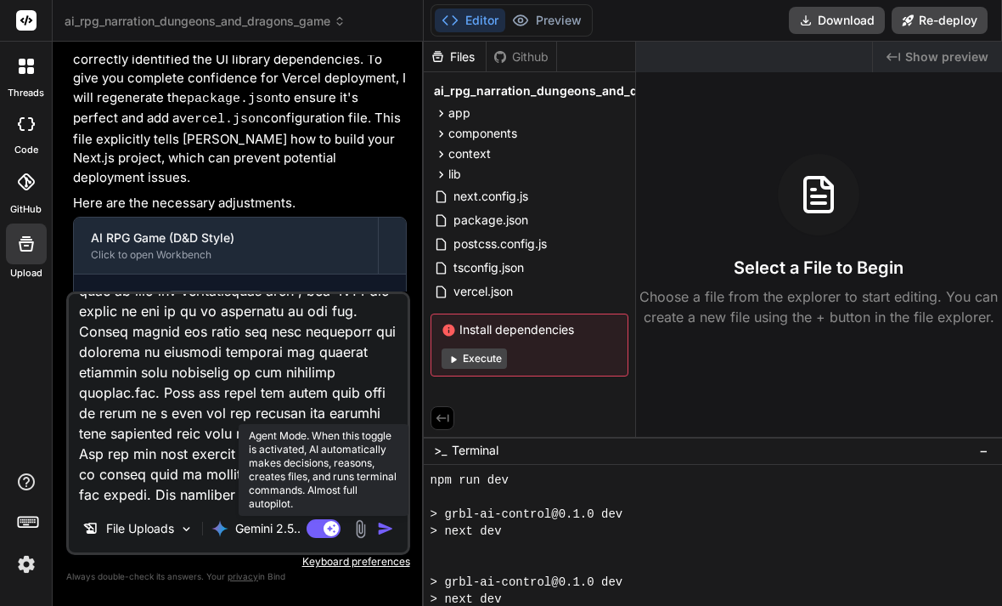
click at [307, 538] on rect at bounding box center [324, 528] width 34 height 19
click at [321, 536] on rect at bounding box center [315, 528] width 15 height 15
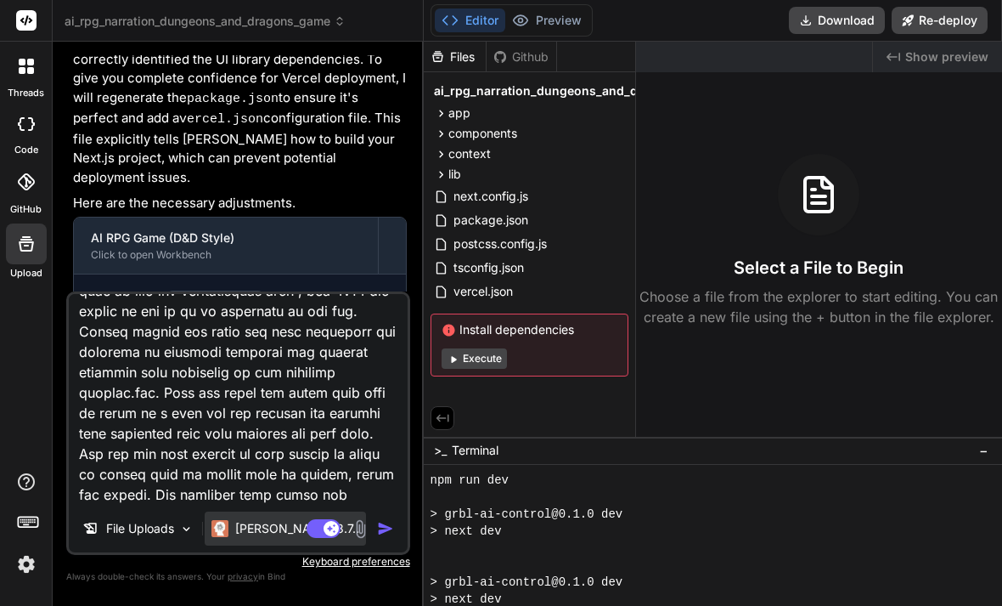
click at [285, 537] on p "[PERSON_NAME] 3.7.." at bounding box center [297, 528] width 124 height 17
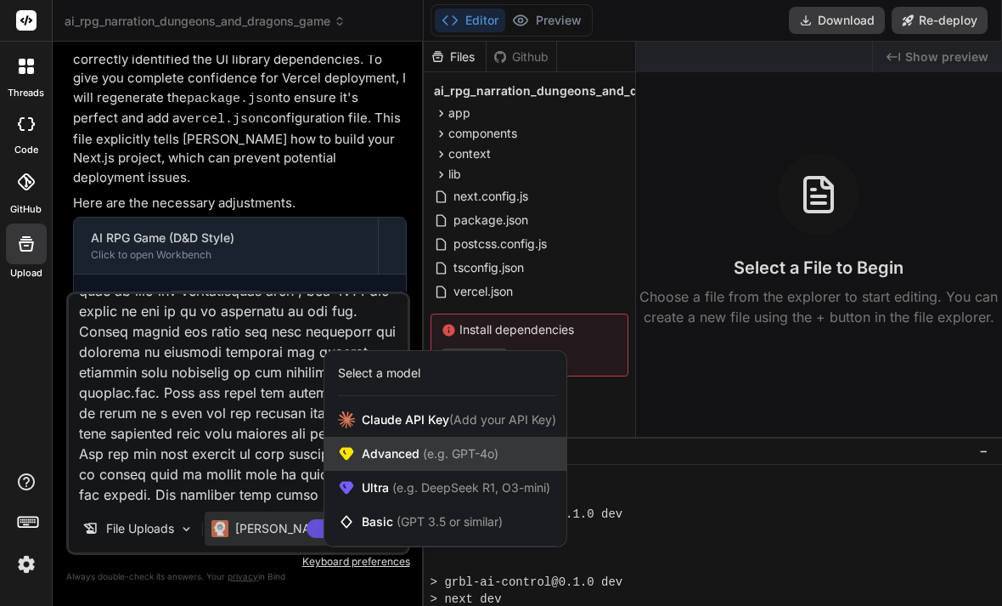
click at [430, 460] on span "(e.g. GPT-4o)" at bounding box center [459, 453] width 79 height 14
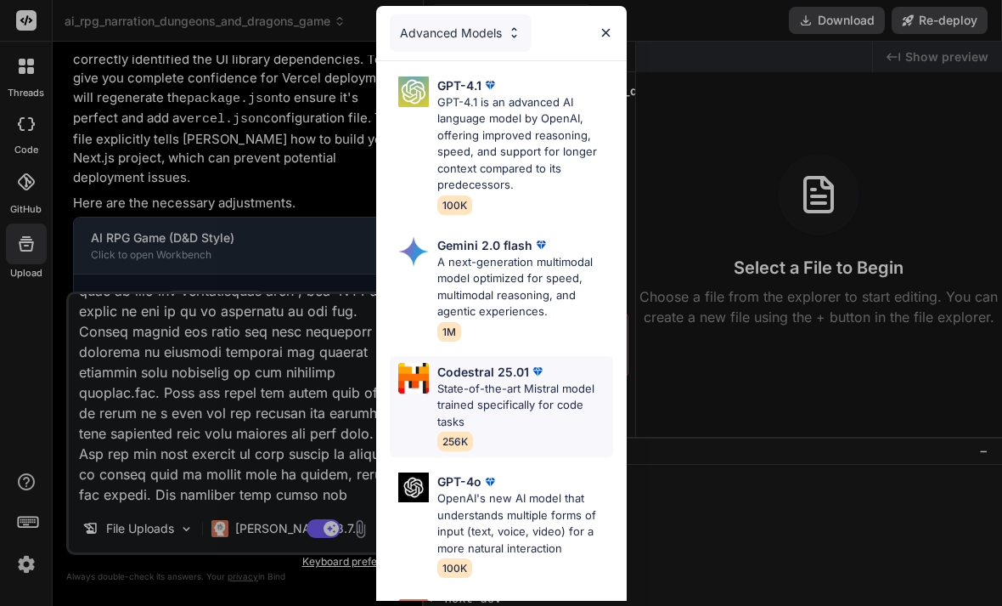
scroll to position [55, 0]
click at [459, 28] on div "Advanced Models" at bounding box center [461, 32] width 142 height 37
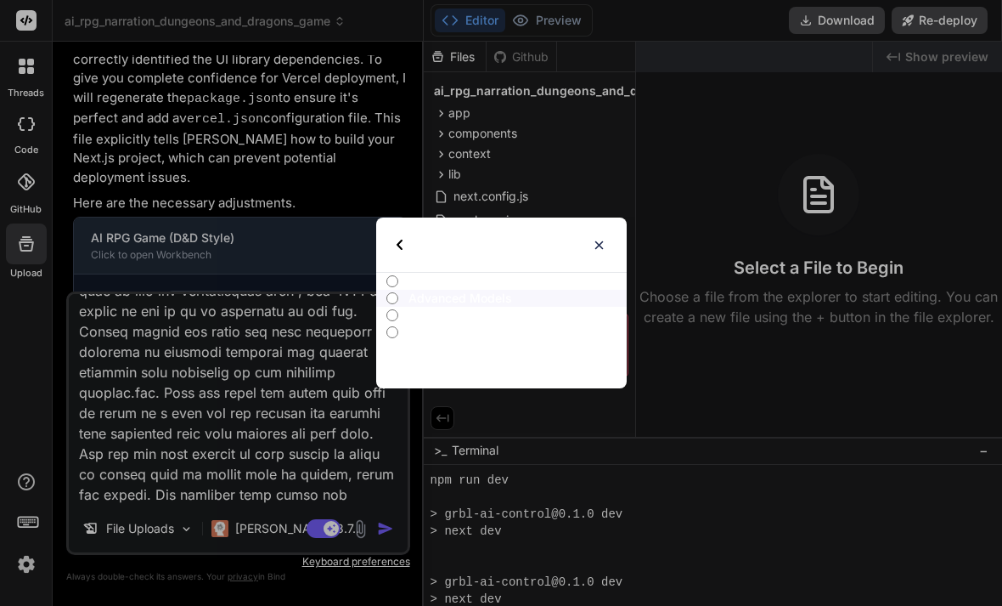
click at [409, 245] on div "Select type" at bounding box center [442, 244] width 90 height 54
click at [395, 244] on div "Select type" at bounding box center [501, 244] width 251 height 54
click at [225, 225] on div "Select type All Advanced Models Ultra Models Basic Models" at bounding box center [501, 303] width 1002 height 606
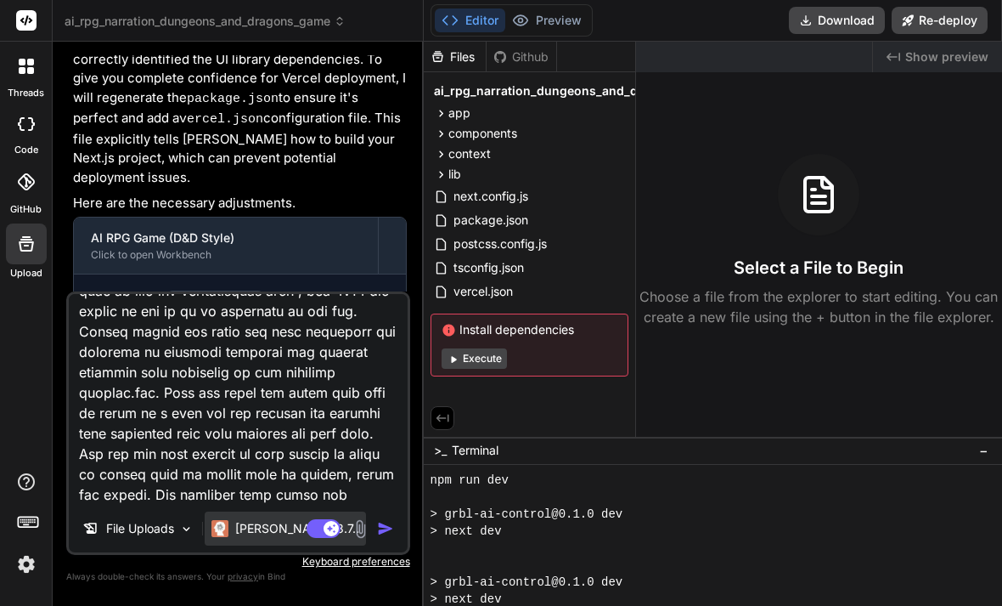
click at [267, 531] on p "[PERSON_NAME] 3.7.." at bounding box center [297, 528] width 124 height 17
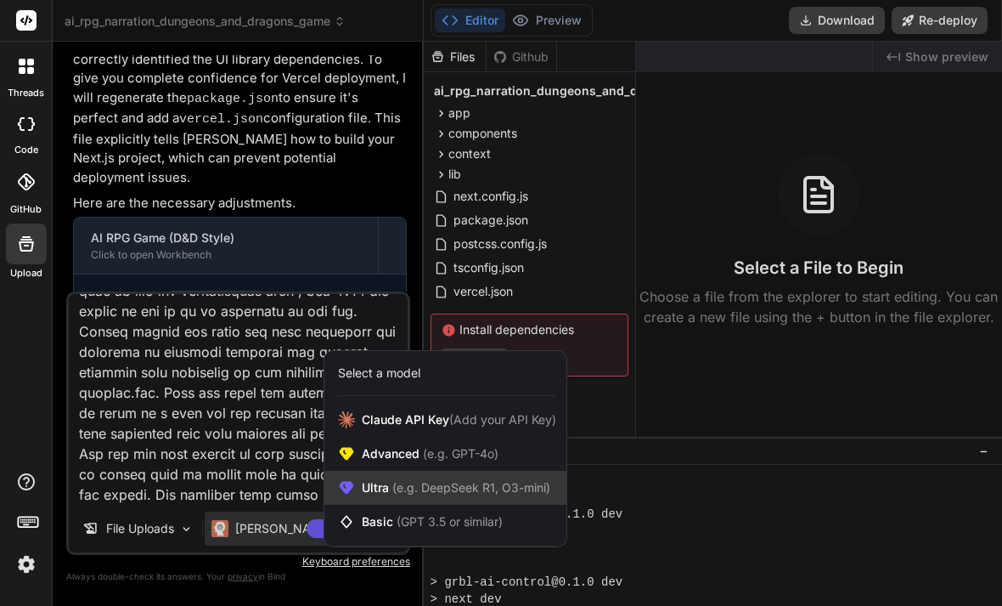
click at [472, 478] on div "Ultra (e.g. DeepSeek R1, O3-mini)" at bounding box center [445, 488] width 242 height 34
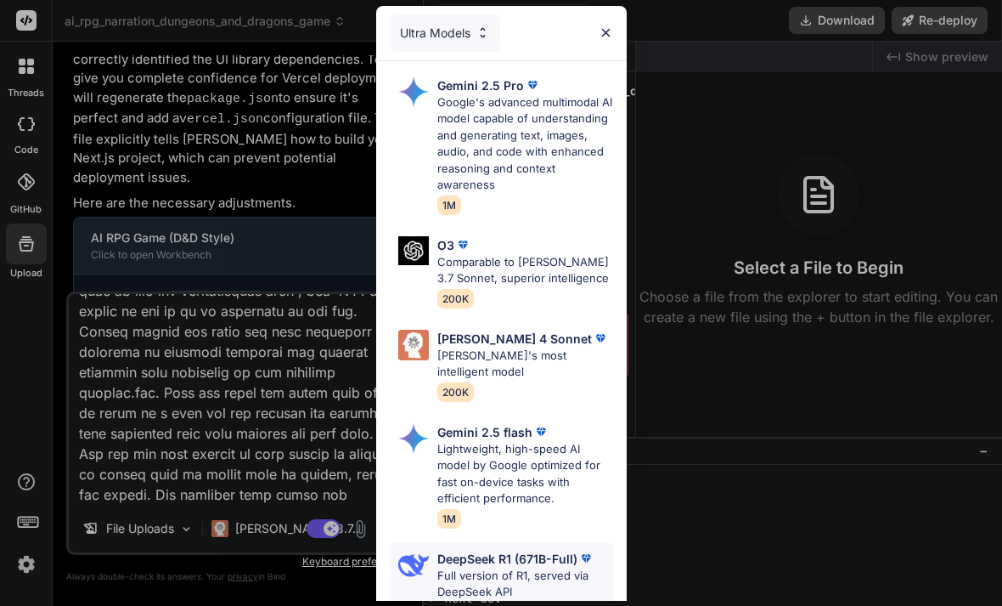
click at [536, 567] on p "Full version of R1, served via DeepSeek API" at bounding box center [525, 583] width 176 height 33
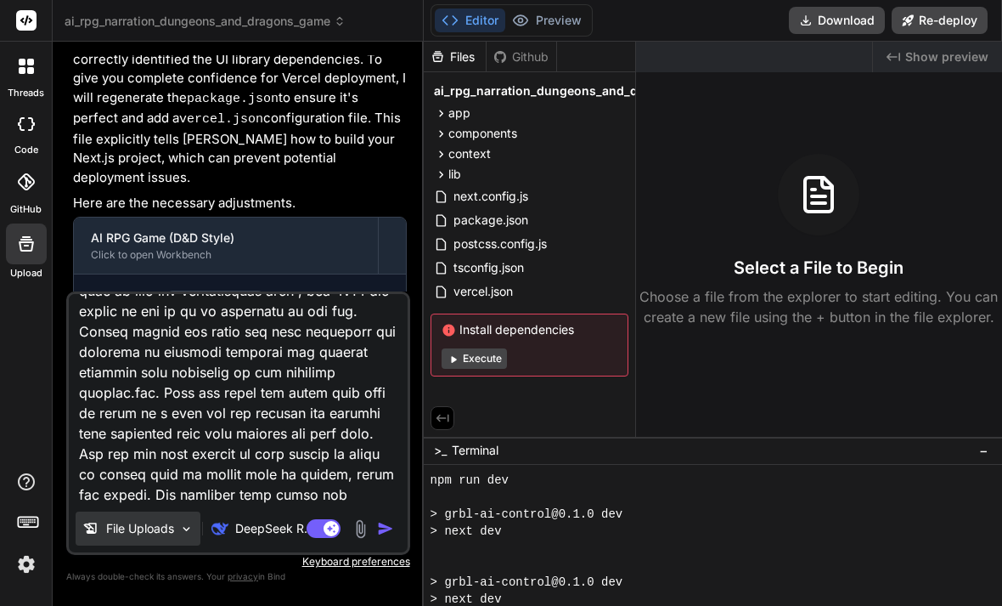
click at [131, 522] on p "File Uploads" at bounding box center [140, 528] width 68 height 17
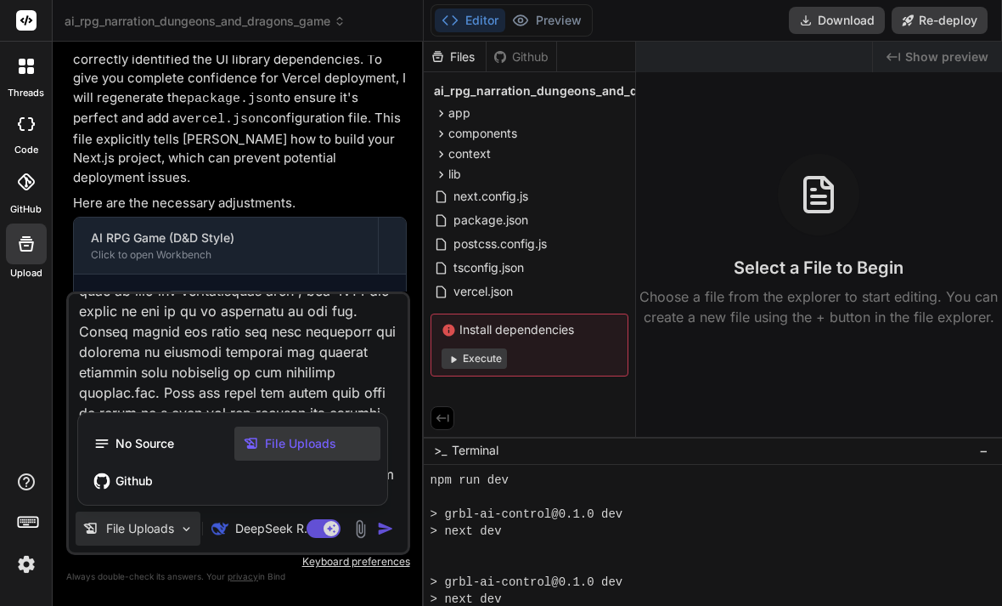
click at [290, 450] on span "File Uploads" at bounding box center [300, 443] width 71 height 17
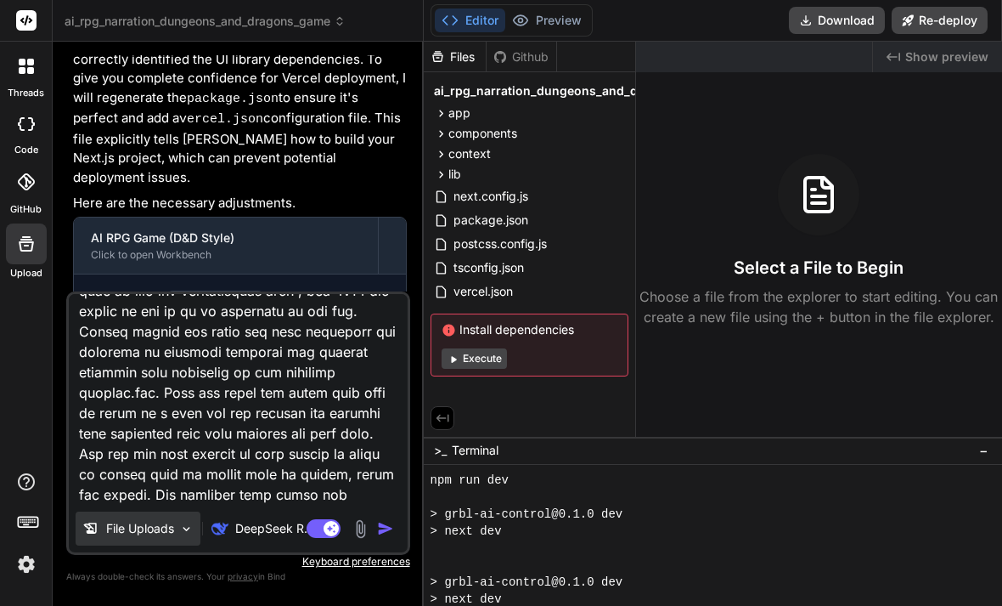
click at [180, 527] on img at bounding box center [186, 529] width 14 height 14
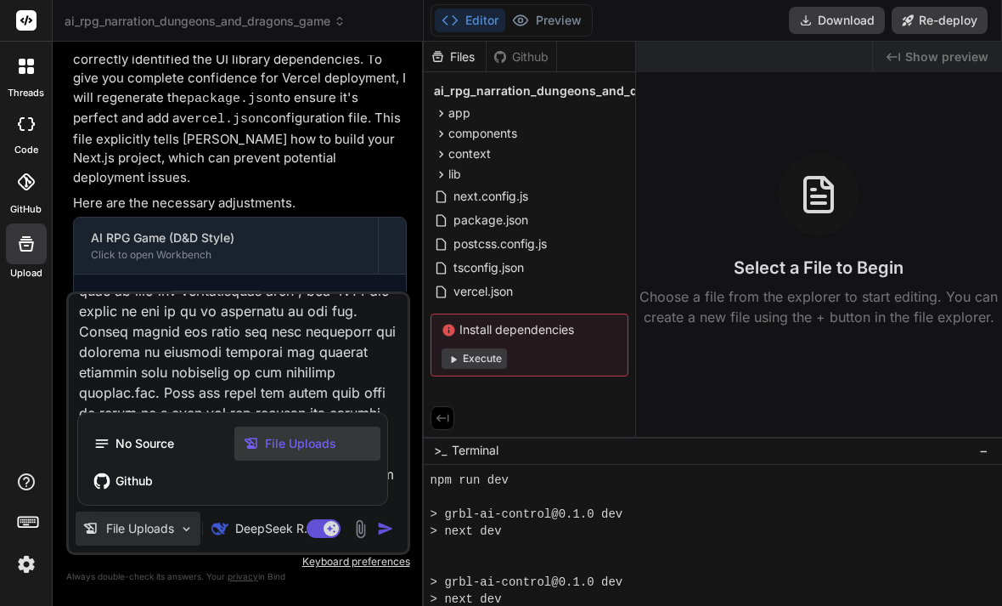
click at [174, 445] on span "No Source" at bounding box center [145, 443] width 59 height 17
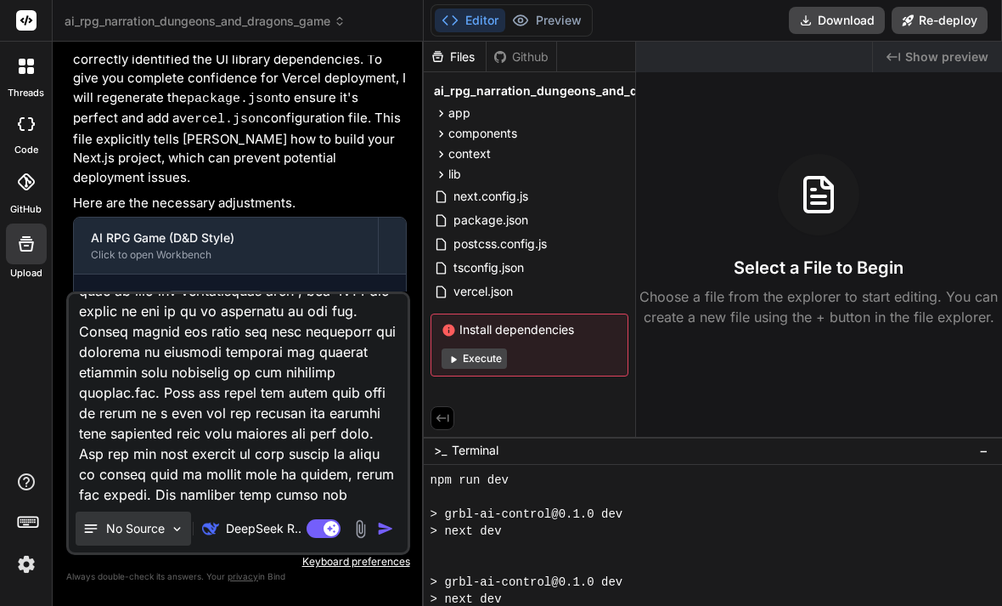
click at [149, 539] on div "No Source" at bounding box center [134, 528] width 116 height 34
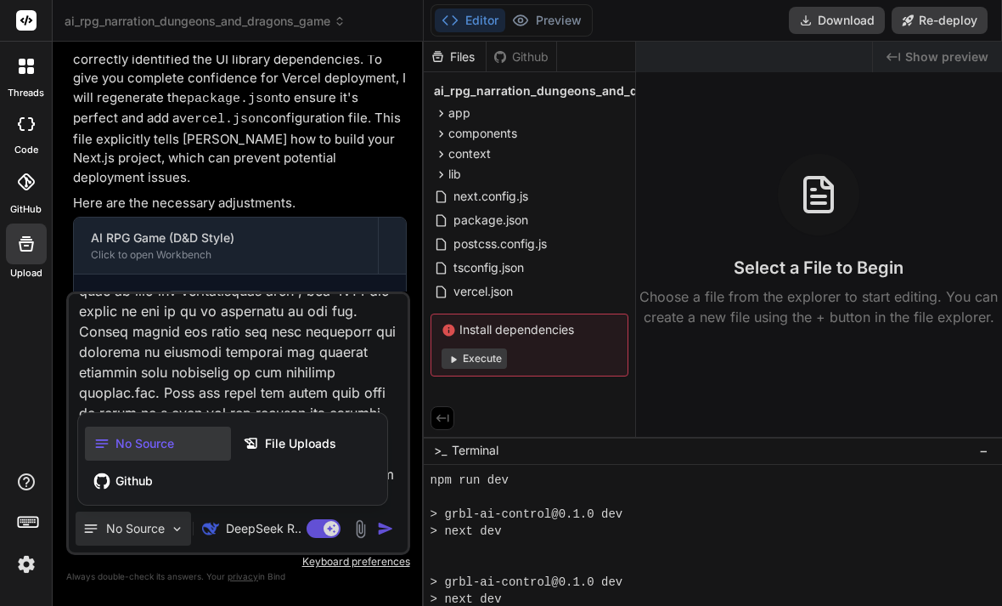
click at [286, 347] on div at bounding box center [501, 303] width 1002 height 606
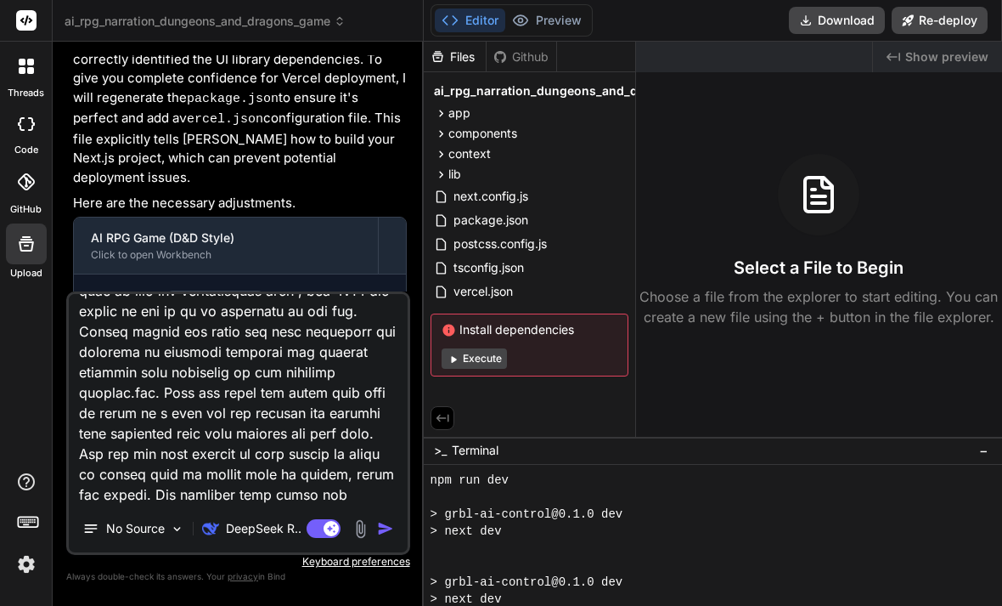
click at [366, 528] on img at bounding box center [361, 529] width 20 height 20
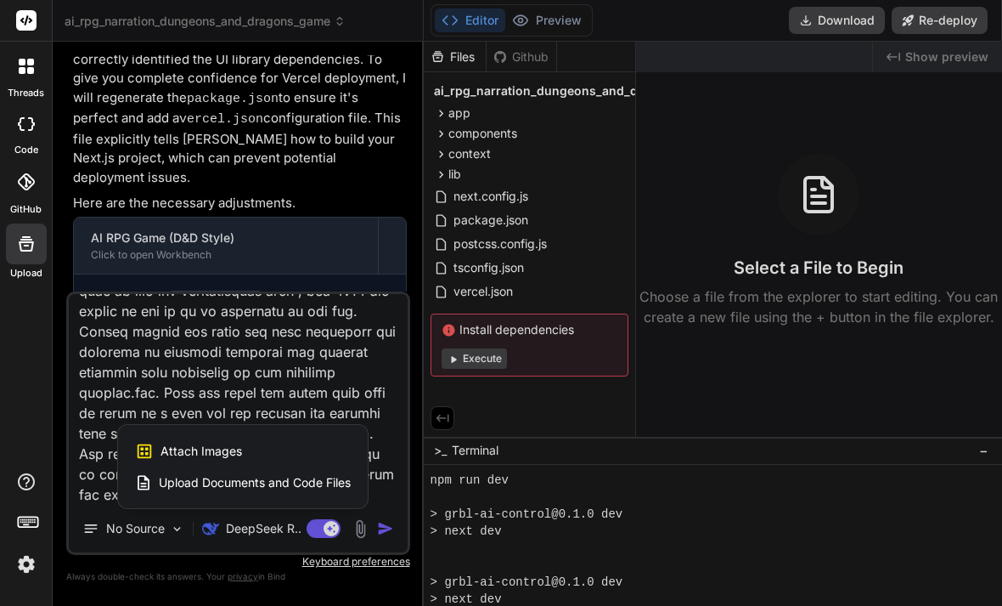
click at [314, 486] on span "Upload Documents and Code Files" at bounding box center [255, 482] width 192 height 17
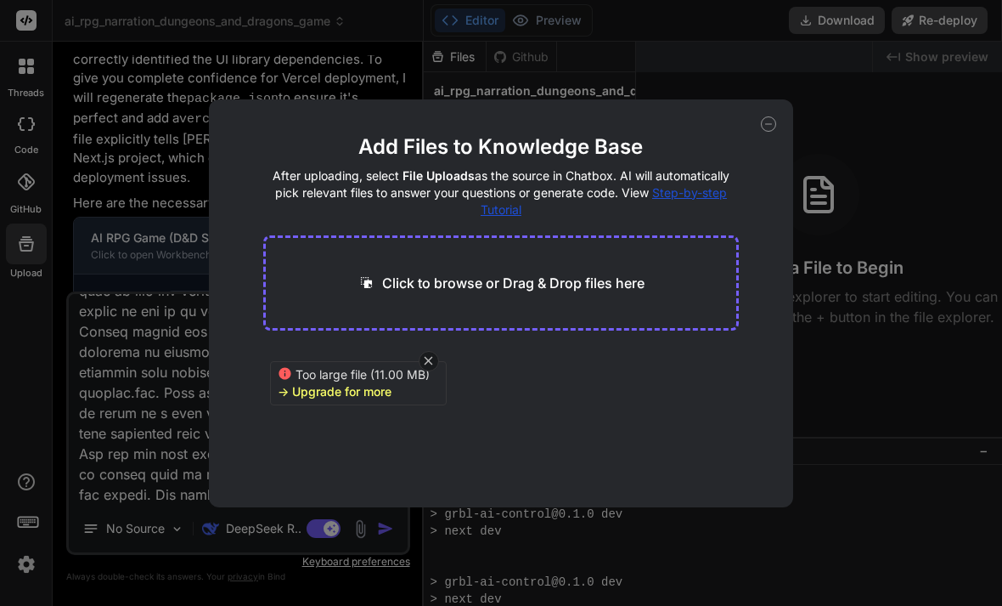
click at [282, 373] on icon at bounding box center [285, 373] width 12 height 12
click at [286, 373] on icon at bounding box center [285, 373] width 12 height 12
click at [344, 394] on div "-> Upgrade for more" at bounding box center [335, 391] width 114 height 17
click at [344, 391] on div "-> Upgrade for more" at bounding box center [335, 391] width 114 height 17
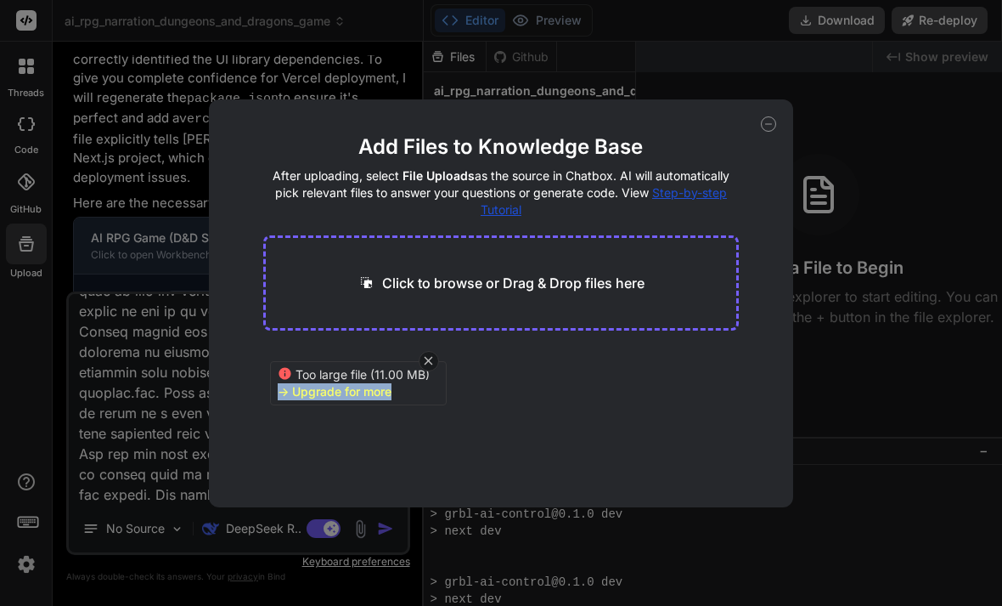
click at [344, 391] on div "-> Upgrade for more" at bounding box center [335, 391] width 114 height 17
click at [287, 390] on div "-> Upgrade for more" at bounding box center [335, 391] width 114 height 17
click at [285, 391] on div "-> Upgrade for more" at bounding box center [335, 391] width 114 height 17
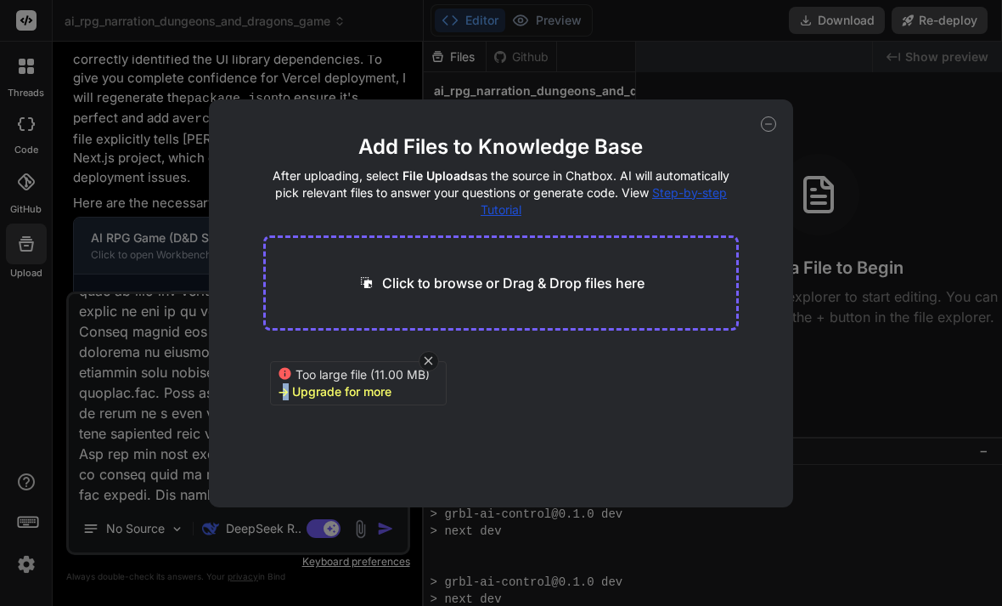
drag, startPoint x: 285, startPoint y: 391, endPoint x: 301, endPoint y: 381, distance: 18.6
click at [290, 388] on div "-> Upgrade for more" at bounding box center [335, 391] width 114 height 17
click at [286, 375] on icon at bounding box center [285, 373] width 12 height 12
drag, startPoint x: 286, startPoint y: 375, endPoint x: 323, endPoint y: 371, distance: 36.8
click at [290, 375] on icon at bounding box center [285, 373] width 12 height 12
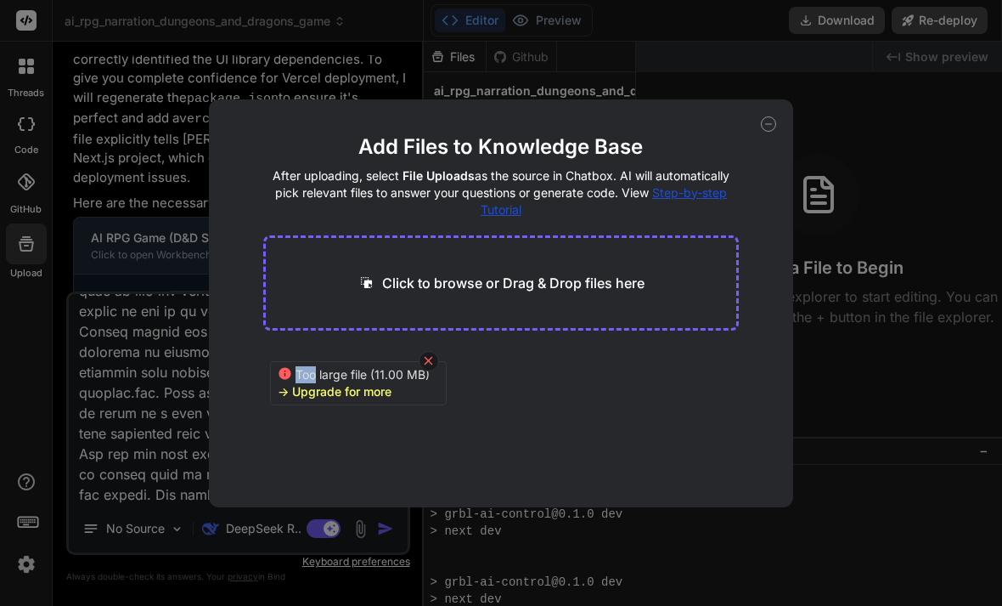
click at [425, 362] on icon at bounding box center [428, 360] width 14 height 14
click at [426, 362] on main "Add Files to Knowledge Base After uploading, select File Uploads as the source …" at bounding box center [501, 320] width 477 height 374
click at [427, 362] on main "Add Files to Knowledge Base After uploading, select File Uploads as the source …" at bounding box center [501, 320] width 477 height 374
click at [508, 214] on span "Step-by-step Tutorial" at bounding box center [604, 200] width 246 height 31
click at [168, 268] on div "Add Files to Knowledge Base After uploading, select File Uploads as the source …" at bounding box center [501, 303] width 1002 height 606
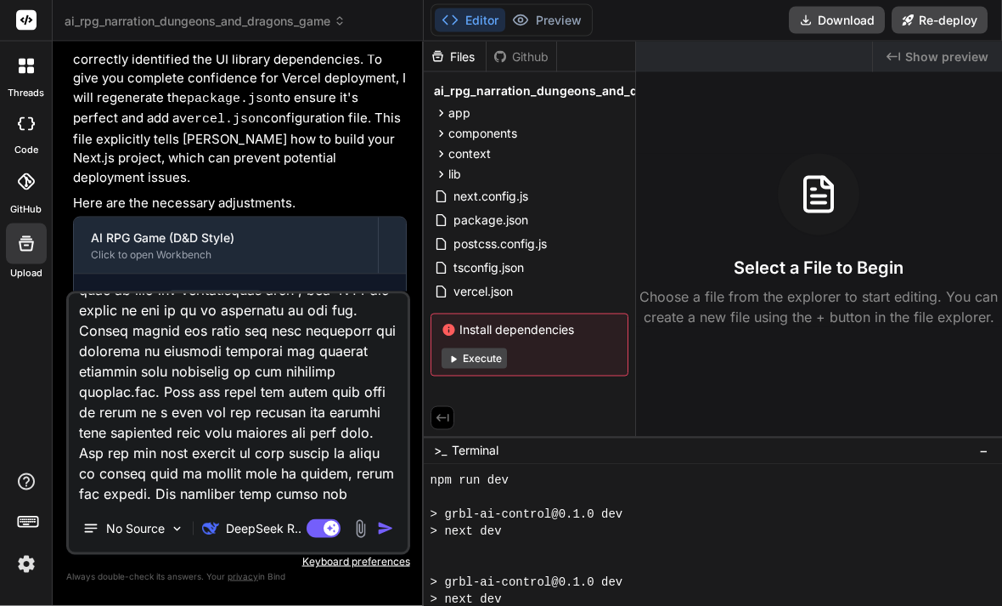
scroll to position [0, 0]
drag, startPoint x: 228, startPoint y: 431, endPoint x: 189, endPoint y: 202, distance: 232.6
click at [189, 202] on div "You Bind AI Of course. I can build a browser-based AI RPG game based on Dungeon…" at bounding box center [238, 330] width 344 height 550
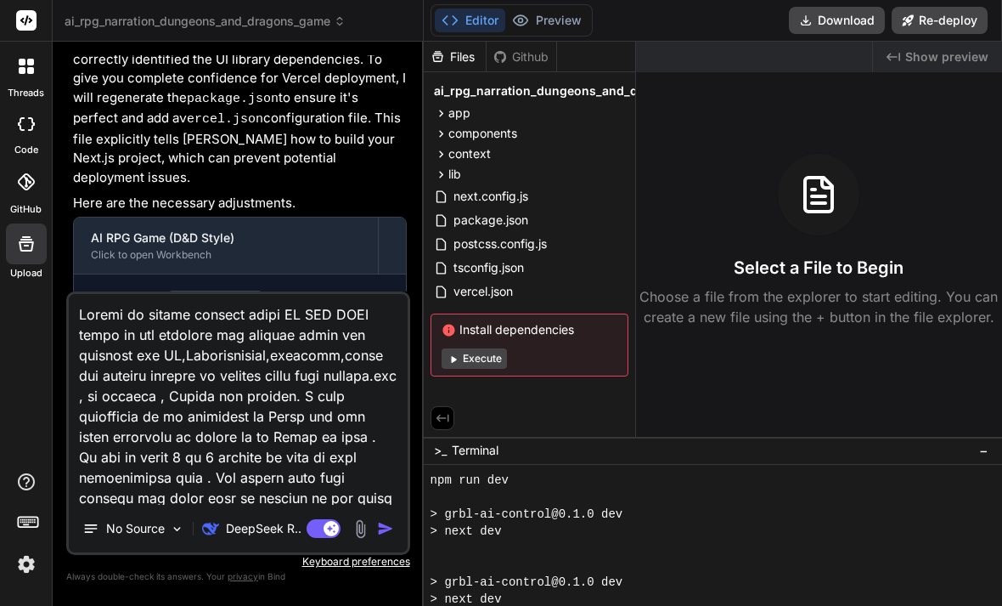
drag, startPoint x: 207, startPoint y: 458, endPoint x: 152, endPoint y: 206, distance: 258.2
click at [151, 206] on div "You Bind AI Of course. I can build a browser-based AI RPG game based on Dungeon…" at bounding box center [238, 330] width 344 height 550
click at [236, 462] on textarea at bounding box center [238, 399] width 339 height 211
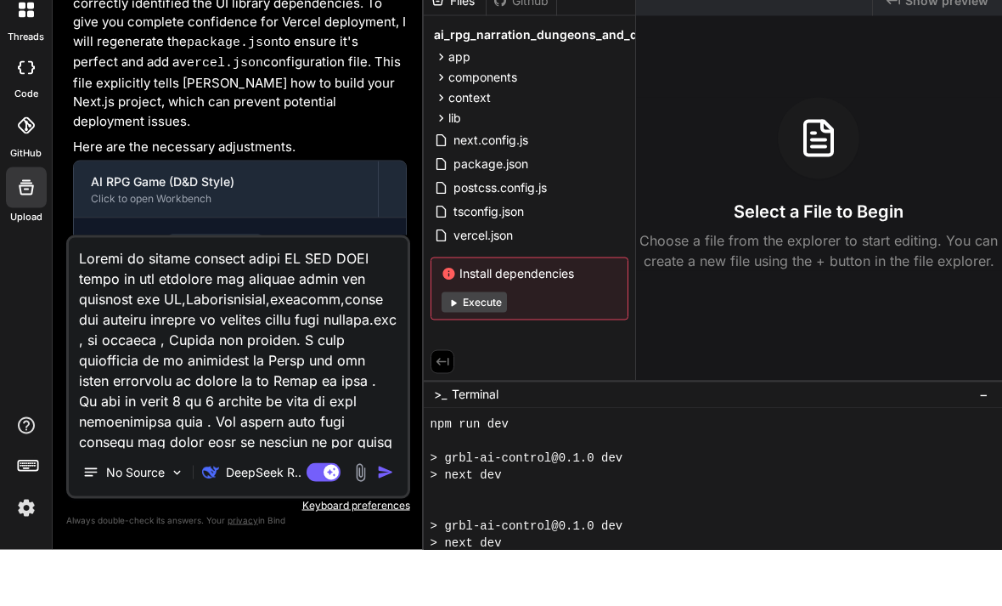
scroll to position [19, 0]
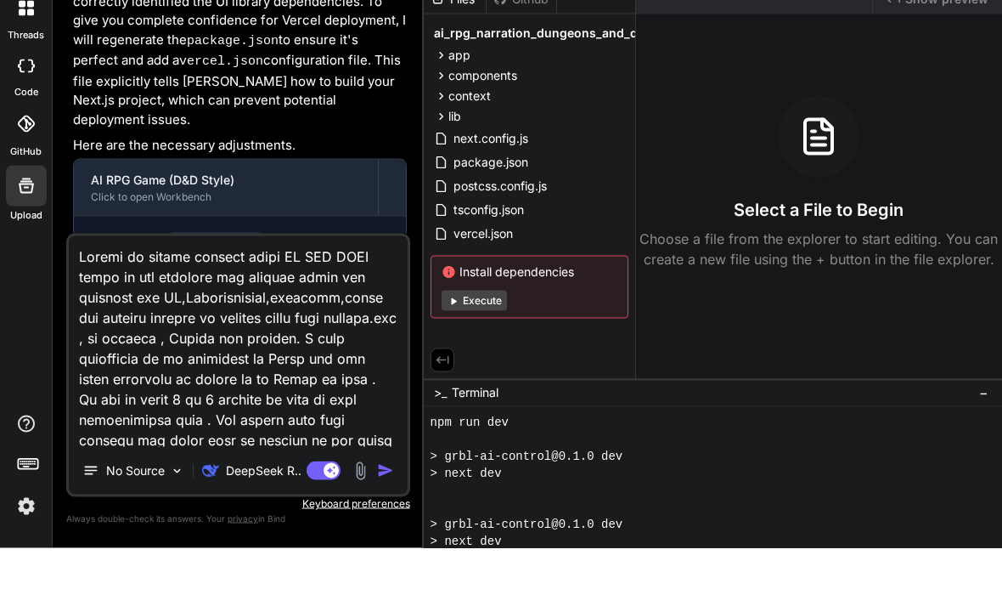
type textarea "x"
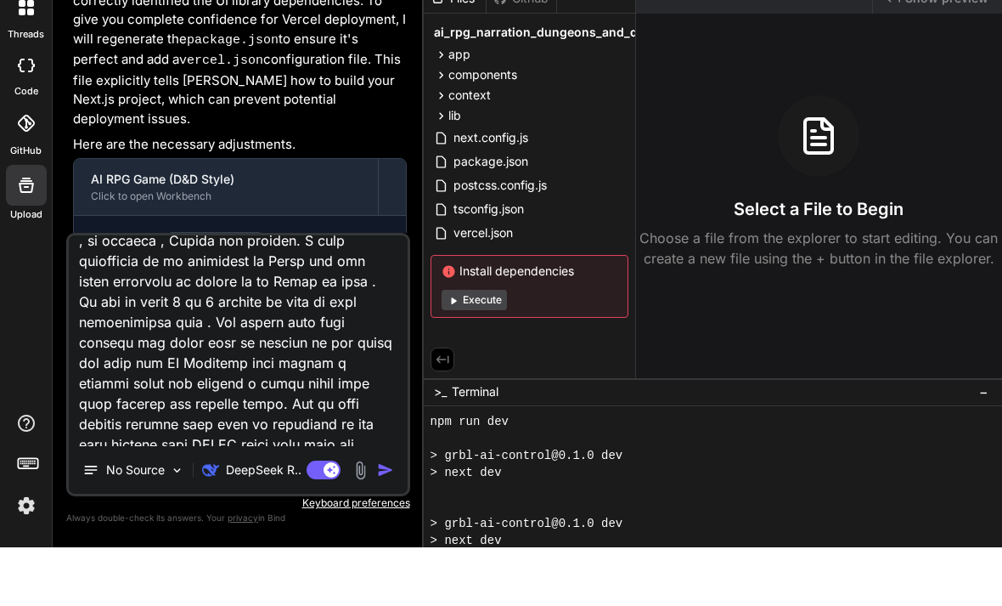
scroll to position [98, 0]
drag, startPoint x: 337, startPoint y: 403, endPoint x: 349, endPoint y: 410, distance: 14.1
click at [350, 426] on textarea at bounding box center [238, 399] width 339 height 211
click at [302, 353] on textarea at bounding box center [238, 399] width 339 height 211
click at [400, 291] on div "No Source DeepSeek R.. Agent Mode. When this toggle is activated, AI automatica…" at bounding box center [238, 422] width 344 height 263
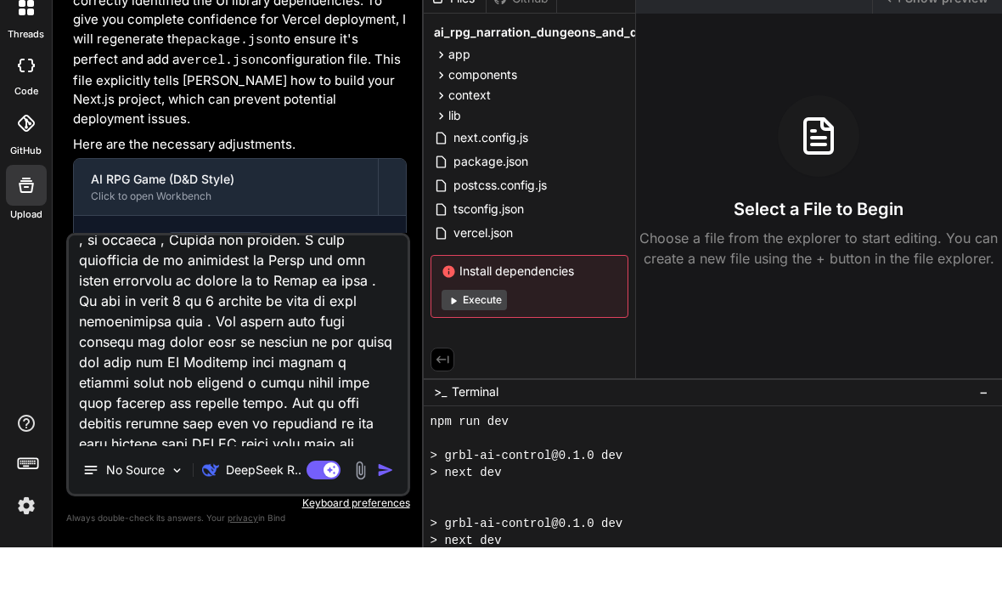
scroll to position [55, 0]
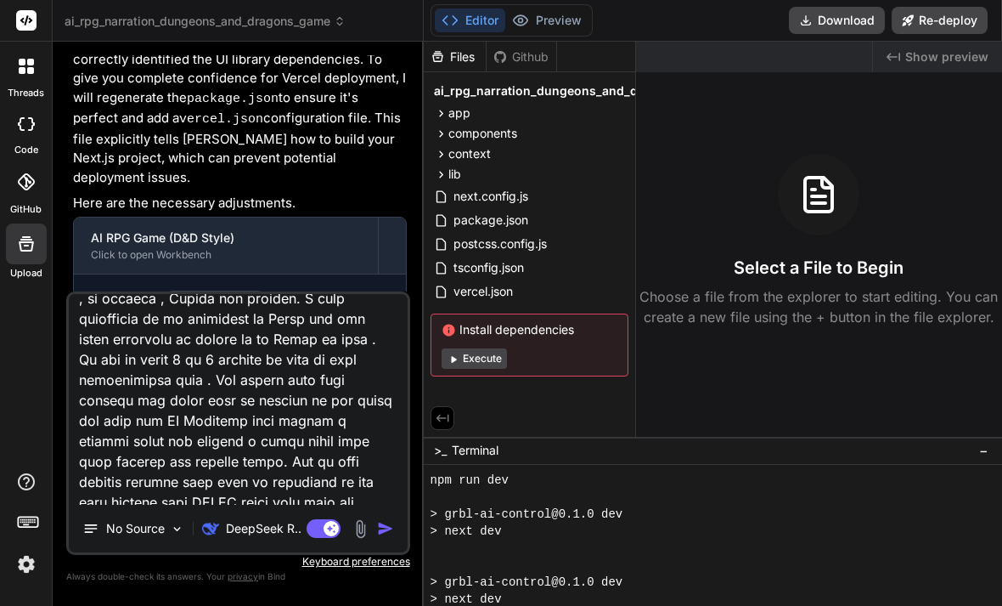
drag, startPoint x: 200, startPoint y: 377, endPoint x: 216, endPoint y: 459, distance: 83.0
click at [216, 459] on textarea at bounding box center [238, 399] width 339 height 211
drag, startPoint x: 177, startPoint y: 460, endPoint x: 161, endPoint y: 457, distance: 15.5
click at [161, 457] on textarea at bounding box center [238, 399] width 339 height 211
click at [136, 443] on textarea at bounding box center [238, 399] width 339 height 211
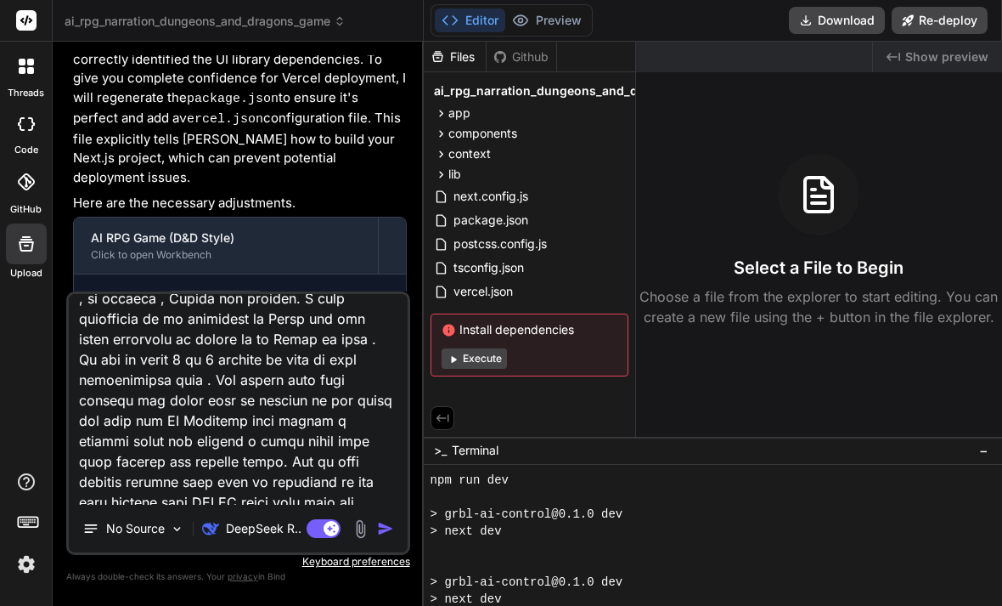
drag, startPoint x: 340, startPoint y: 419, endPoint x: 172, endPoint y: 366, distance: 176.2
click at [172, 364] on textarea at bounding box center [238, 399] width 339 height 211
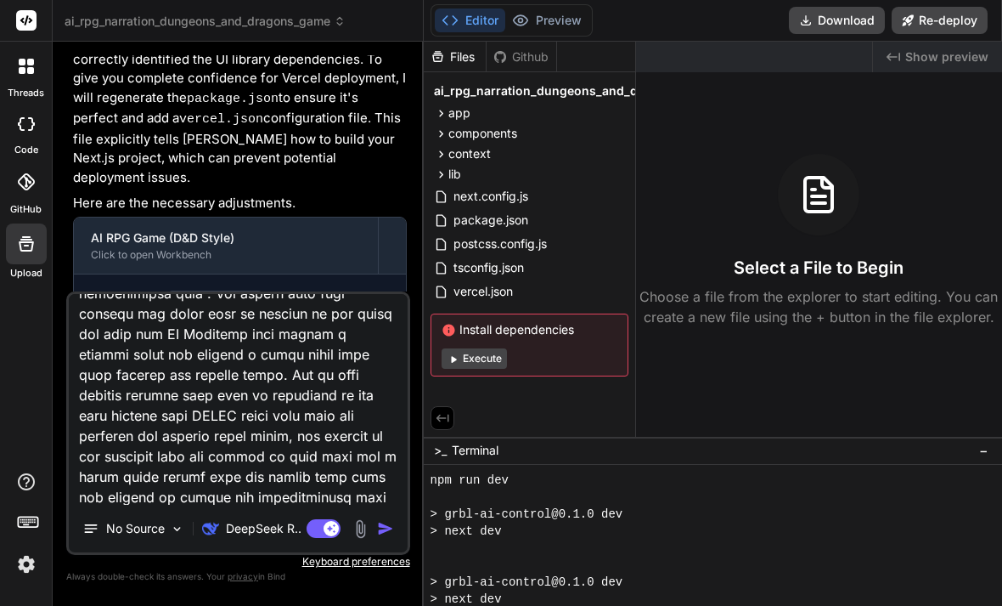
scroll to position [189, 0]
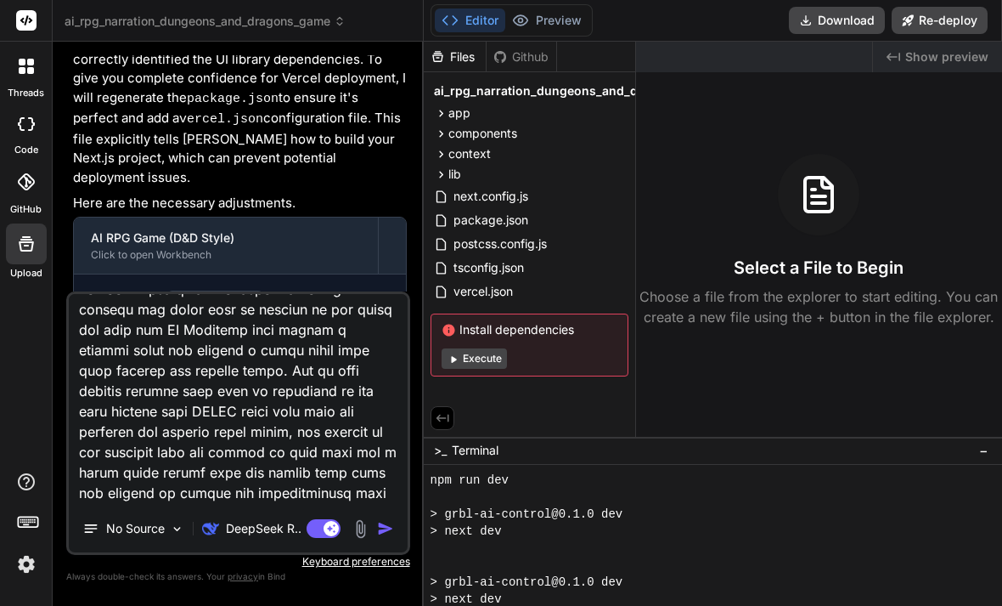
click at [193, 369] on textarea at bounding box center [238, 399] width 339 height 211
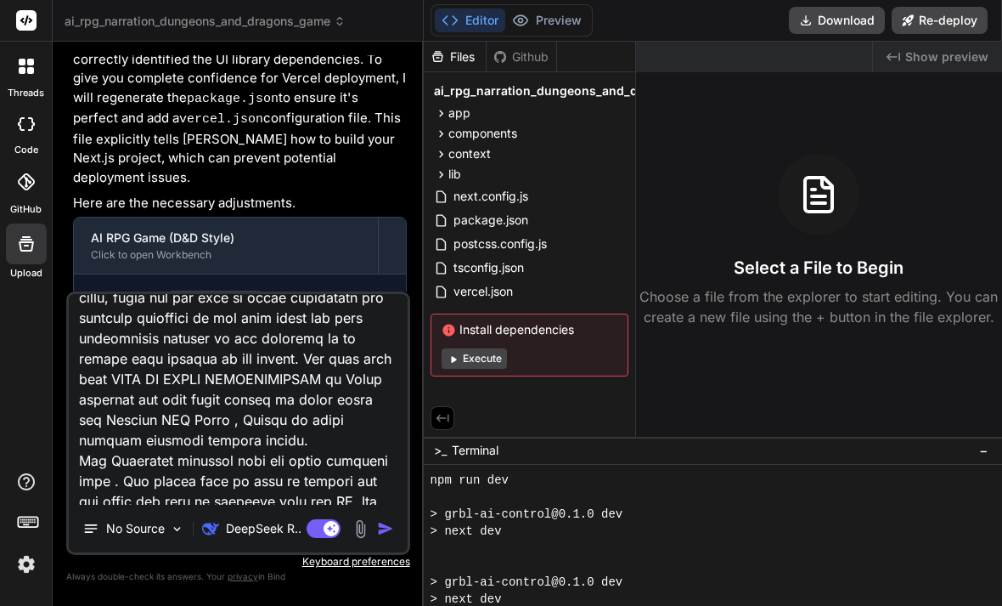
scroll to position [489, 0]
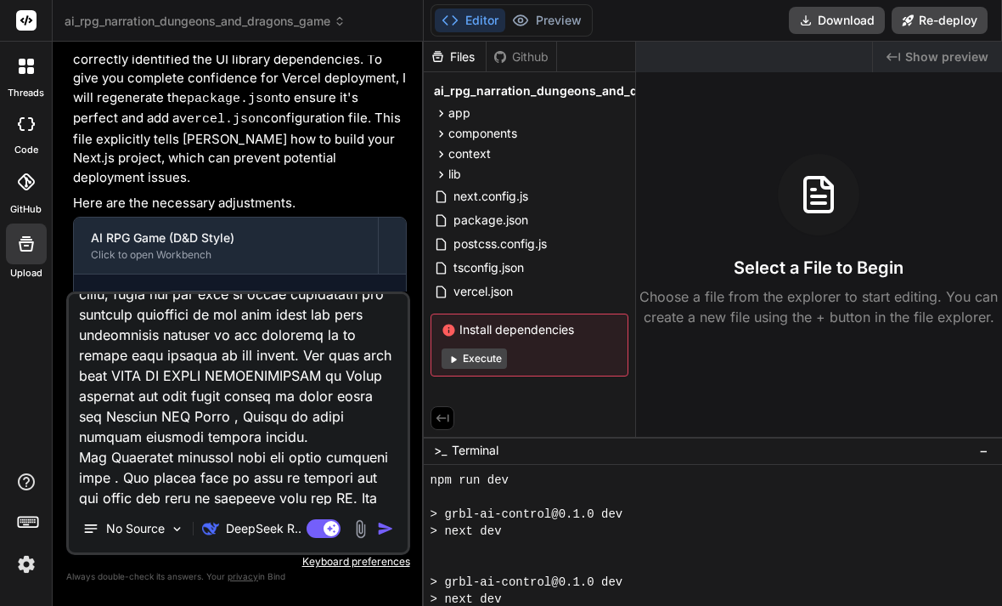
drag, startPoint x: 176, startPoint y: 368, endPoint x: 240, endPoint y: 386, distance: 67.2
click at [238, 386] on textarea at bounding box center [238, 399] width 339 height 211
click at [222, 393] on textarea at bounding box center [238, 399] width 339 height 211
